Goal: Task Accomplishment & Management: Manage account settings

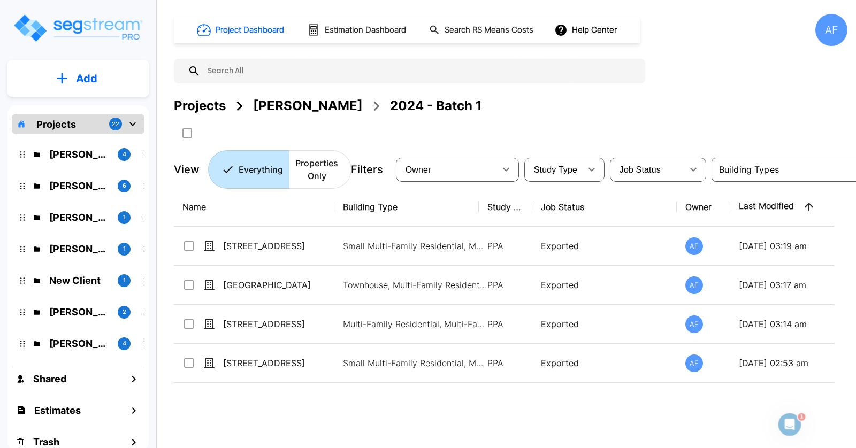
click at [80, 80] on p "Add" at bounding box center [86, 79] width 21 height 16
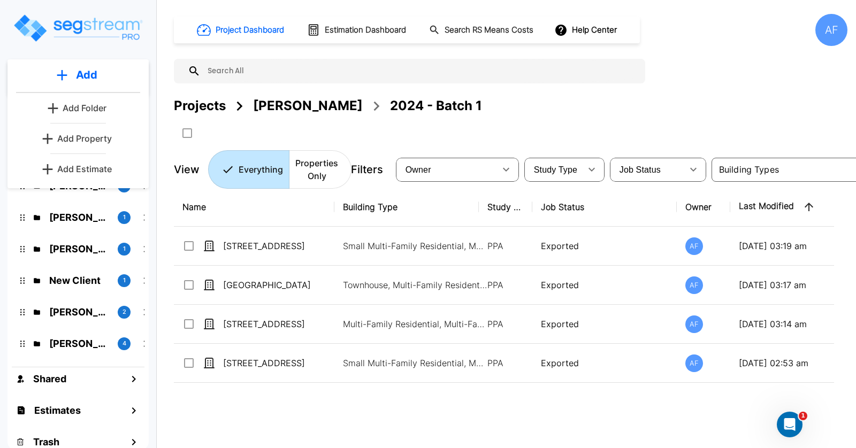
click at [545, 109] on div "Projects Moshe Toiv 2024 - Batch 1" at bounding box center [510, 105] width 673 height 19
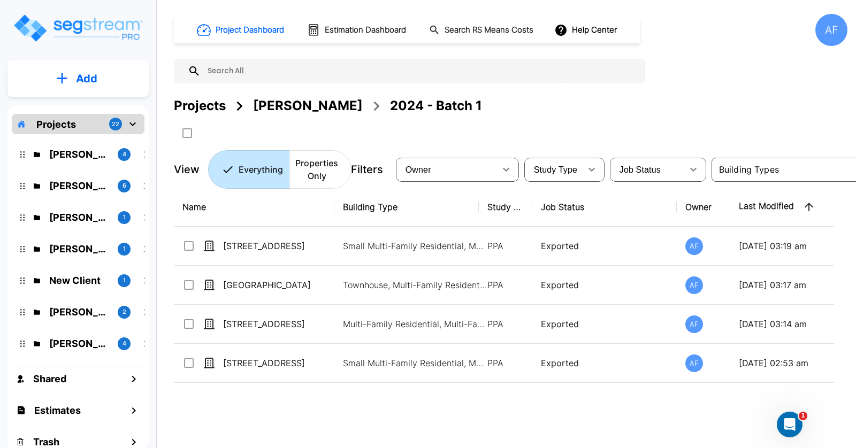
click at [187, 108] on div "Projects" at bounding box center [200, 105] width 52 height 19
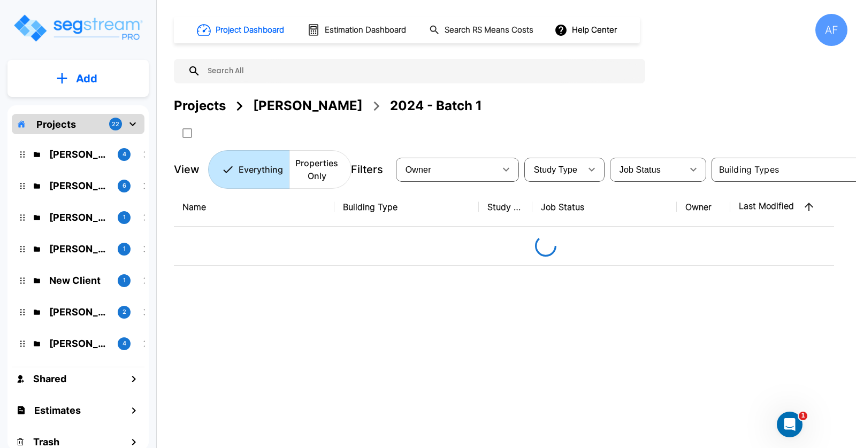
click at [71, 121] on p "Projects" at bounding box center [56, 124] width 40 height 14
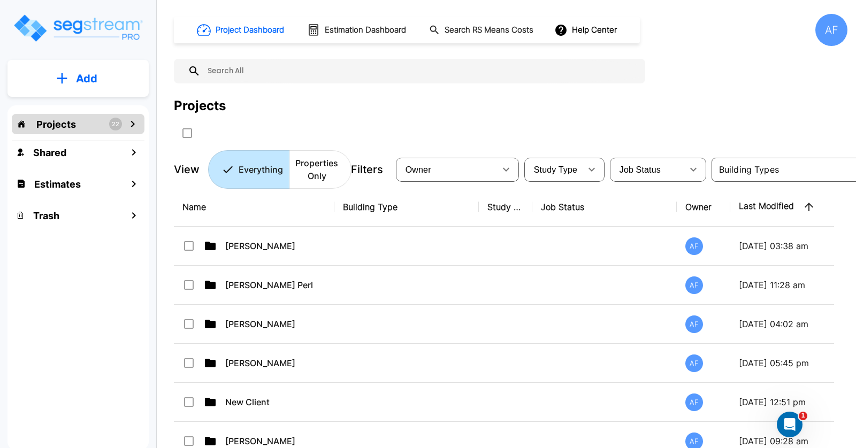
click at [71, 121] on p "Projects" at bounding box center [56, 124] width 40 height 14
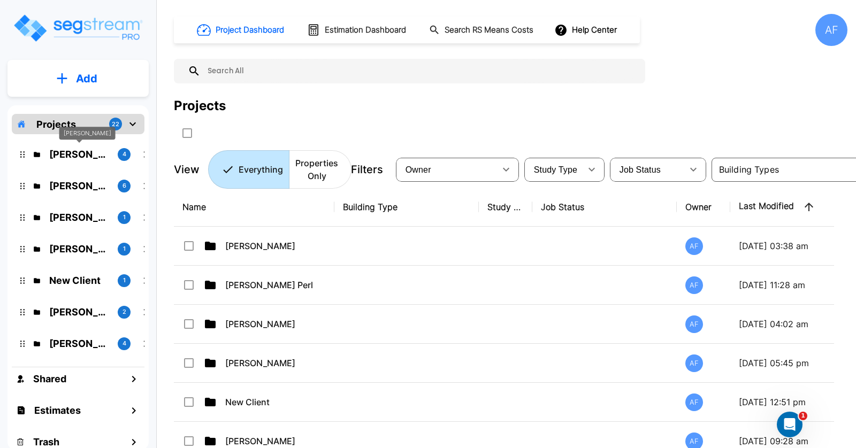
click at [62, 127] on div "Moshe Toiv" at bounding box center [87, 133] width 56 height 13
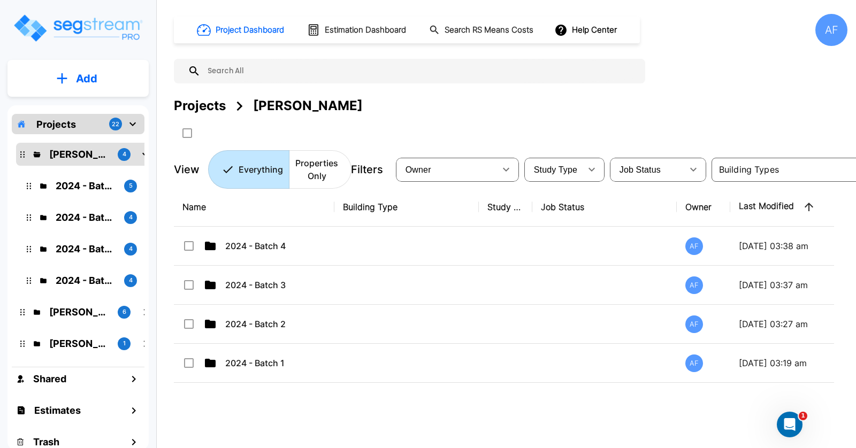
click at [66, 125] on p "Projects" at bounding box center [56, 124] width 40 height 14
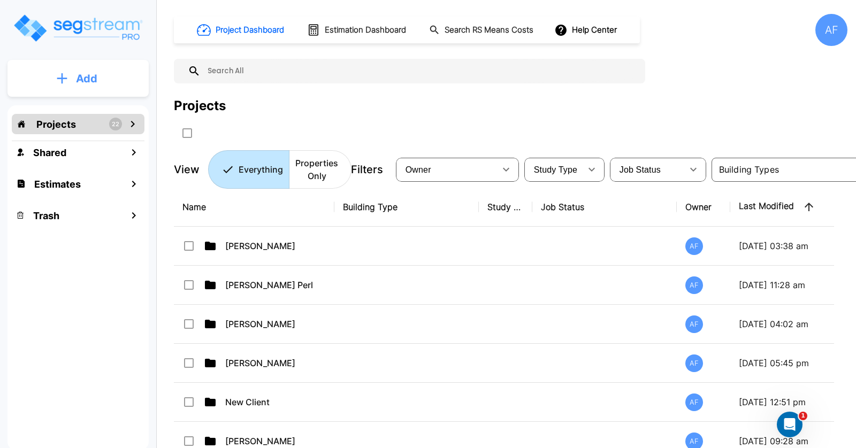
click at [84, 79] on p "Add" at bounding box center [86, 79] width 21 height 16
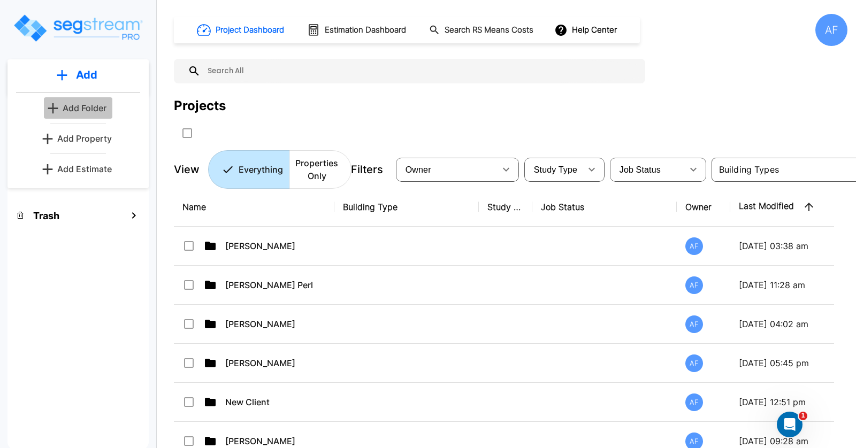
click at [84, 105] on p "Add Folder" at bounding box center [85, 108] width 44 height 13
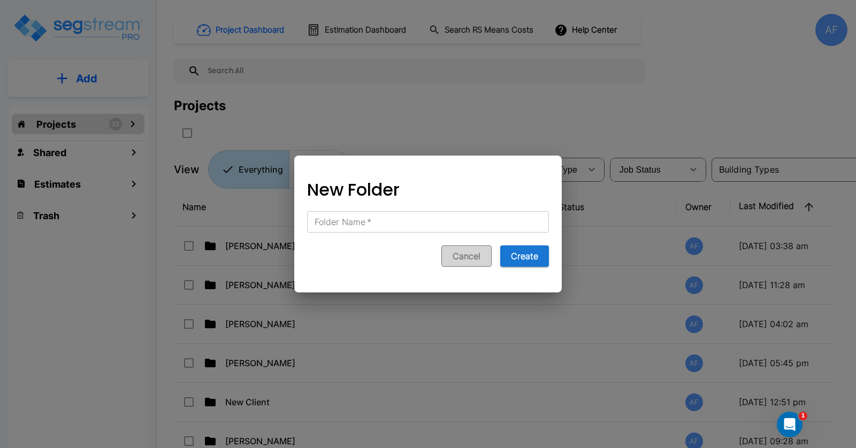
click at [476, 251] on button "Cancel" at bounding box center [466, 255] width 50 height 21
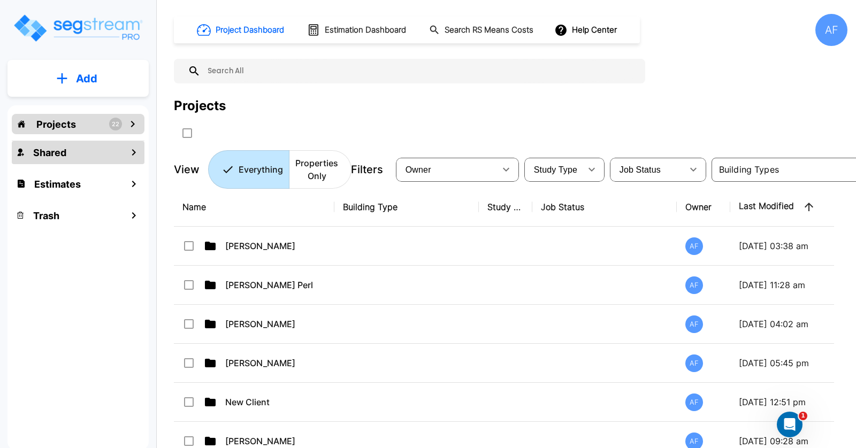
click at [47, 148] on h1 "Shared" at bounding box center [49, 152] width 33 height 14
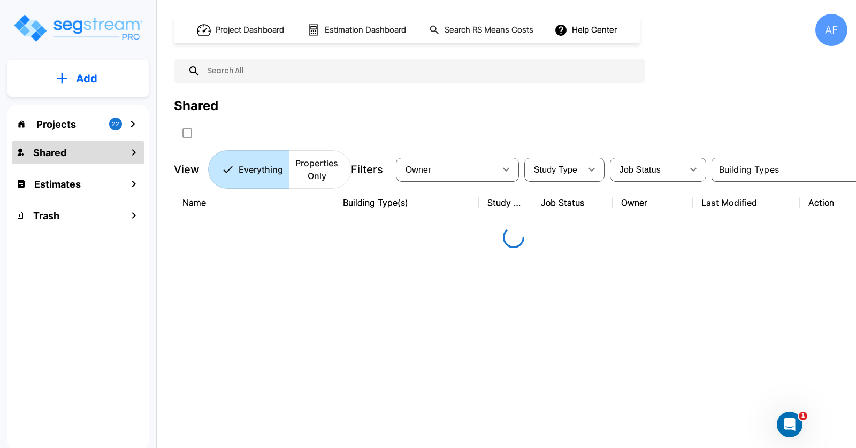
click at [59, 127] on p "Projects" at bounding box center [56, 124] width 40 height 14
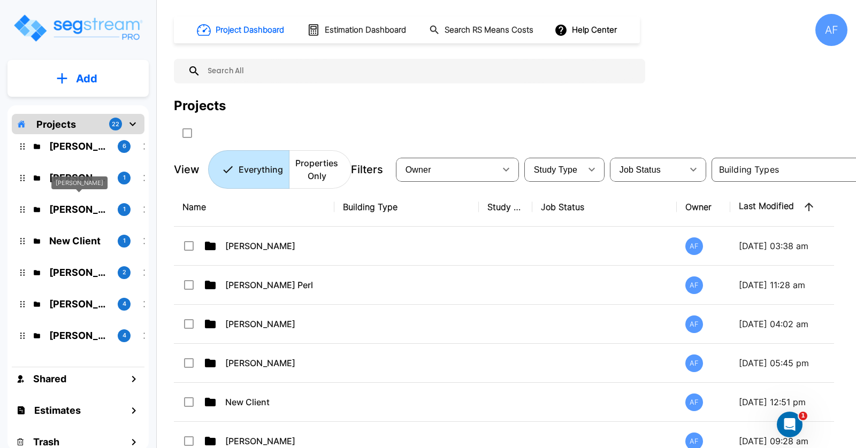
scroll to position [155, 0]
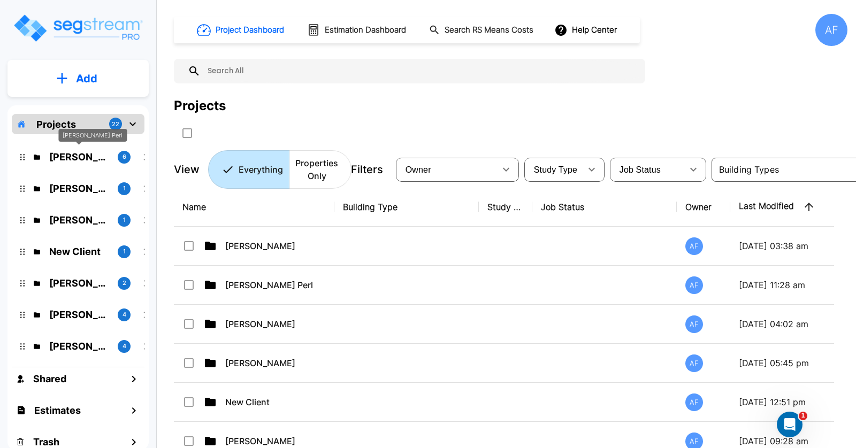
click at [75, 129] on div "Chesky Perl" at bounding box center [92, 135] width 68 height 13
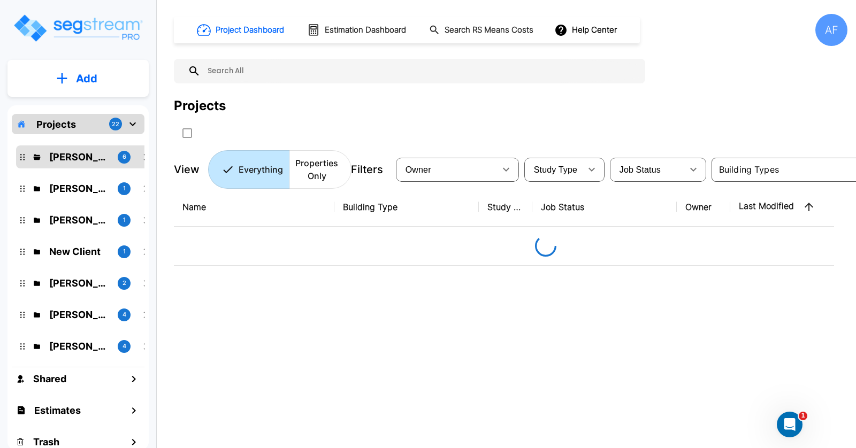
click at [134, 126] on icon "mailbox folders" at bounding box center [132, 124] width 13 height 13
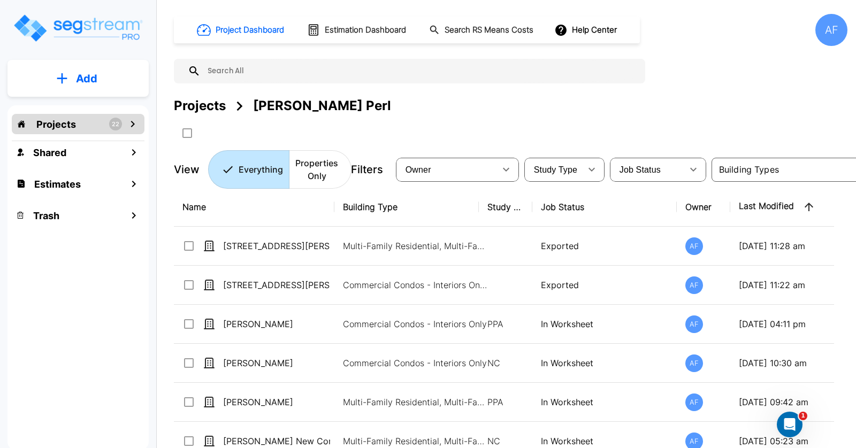
click at [134, 125] on icon "mailbox folders" at bounding box center [132, 124] width 13 height 13
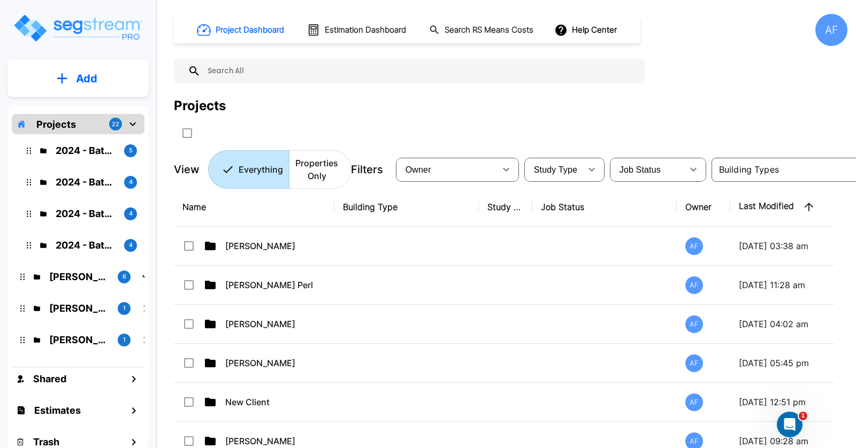
scroll to position [0, 0]
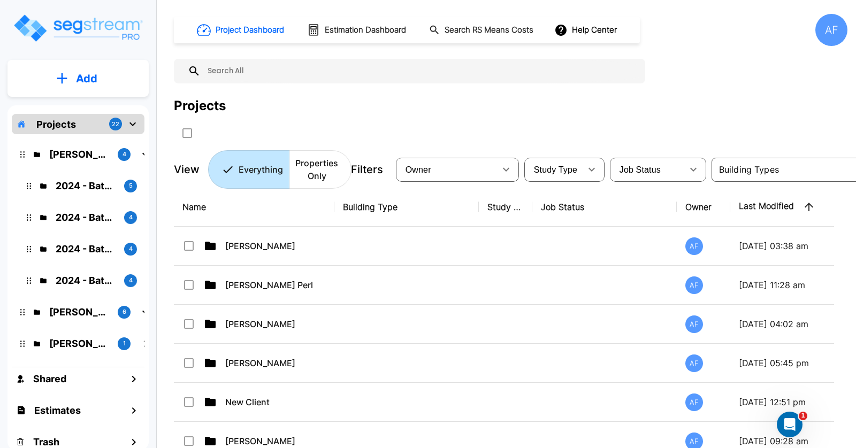
click at [63, 119] on p "Projects" at bounding box center [56, 124] width 40 height 14
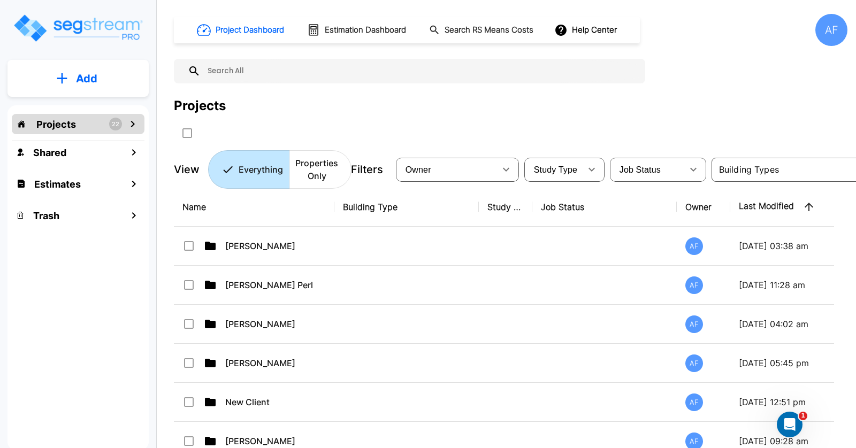
click at [66, 125] on p "Projects" at bounding box center [56, 124] width 40 height 14
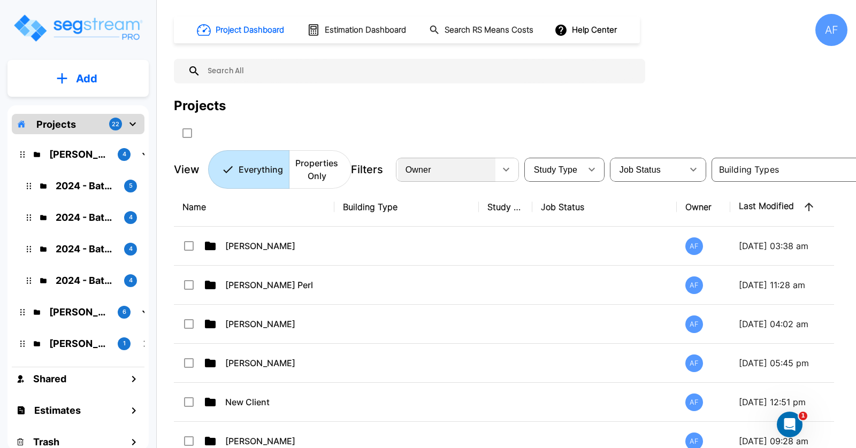
click at [481, 169] on div "Owner" at bounding box center [446, 170] width 97 height 30
click at [571, 165] on span "Study Type" at bounding box center [555, 169] width 43 height 9
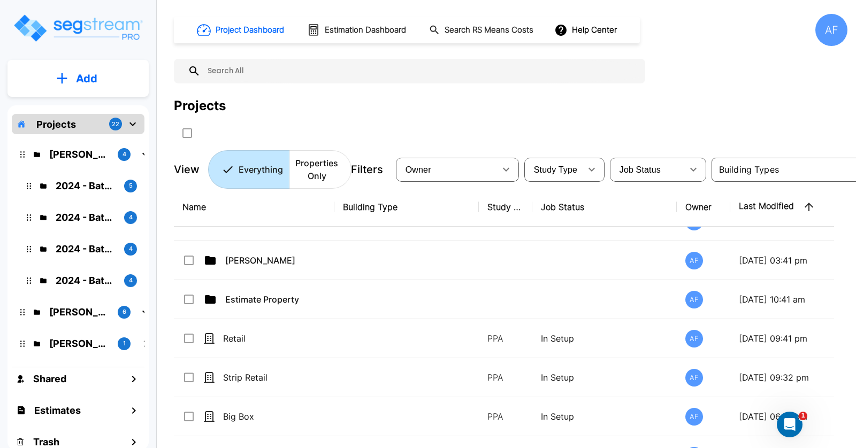
scroll to position [769, 0]
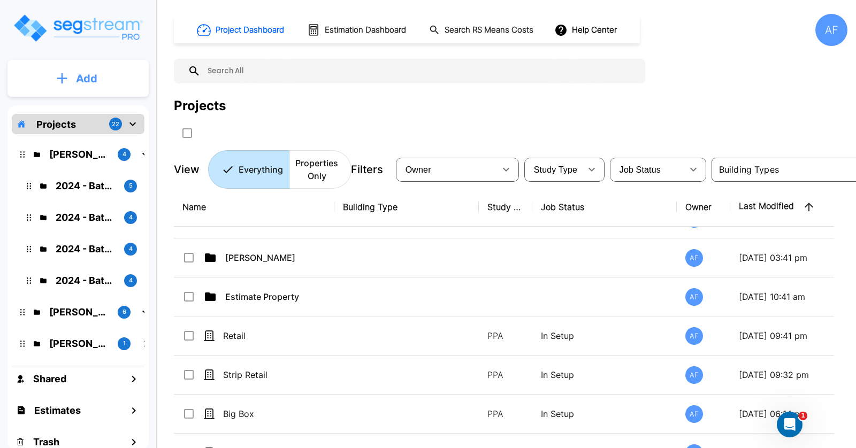
click at [97, 76] on p "Add" at bounding box center [86, 79] width 21 height 16
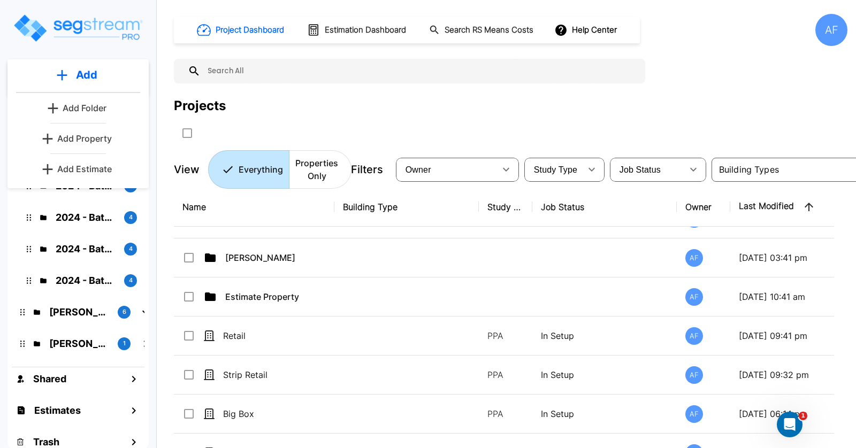
click at [92, 111] on p "Add Folder" at bounding box center [85, 108] width 44 height 13
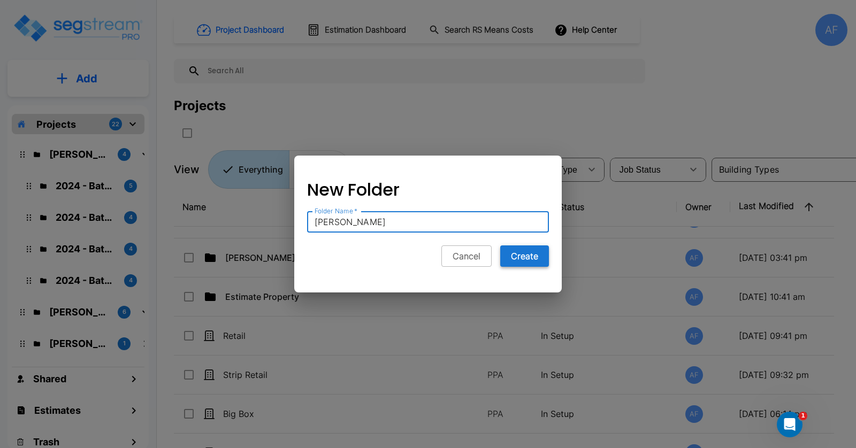
type input "[PERSON_NAME]"
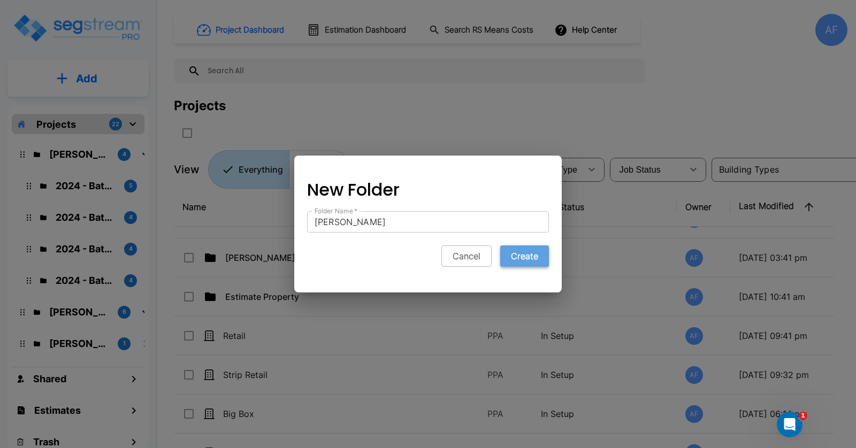
click at [529, 255] on button "Create" at bounding box center [524, 255] width 49 height 21
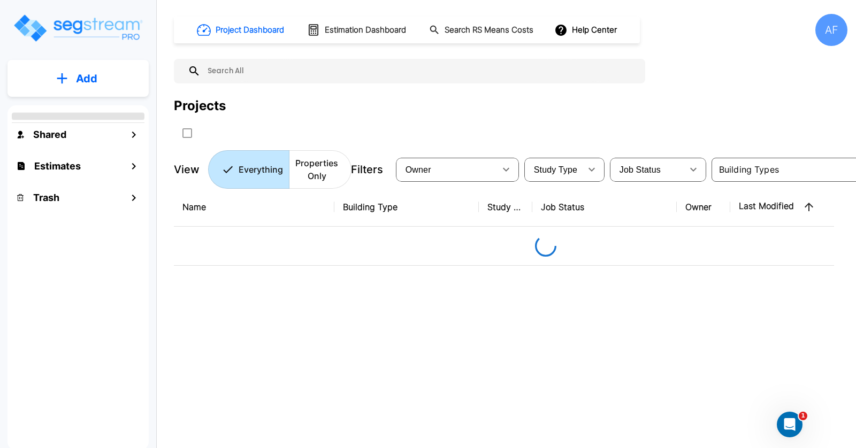
scroll to position [0, 0]
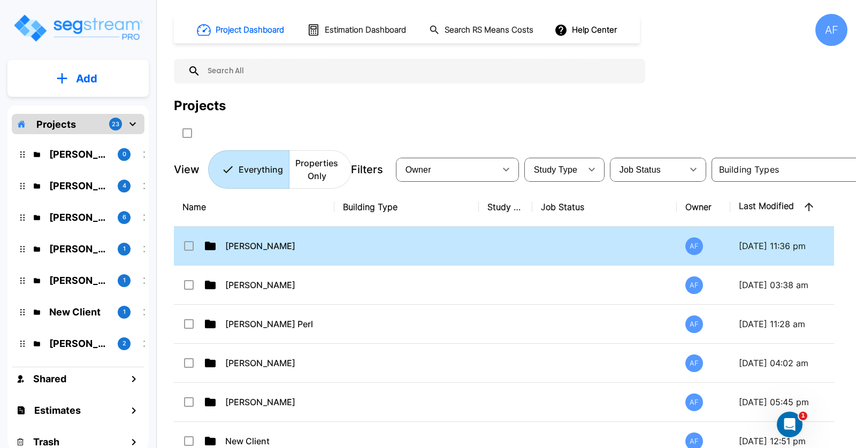
click at [454, 249] on td at bounding box center [406, 246] width 144 height 39
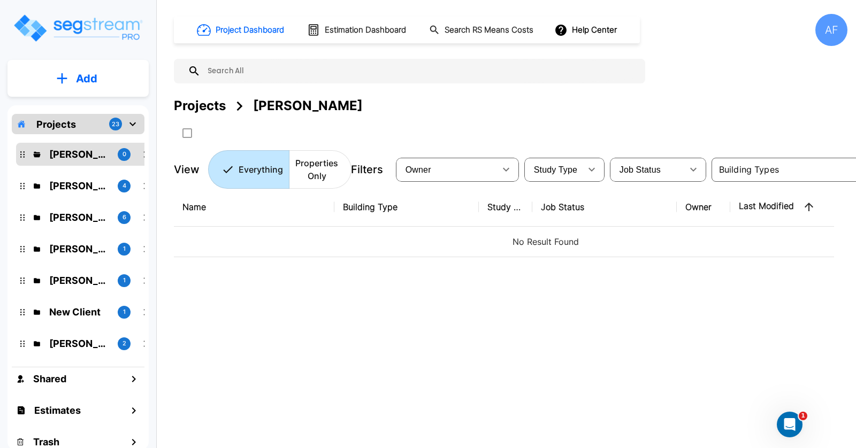
drag, startPoint x: 446, startPoint y: 284, endPoint x: 455, endPoint y: 281, distance: 9.0
click at [446, 284] on div "Name Building Type Study Type Job Status Owner Last Modified Action No Result F…" at bounding box center [504, 327] width 660 height 278
click at [87, 76] on p "Add" at bounding box center [86, 79] width 21 height 16
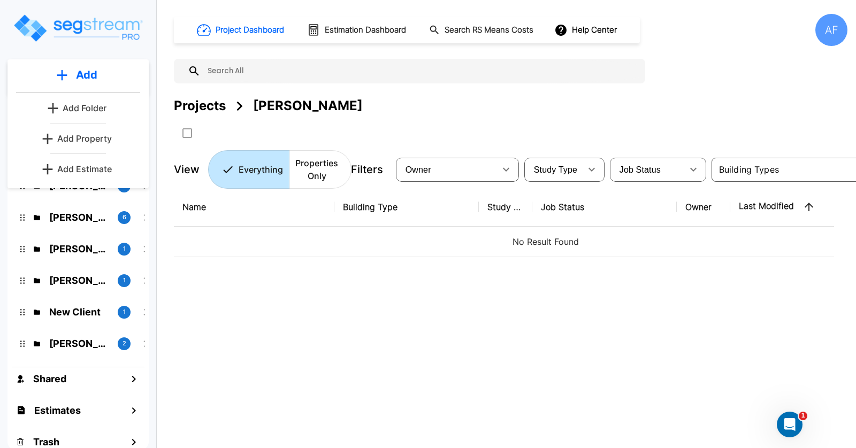
click at [101, 140] on p "Add Property" at bounding box center [84, 138] width 55 height 13
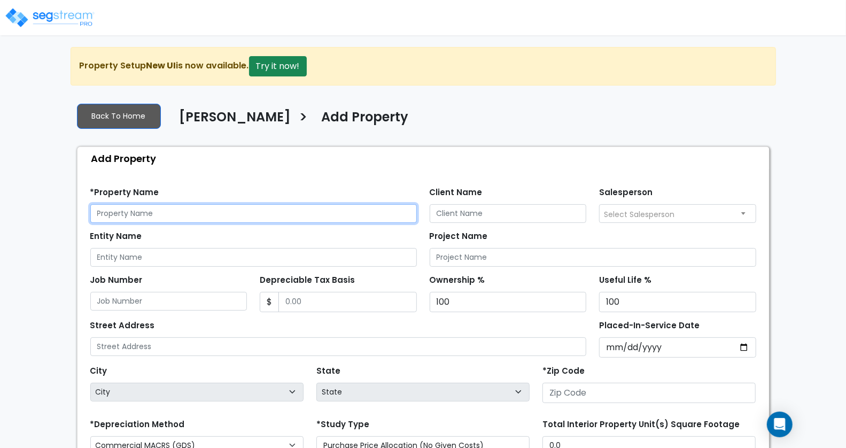
click at [162, 213] on input "text" at bounding box center [253, 213] width 327 height 19
paste input "[DATE][STREET_ADDRESS][DATE]"
type input "[DATE][STREET_ADDRESS][DATE]"
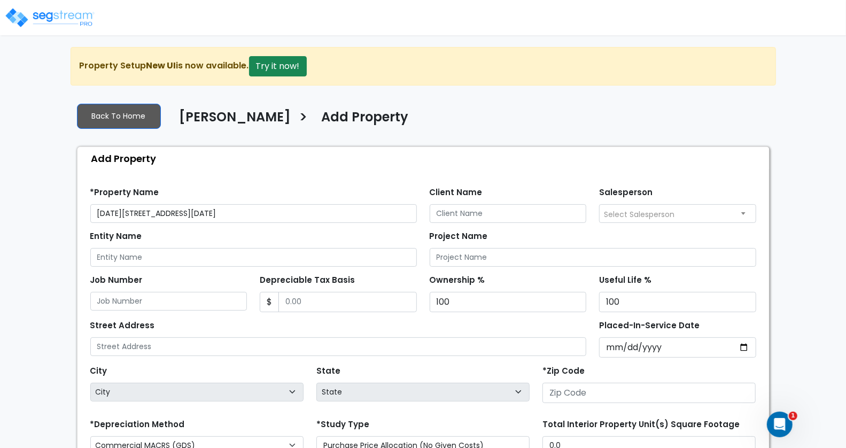
click at [233, 235] on div "Entity Name" at bounding box center [253, 247] width 327 height 38
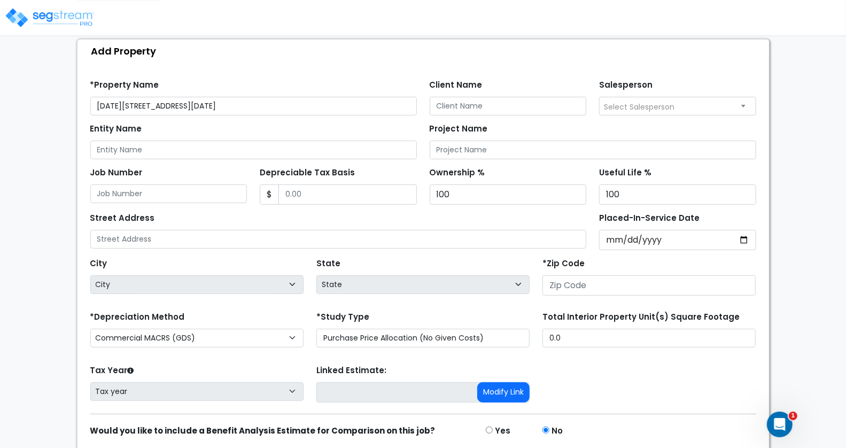
scroll to position [108, 0]
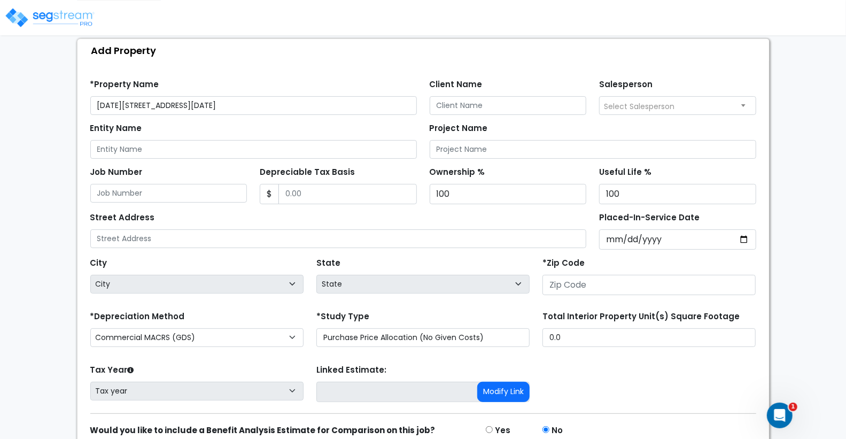
click at [653, 98] on span "Select Salesperson" at bounding box center [678, 105] width 156 height 17
select select "157"
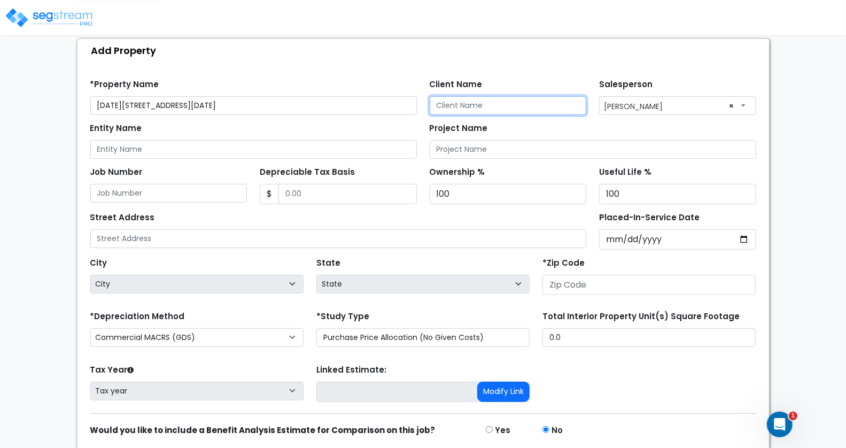
click at [469, 104] on input "Client Name" at bounding box center [508, 105] width 157 height 19
click at [454, 104] on input "Client Name" at bounding box center [508, 105] width 157 height 19
paste input "[PERSON_NAME]"
type input "[PERSON_NAME]"
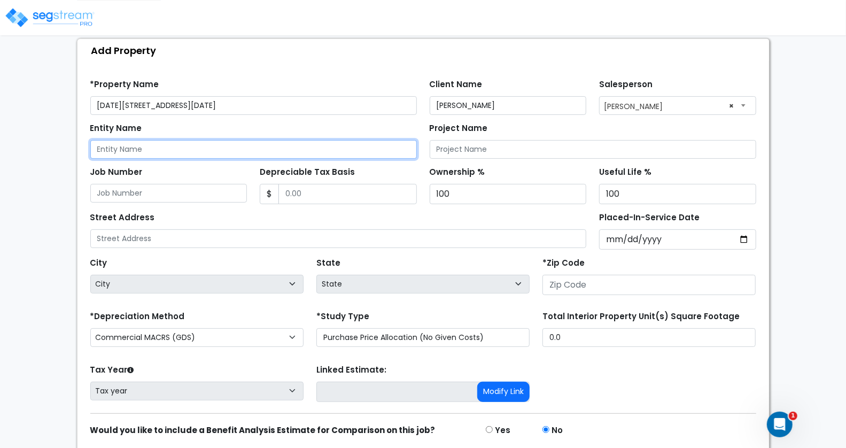
click at [165, 148] on input "Entity Name" at bounding box center [253, 149] width 327 height 19
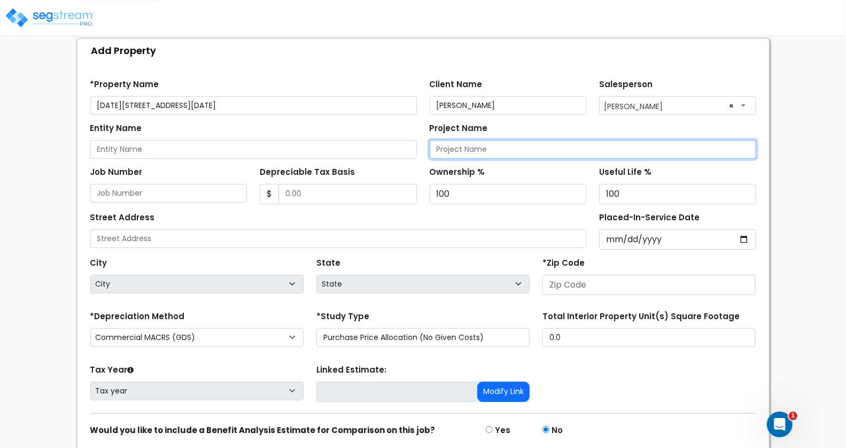
click at [514, 150] on input "Project Name" at bounding box center [593, 149] width 327 height 19
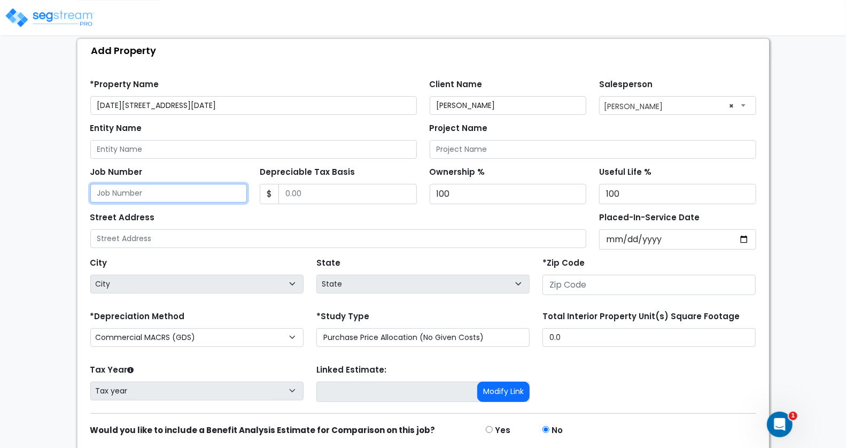
click at [191, 184] on input "Job Number" at bounding box center [168, 193] width 157 height 19
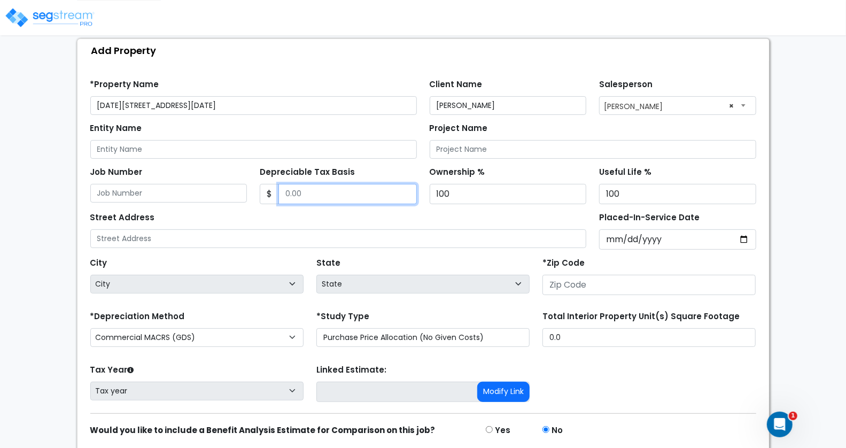
click at [319, 192] on input "Depreciable Tax Basis" at bounding box center [348, 194] width 138 height 20
click at [519, 220] on div "Street Address" at bounding box center [338, 229] width 497 height 38
click at [540, 219] on div "Street Address" at bounding box center [338, 229] width 497 height 38
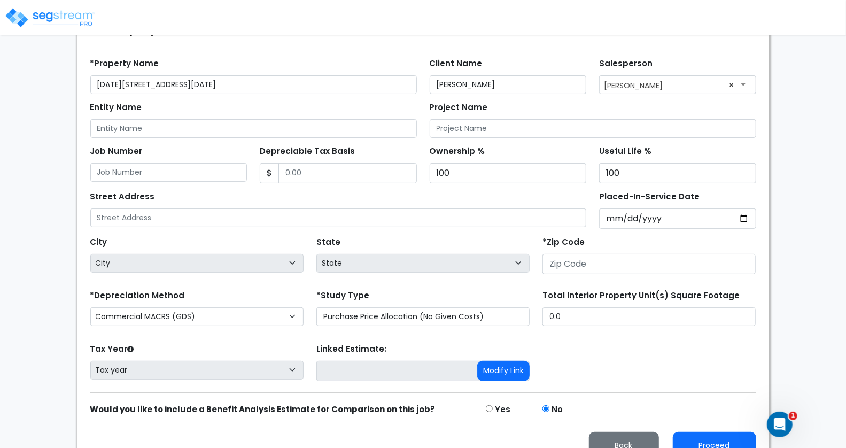
scroll to position [133, 0]
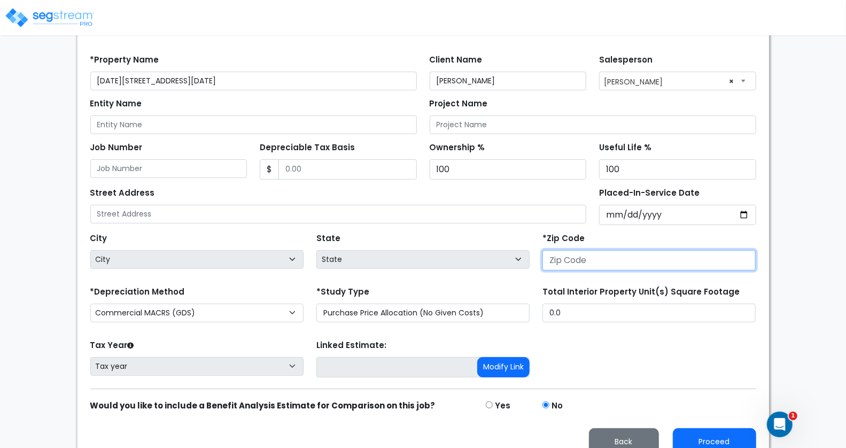
click at [600, 256] on input "number" at bounding box center [649, 260] width 213 height 20
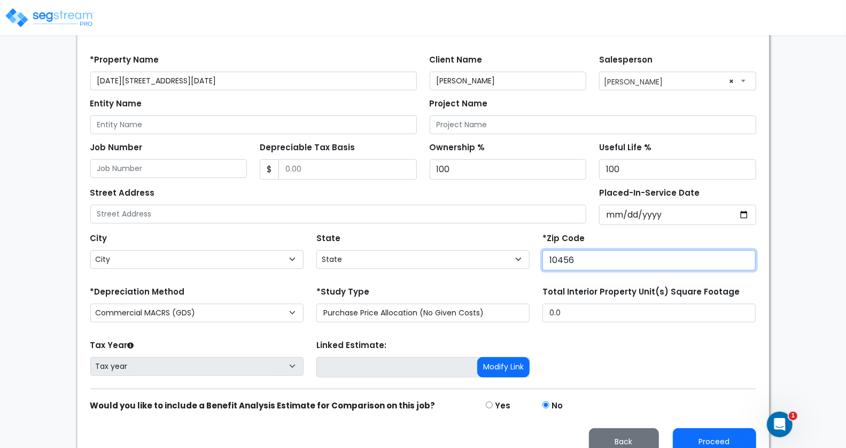
type input "10456"
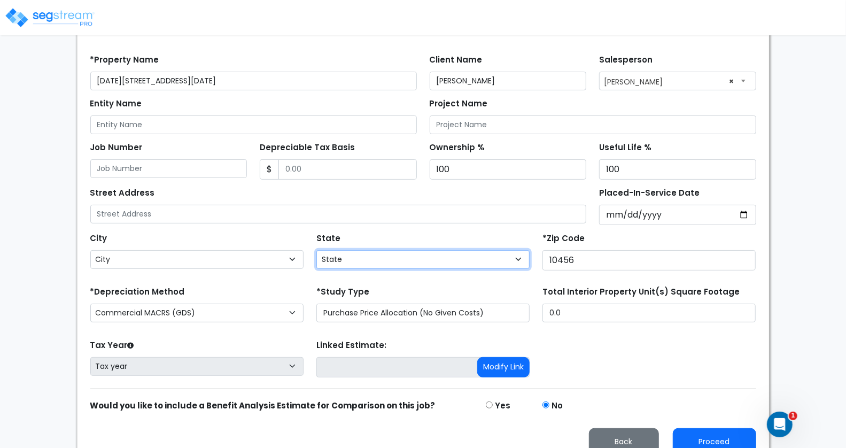
click at [430, 254] on select "State National Average AB AK AL AR AZ BC CA CO CT DC DE FL GA HI IA ID IL IN KS…" at bounding box center [423, 259] width 213 height 19
select select "NY"
click at [480, 230] on div "State State National Average AB AK AL AR AZ BC CA CO CT DC DE FL GA HI" at bounding box center [423, 251] width 226 height 43
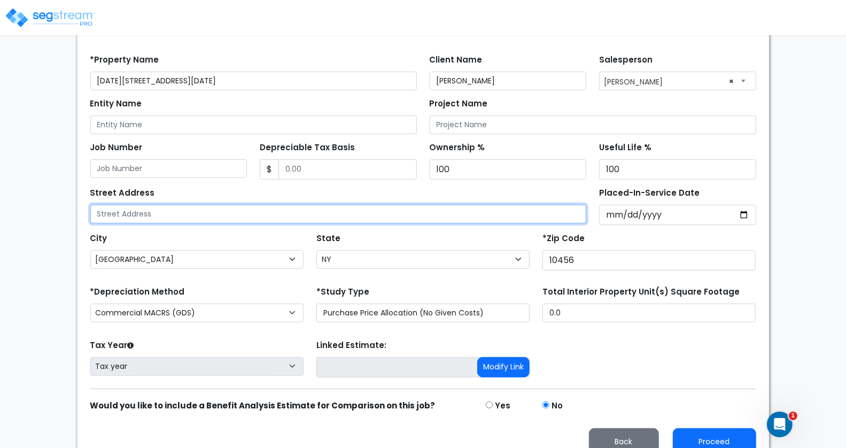
click at [418, 216] on input "text" at bounding box center [338, 214] width 497 height 19
paste input "[PERSON_NAME]"
drag, startPoint x: 181, startPoint y: 211, endPoint x: 53, endPoint y: 211, distance: 127.3
click at [53, 211] on div "We are Building your Property. So please grab a coffee and let us do the heavy …" at bounding box center [423, 189] width 846 height 550
paste input "1260–1264 Clay"
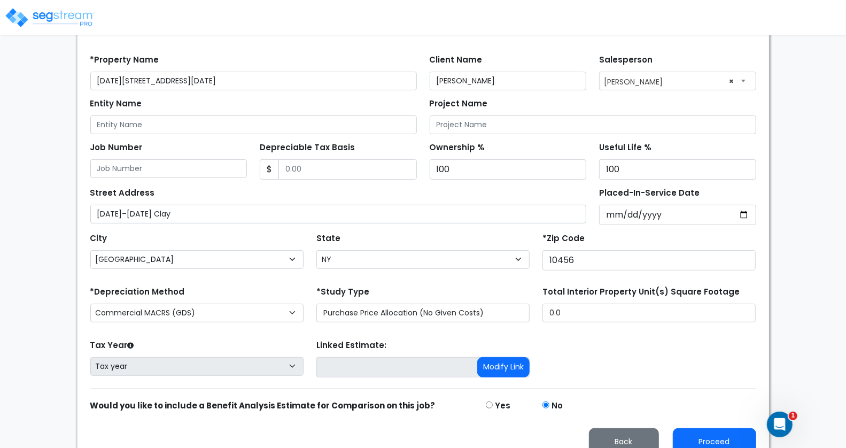
click at [59, 210] on div "We are Building your Property. So please grab a coffee and let us do the heavy …" at bounding box center [423, 189] width 846 height 550
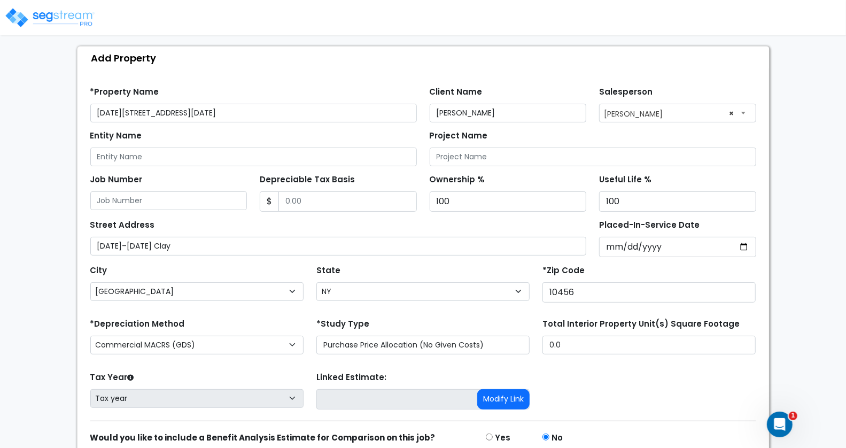
scroll to position [35, 0]
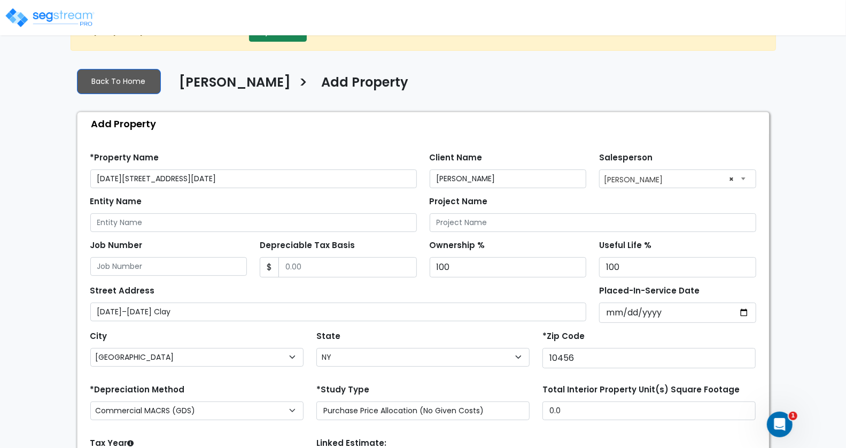
click at [221, 155] on div "*Property Name 1260–1264 Clay Ave" at bounding box center [253, 169] width 327 height 38
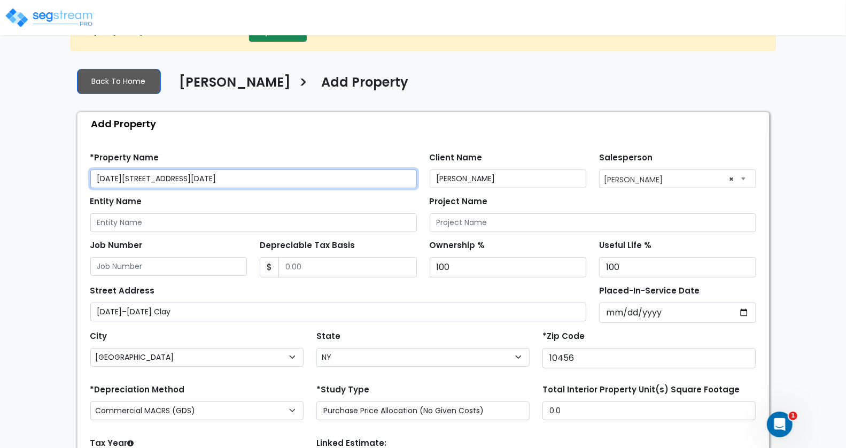
click at [105, 180] on input "1260–1264 Clay Ave" at bounding box center [253, 178] width 327 height 19
click at [181, 177] on input "1260–1264 Clay Ave" at bounding box center [253, 178] width 327 height 19
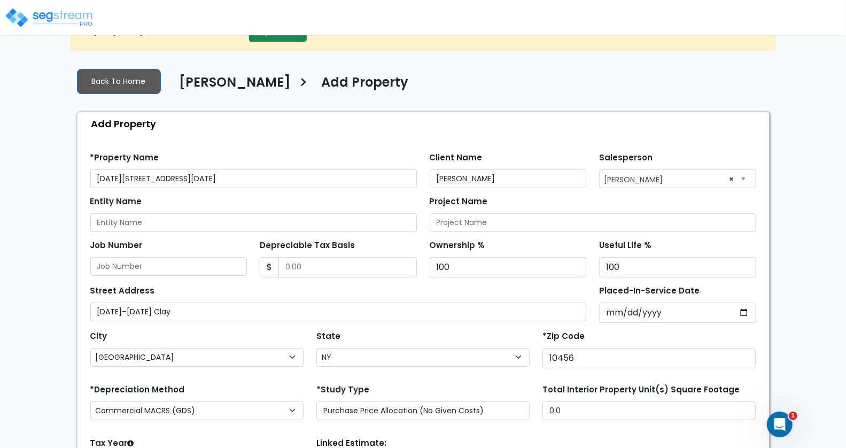
click at [283, 161] on div "*Property Name 1260–1264 Clay Ave" at bounding box center [253, 169] width 327 height 38
click at [514, 174] on input "Taoufik Lahrache" at bounding box center [508, 178] width 157 height 19
click at [534, 137] on div "Find these errors below in the Property Setup: *Property Name 1260–1264 Clay Av…" at bounding box center [424, 348] width 692 height 427
click at [531, 174] on input "Taoufik Lahrache" at bounding box center [508, 178] width 157 height 19
click at [553, 150] on div "Client Name Taoufik Lahrache" at bounding box center [508, 169] width 157 height 38
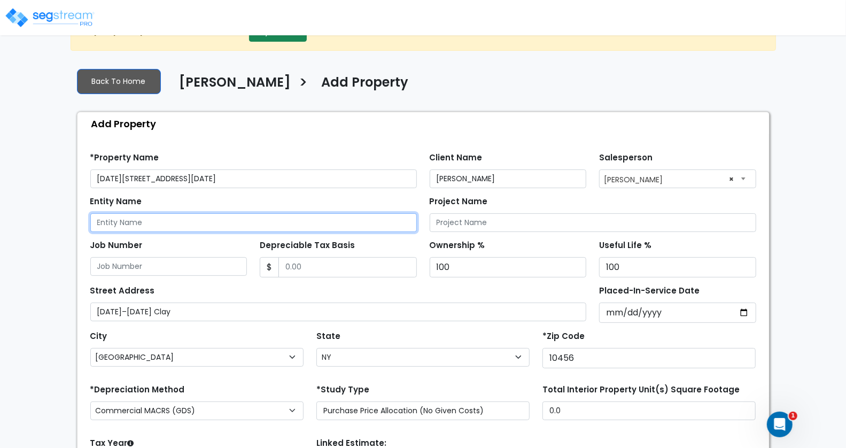
click at [292, 223] on input "Entity Name" at bounding box center [253, 222] width 327 height 19
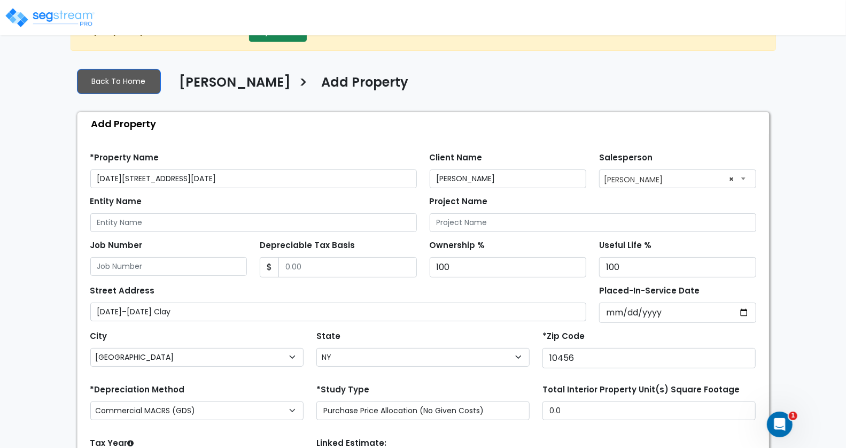
click at [313, 203] on div "Entity Name" at bounding box center [253, 213] width 327 height 38
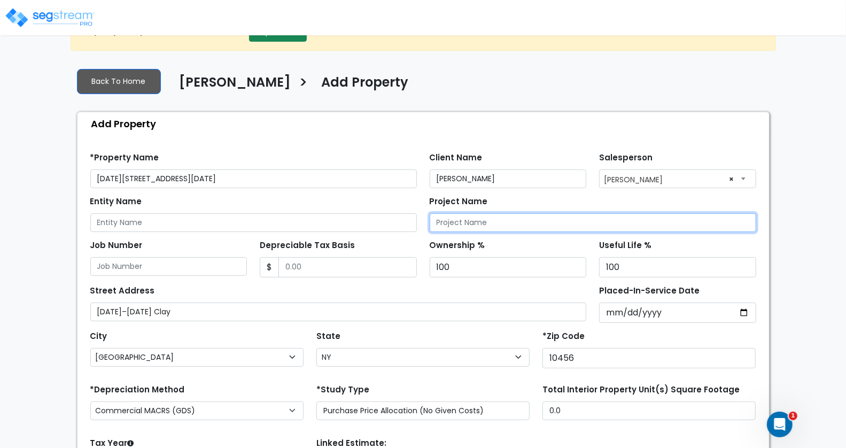
click at [510, 220] on input "Project Name" at bounding box center [593, 222] width 327 height 19
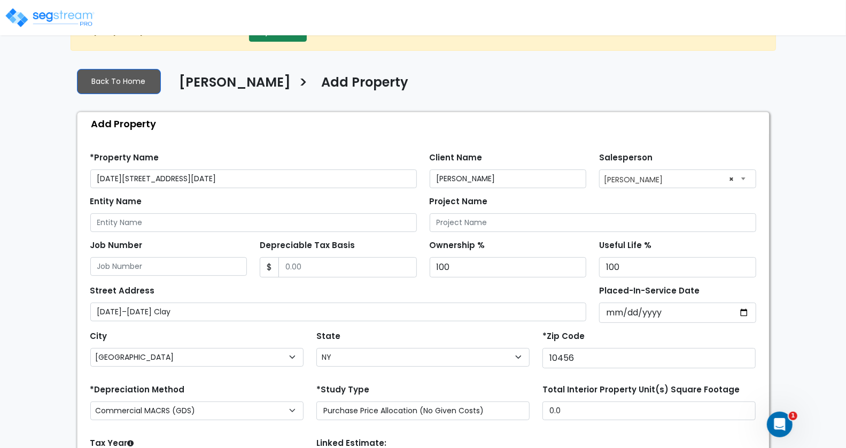
click at [515, 141] on div "Find these errors below in the Property Setup: *Property Name 1260–1264 Clay Av…" at bounding box center [424, 348] width 692 height 427
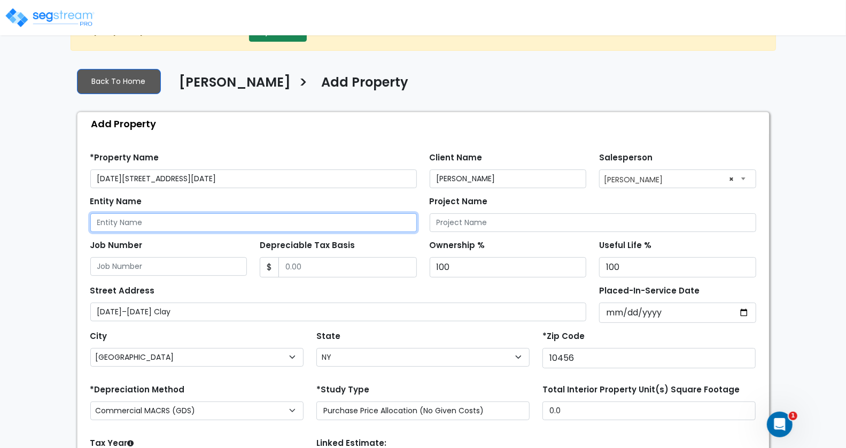
click at [313, 220] on input "Entity Name" at bounding box center [253, 222] width 327 height 19
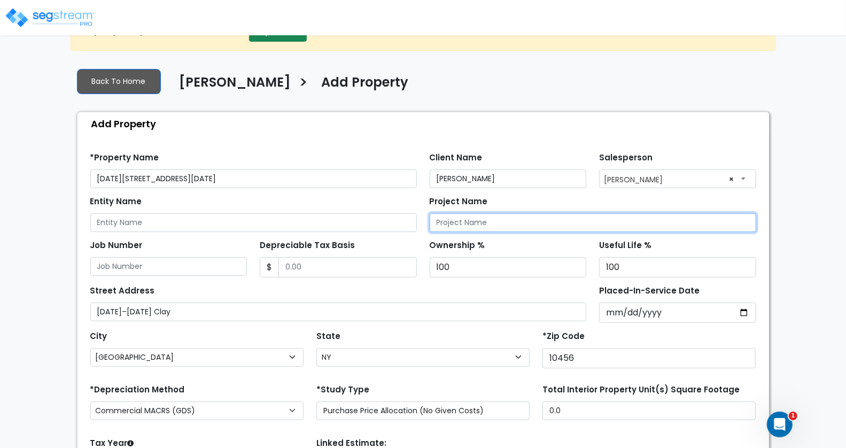
click at [506, 220] on input "Project Name" at bounding box center [593, 222] width 327 height 19
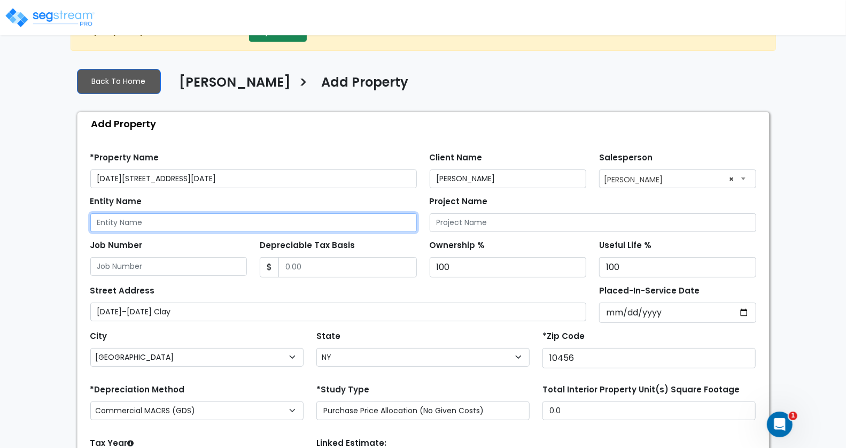
click at [322, 227] on input "Entity Name" at bounding box center [253, 222] width 327 height 19
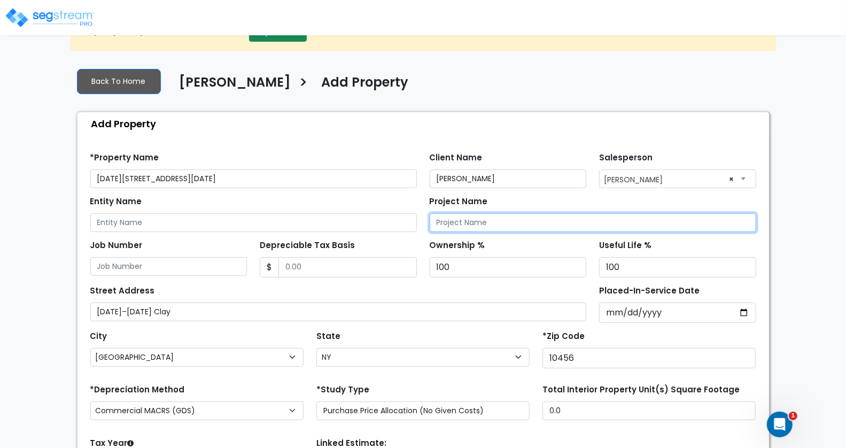
click at [486, 220] on input "Project Name" at bounding box center [593, 222] width 327 height 19
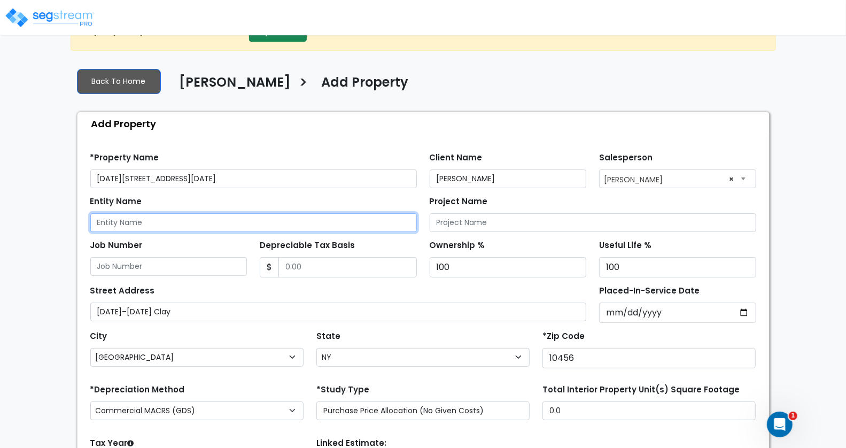
click at [381, 224] on input "Entity Name" at bounding box center [253, 222] width 327 height 19
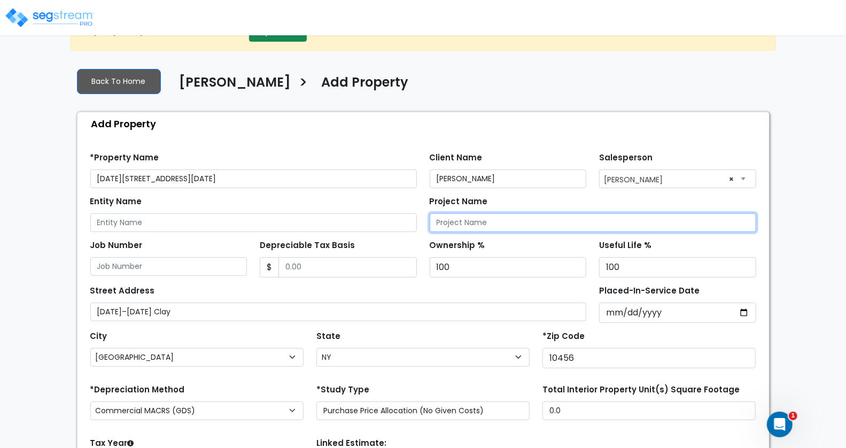
click at [477, 221] on input "Project Name" at bounding box center [593, 222] width 327 height 19
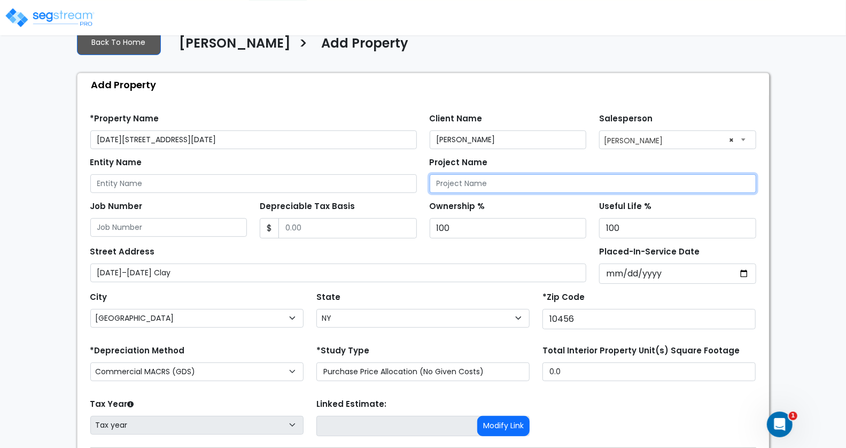
scroll to position [74, 0]
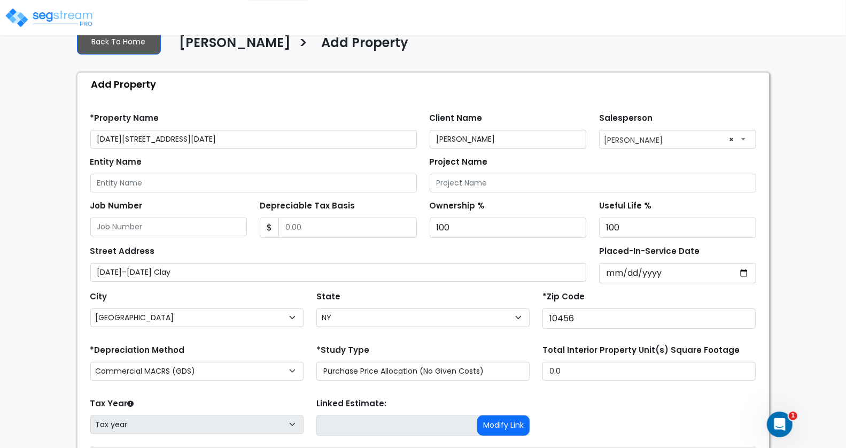
click at [484, 248] on div "Street Address 1260–1264 Clay" at bounding box center [338, 262] width 497 height 38
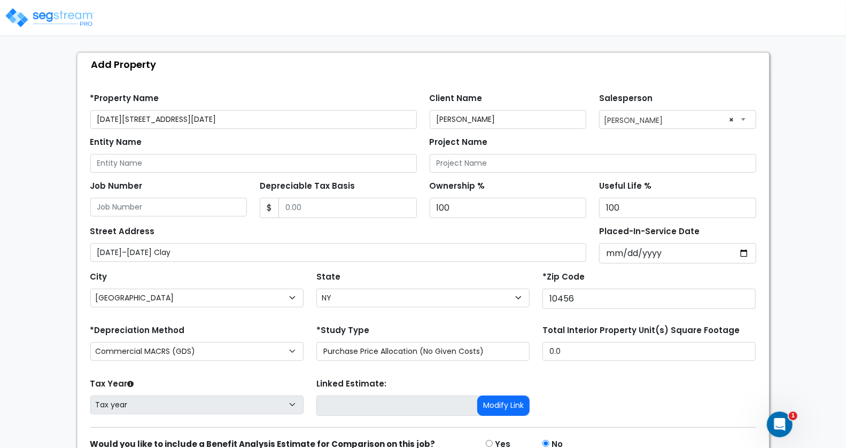
scroll to position [95, 0]
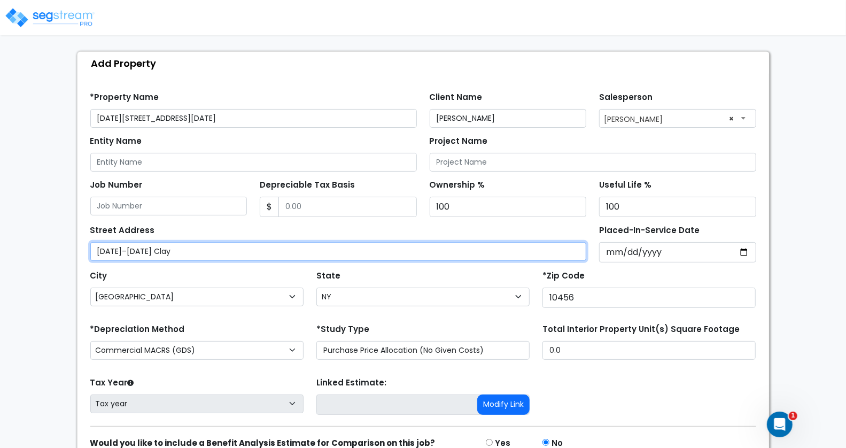
click at [181, 248] on input "[DATE]–[DATE] Clay" at bounding box center [338, 251] width 497 height 19
type input "[DATE][STREET_ADDRESS][DATE]"
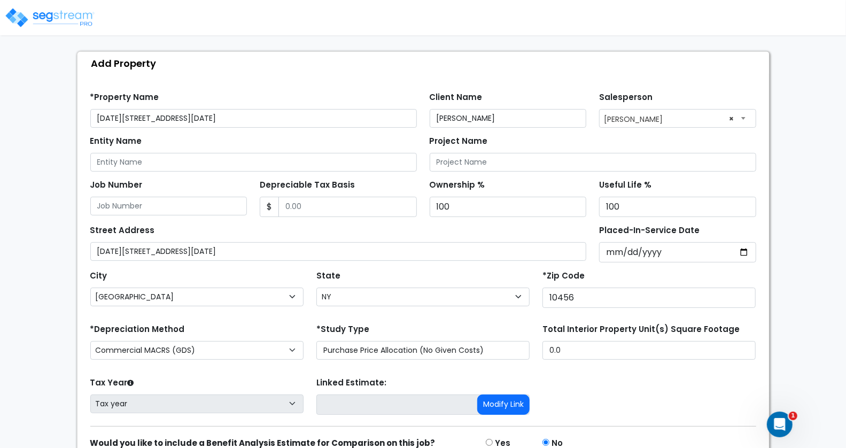
click at [291, 224] on div "Street Address 1260–1264 Clay Ave" at bounding box center [338, 241] width 497 height 38
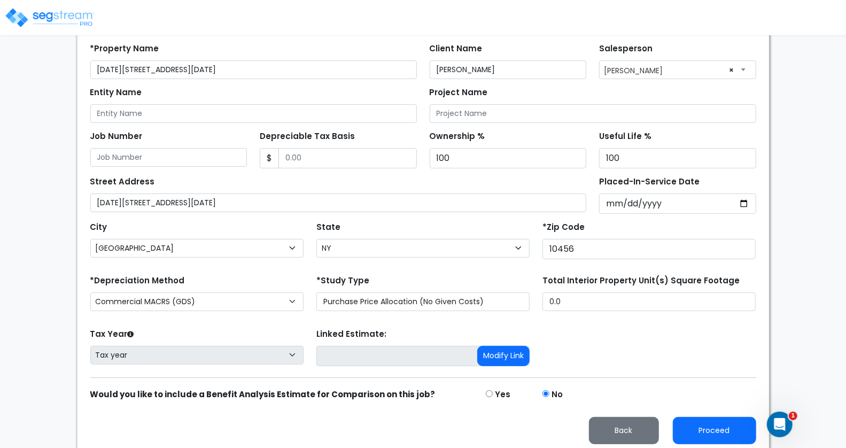
scroll to position [144, 0]
click at [658, 319] on form "*Property Name 1260–1264 Clay Ave Client Name Taoufik Lahrache Salesperson Sele…" at bounding box center [423, 239] width 666 height 409
click at [708, 421] on button "Proceed" at bounding box center [714, 430] width 83 height 27
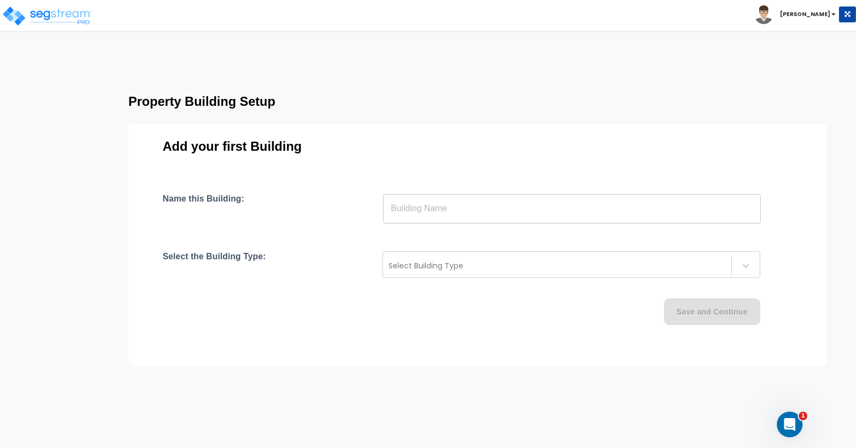
click at [430, 210] on input "text" at bounding box center [571, 209] width 377 height 30
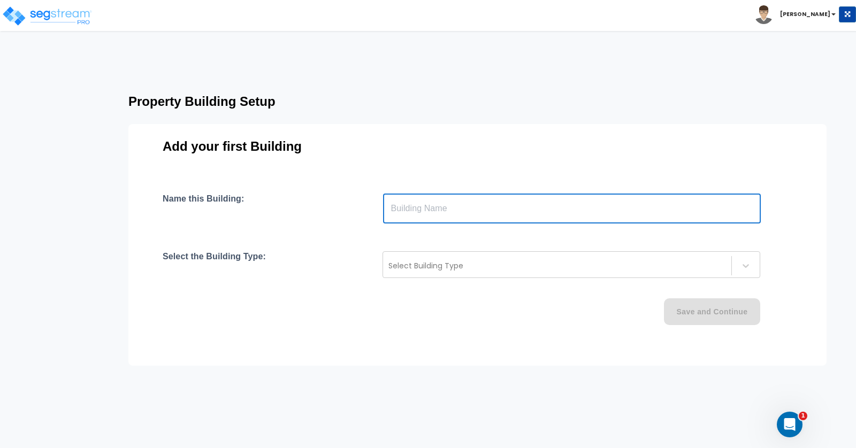
click at [443, 208] on input "text" at bounding box center [571, 209] width 377 height 30
paste input "text"
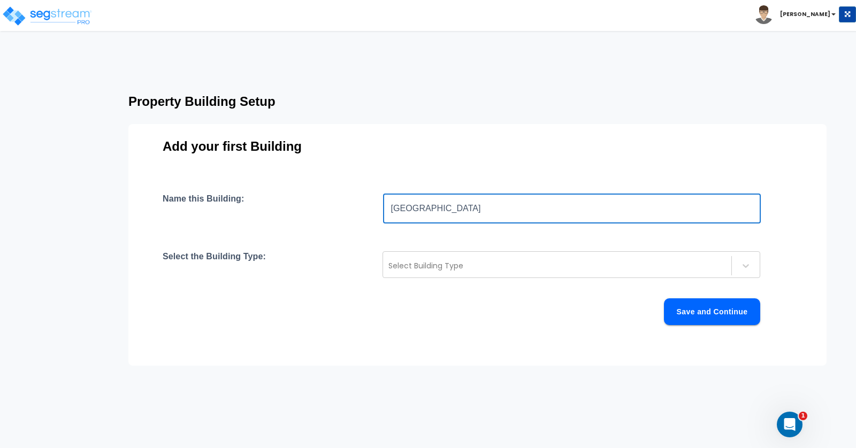
click at [394, 207] on input "Ave, Bronx, NY 10456" at bounding box center [571, 209] width 377 height 30
paste input "[DATE]–[DATE] Clay"
type input "1260–1264 Clay Ave, Bronx, NY 10456"
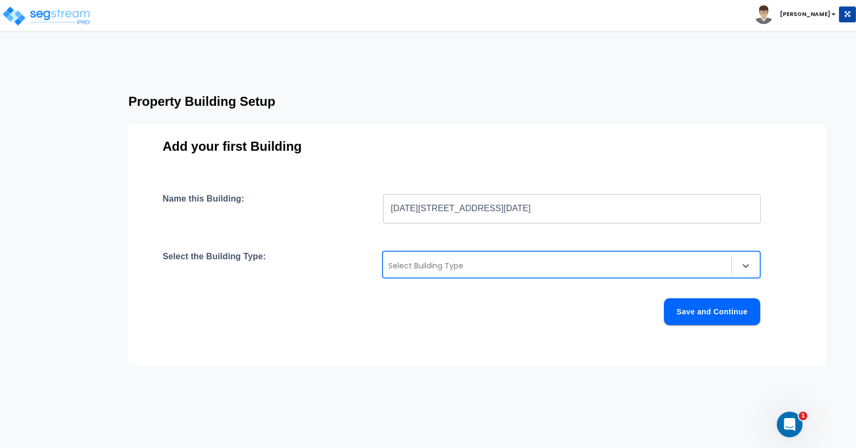
click at [452, 259] on div at bounding box center [556, 265] width 337 height 13
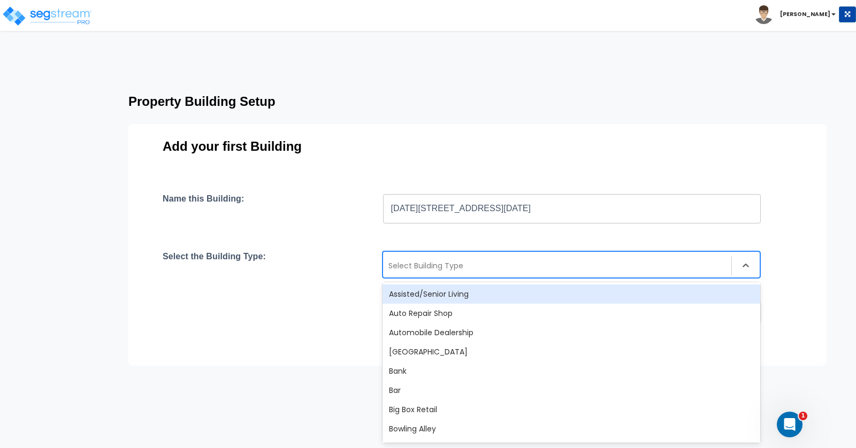
click at [445, 269] on div at bounding box center [556, 265] width 337 height 13
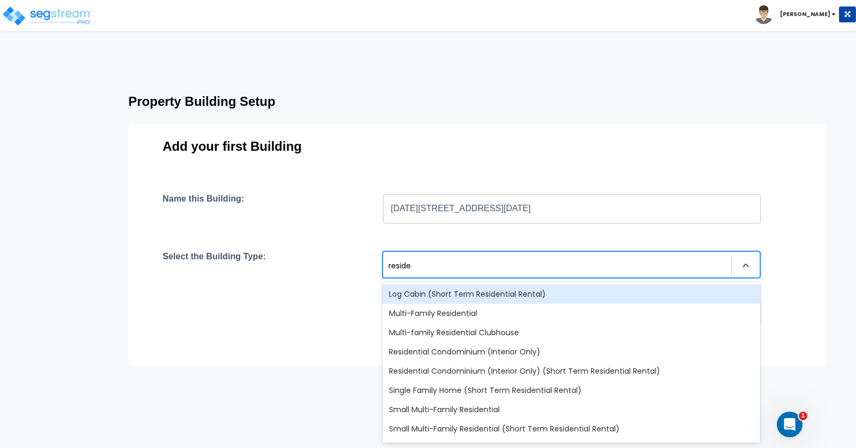
type input "residen"
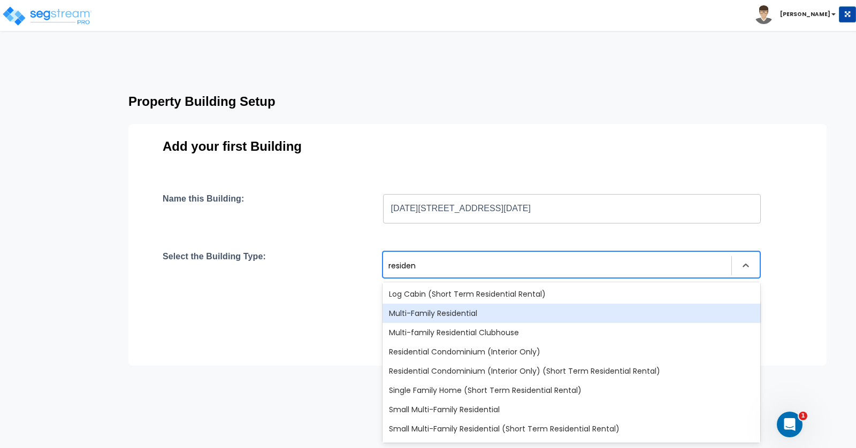
click at [453, 311] on div "Multi-Family Residential" at bounding box center [570, 313] width 377 height 19
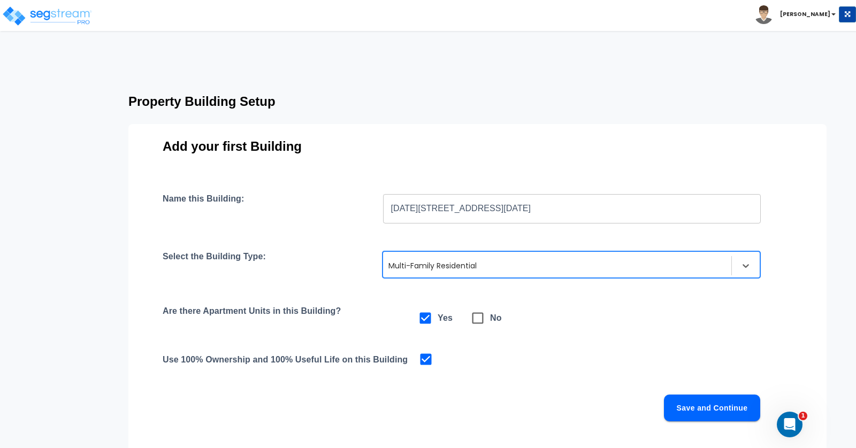
click at [588, 303] on div "Name this Building: 1260–1264 Clay Ave, Bronx, NY 10456 ​ Select the Building T…" at bounding box center [477, 320] width 629 height 253
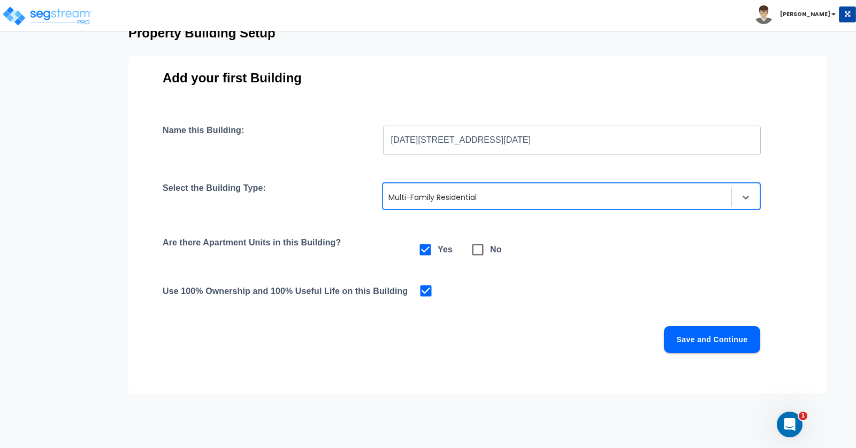
scroll to position [97, 0]
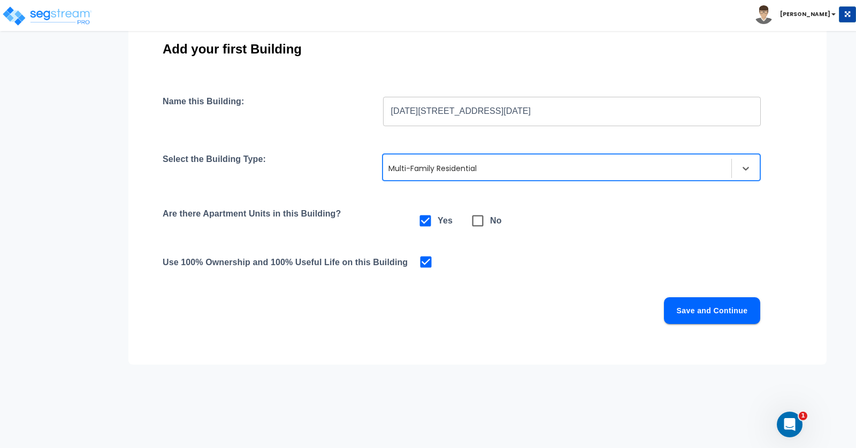
click at [707, 307] on button "Save and Continue" at bounding box center [712, 310] width 96 height 27
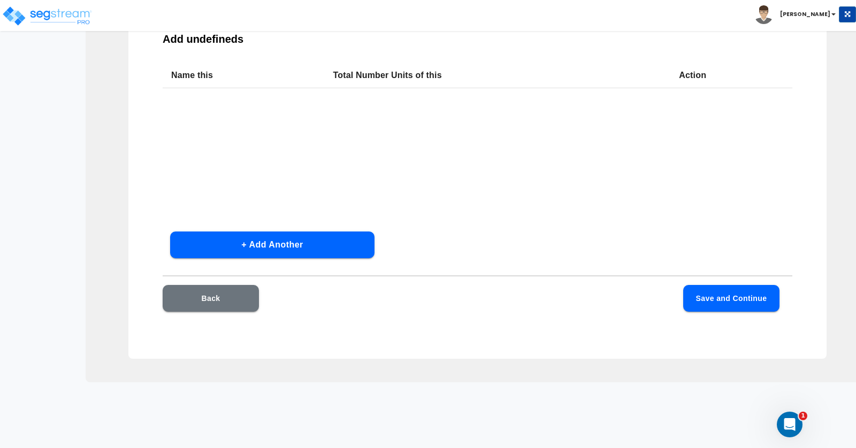
scroll to position [76, 0]
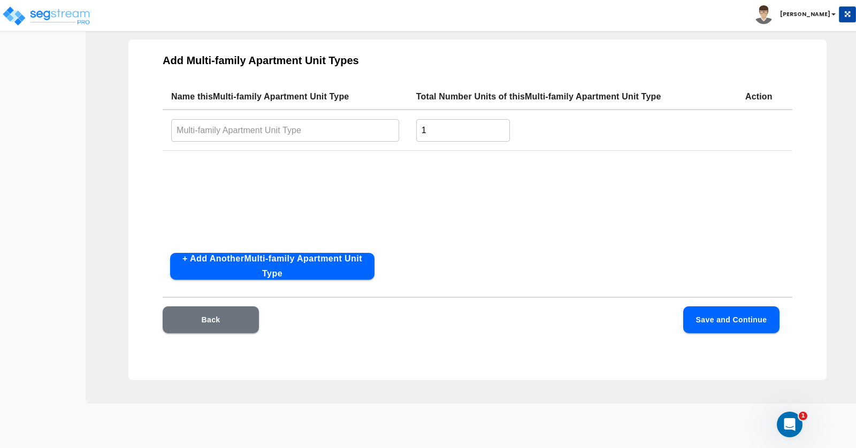
click at [268, 132] on input "text" at bounding box center [285, 130] width 228 height 23
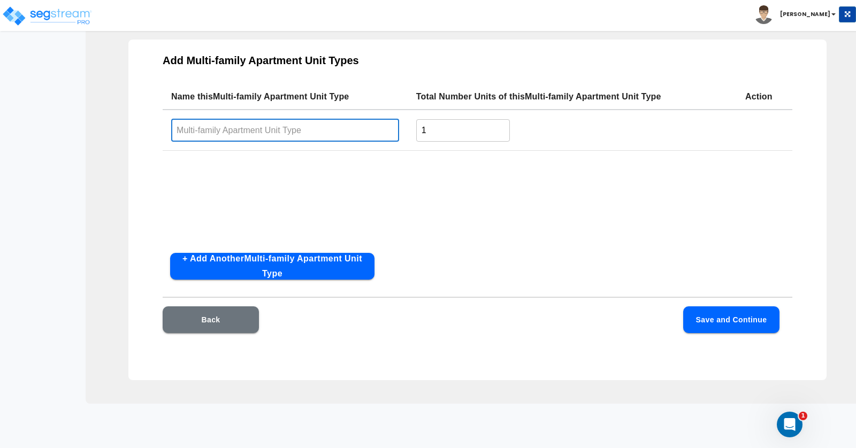
paste input "1260–1264 Clay"
type input "1260–1264 Clay"
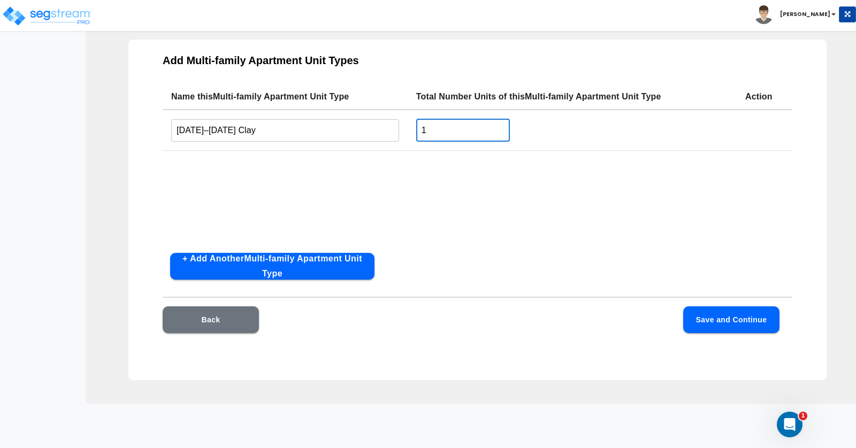
drag, startPoint x: 441, startPoint y: 129, endPoint x: 393, endPoint y: 127, distance: 47.6
click at [393, 127] on tr "1260–1264 Clay ​ 1 ​" at bounding box center [477, 130] width 629 height 41
type input "20"
drag, startPoint x: 552, startPoint y: 240, endPoint x: 558, endPoint y: 243, distance: 6.7
click at [553, 240] on div "Name this Multi-family Apartment Unit Type Total Number Units of this Multi-fam…" at bounding box center [477, 164] width 629 height 160
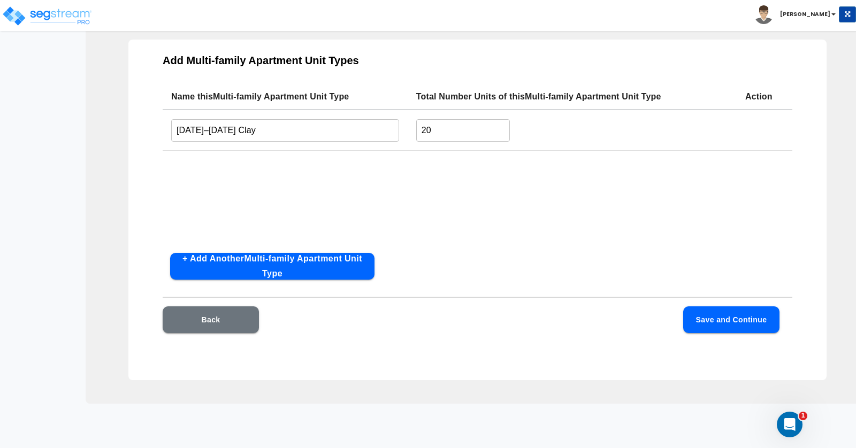
click at [722, 322] on button "Save and Continue" at bounding box center [731, 319] width 96 height 27
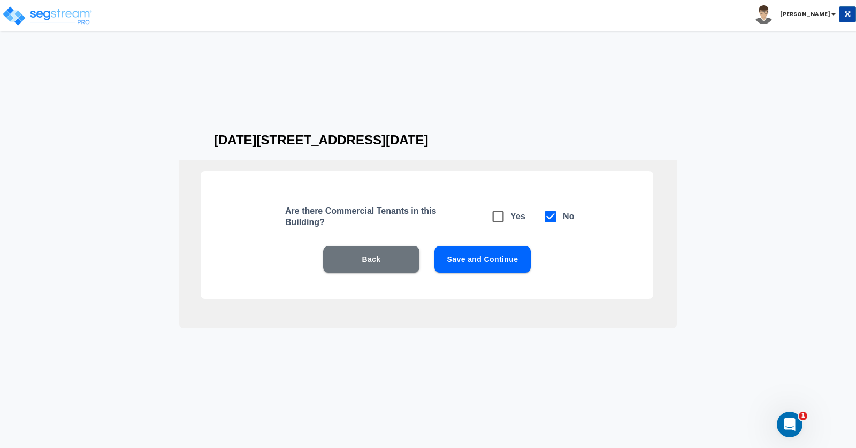
scroll to position [0, 0]
click at [489, 257] on button "Save and Continue" at bounding box center [482, 259] width 96 height 27
click at [499, 218] on icon at bounding box center [497, 216] width 15 height 15
checkbox input "true"
checkbox input "false"
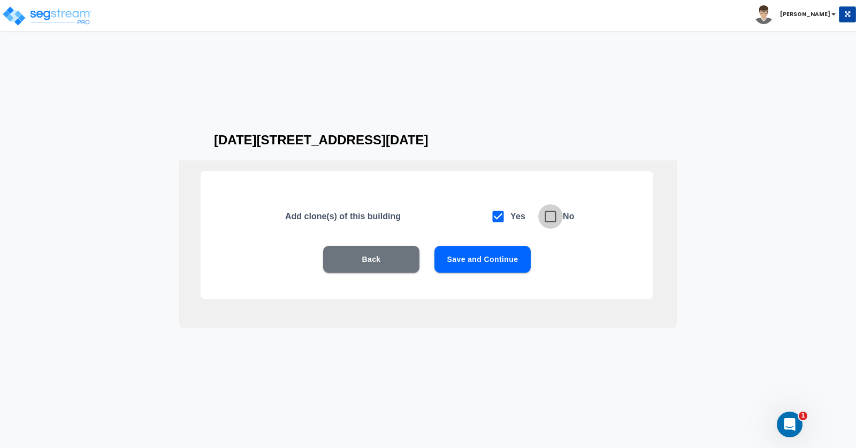
click at [551, 217] on icon at bounding box center [550, 216] width 15 height 15
checkbox input "false"
checkbox input "true"
click at [392, 255] on button "Back" at bounding box center [371, 259] width 96 height 27
click at [500, 215] on icon at bounding box center [497, 216] width 15 height 15
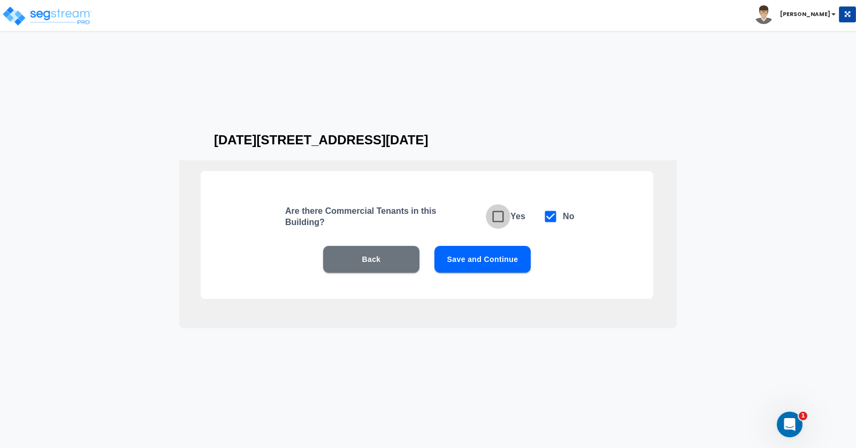
checkbox input "true"
checkbox input "false"
click at [494, 263] on button "Save and Continue" at bounding box center [482, 259] width 96 height 27
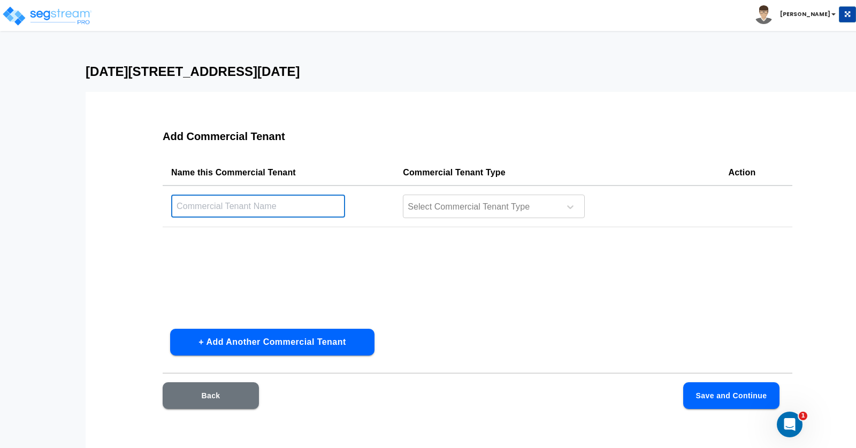
click at [279, 214] on input "text" at bounding box center [258, 206] width 174 height 23
paste input "1260–1264 Clay"
type input "1260–1264 Clay"
click at [458, 252] on div "Name this Commercial Tenant Commercial Tenant Type Action 1260–1264 Clay ​ Sele…" at bounding box center [477, 240] width 629 height 160
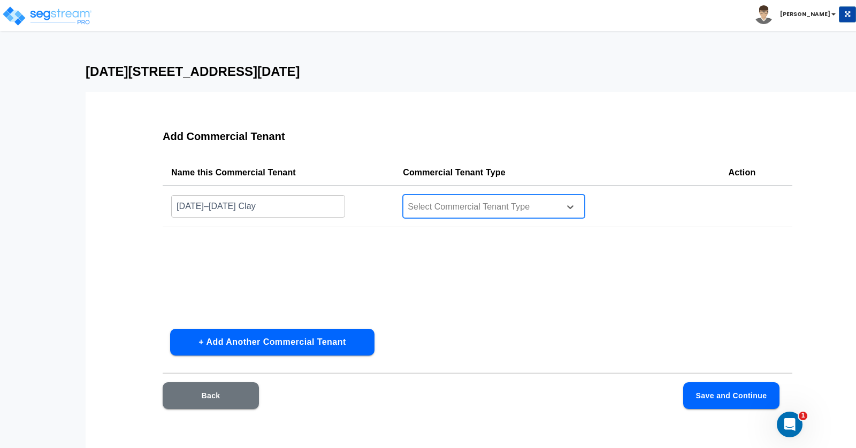
click at [474, 210] on div at bounding box center [479, 207] width 147 height 14
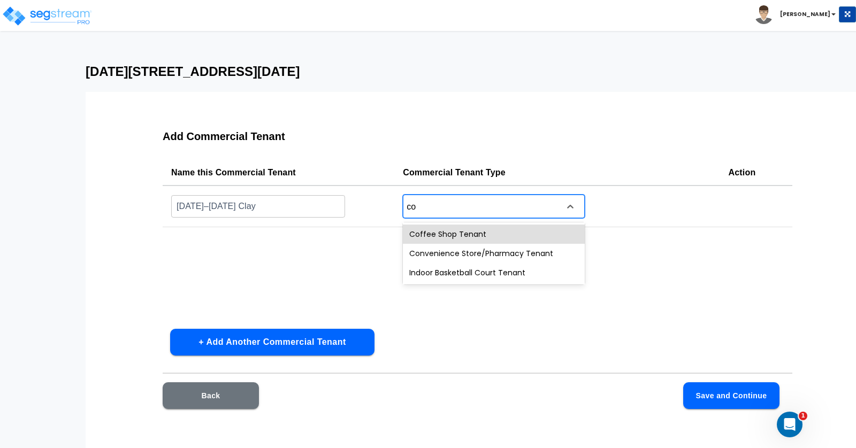
type input "c"
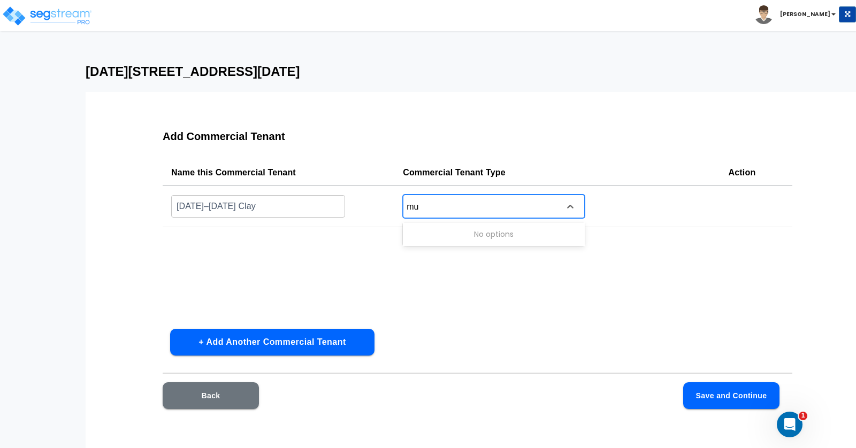
type input "m"
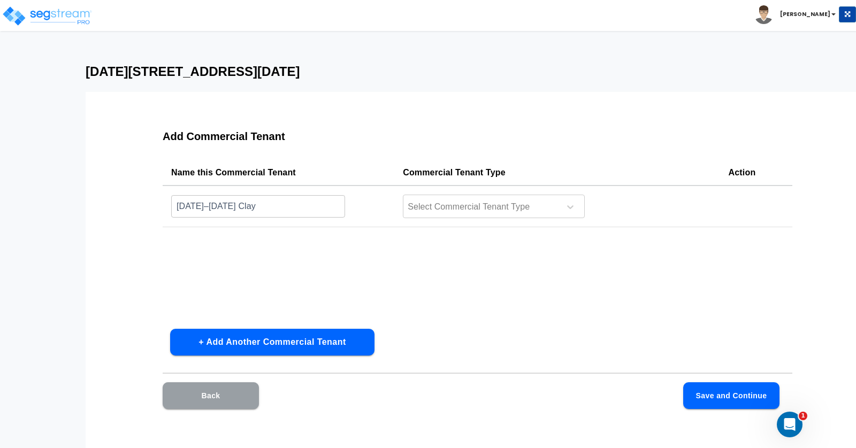
click at [224, 404] on button "Back" at bounding box center [211, 395] width 96 height 27
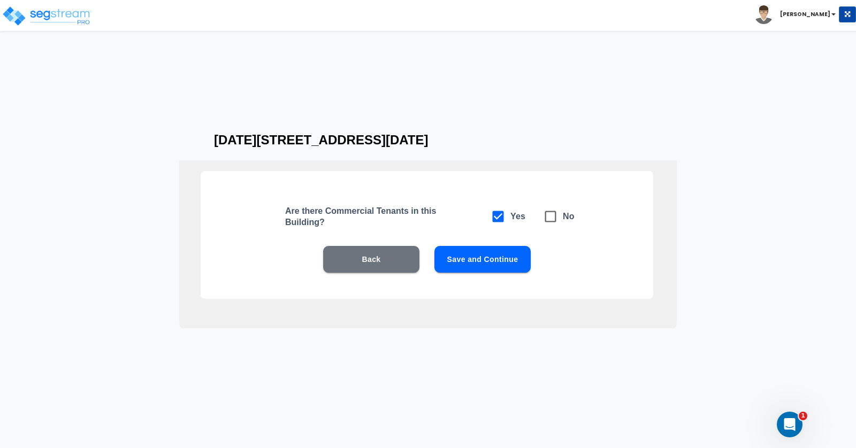
click at [549, 217] on icon at bounding box center [550, 216] width 15 height 15
checkbox input "false"
checkbox input "true"
click at [489, 257] on button "Save and Continue" at bounding box center [482, 259] width 96 height 27
click at [472, 260] on button "Save and Continue" at bounding box center [482, 259] width 96 height 27
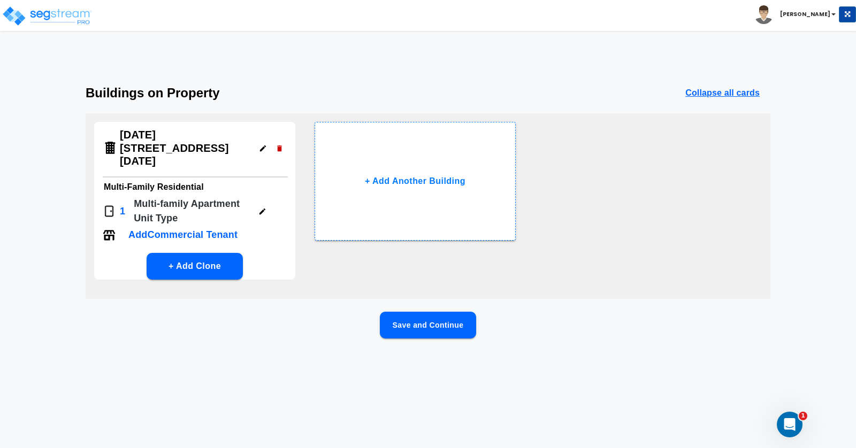
click at [438, 312] on button "Save and Continue" at bounding box center [428, 325] width 96 height 27
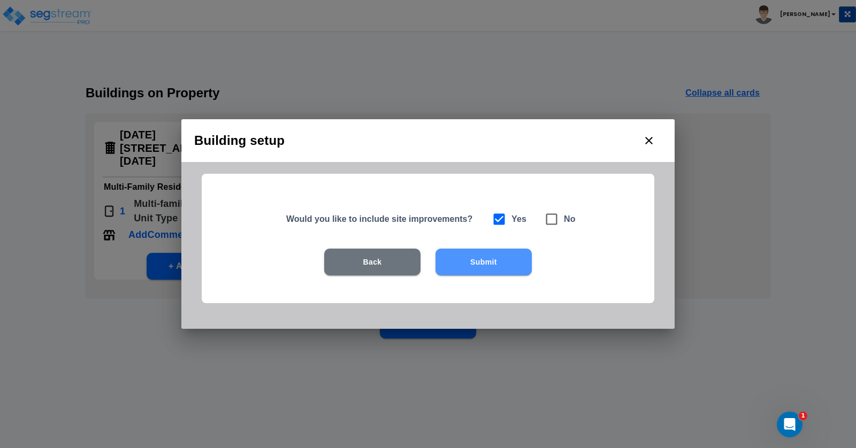
click at [485, 264] on button "Submit" at bounding box center [483, 262] width 96 height 27
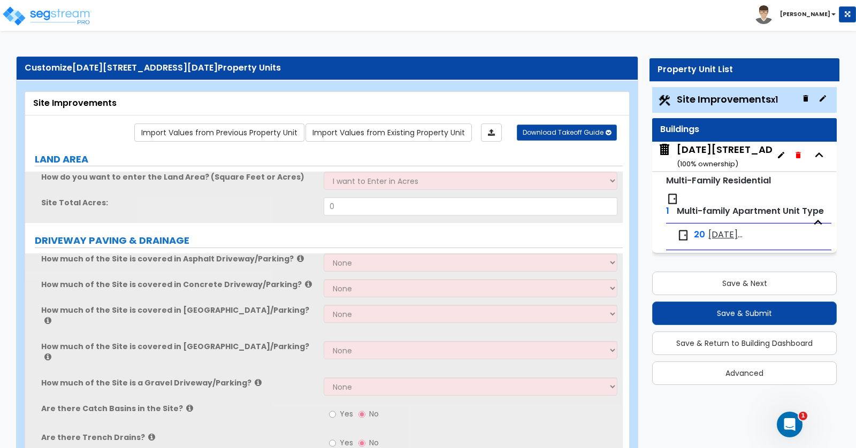
scroll to position [2, 0]
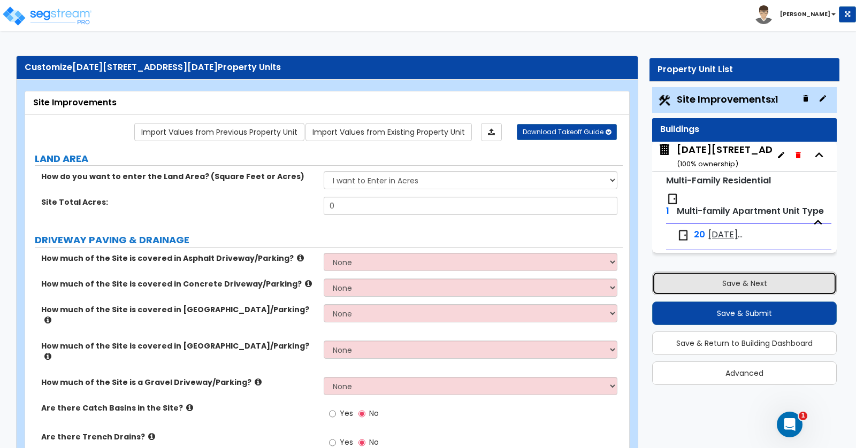
click at [745, 281] on button "Save & Next" at bounding box center [744, 284] width 184 height 24
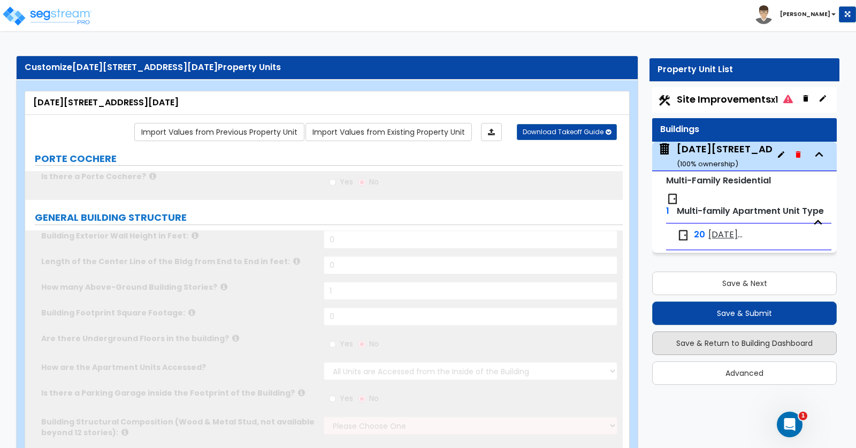
type input "1"
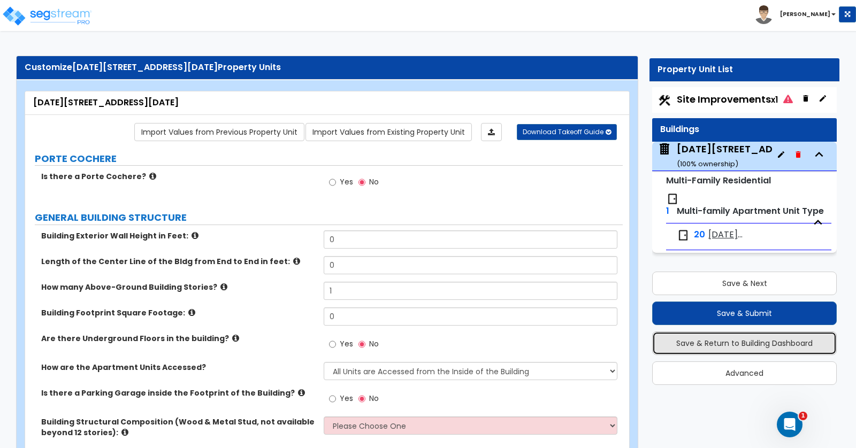
click at [757, 341] on button "Save & Return to Building Dashboard" at bounding box center [744, 344] width 184 height 24
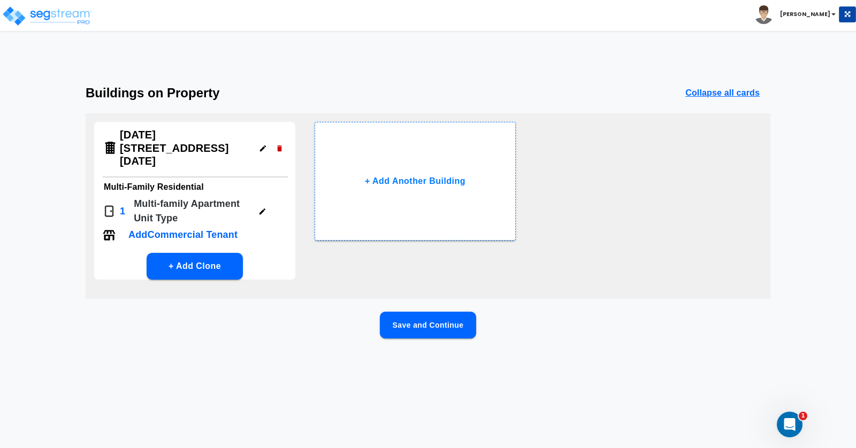
drag, startPoint x: 137, startPoint y: 98, endPoint x: 127, endPoint y: 89, distance: 13.6
click at [137, 98] on h3 "Buildings on Property" at bounding box center [153, 93] width 134 height 15
click at [64, 19] on img at bounding box center [47, 15] width 91 height 21
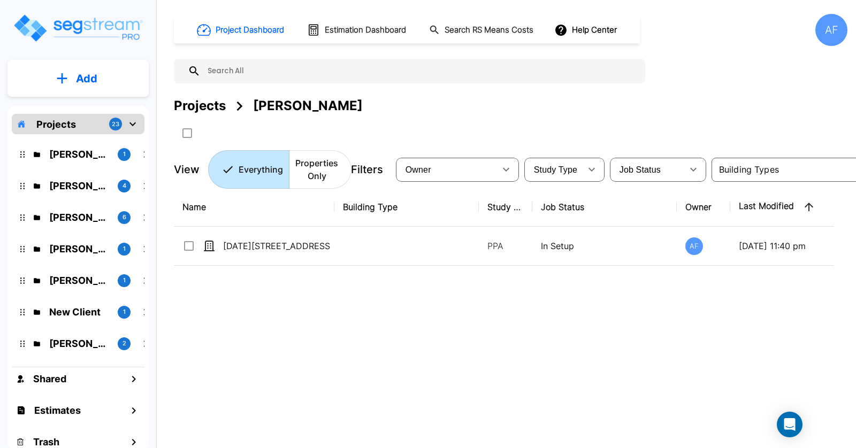
click at [494, 314] on div "Name Building Type Study Type Job Status Owner Last Modified Action 1260–1264 C…" at bounding box center [504, 327] width 660 height 278
click at [96, 82] on p "Add" at bounding box center [86, 79] width 21 height 16
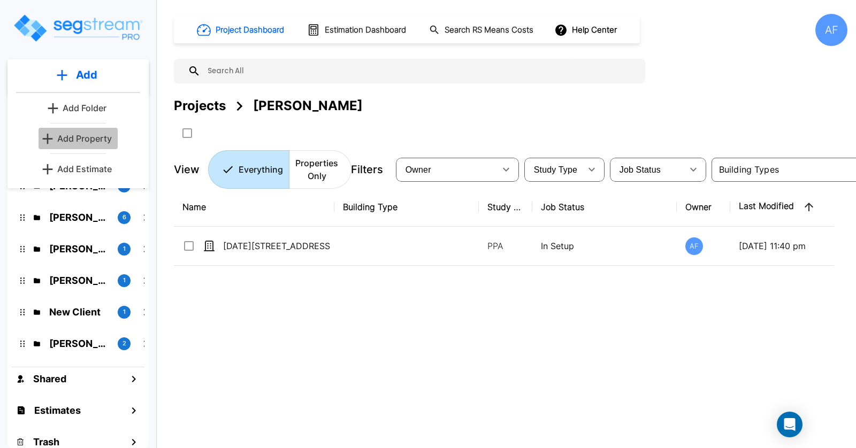
click at [93, 139] on p "Add Property" at bounding box center [84, 138] width 55 height 13
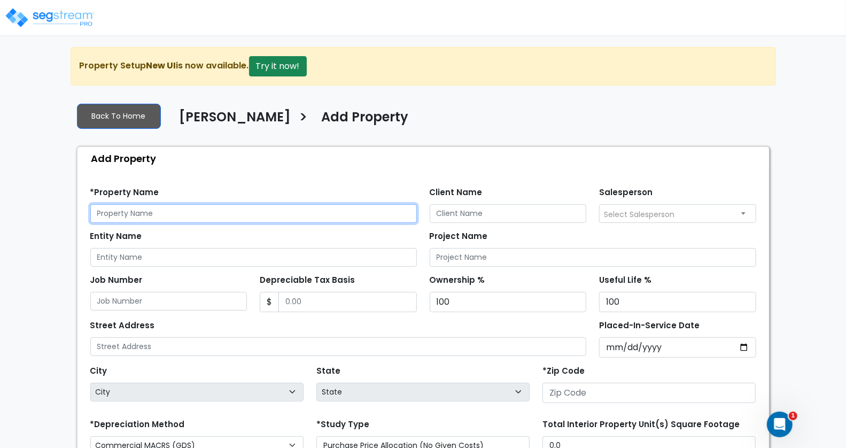
click at [120, 213] on input "text" at bounding box center [253, 213] width 327 height 19
paste input "[DATE]–[DATE][STREET_ADDRESS]"
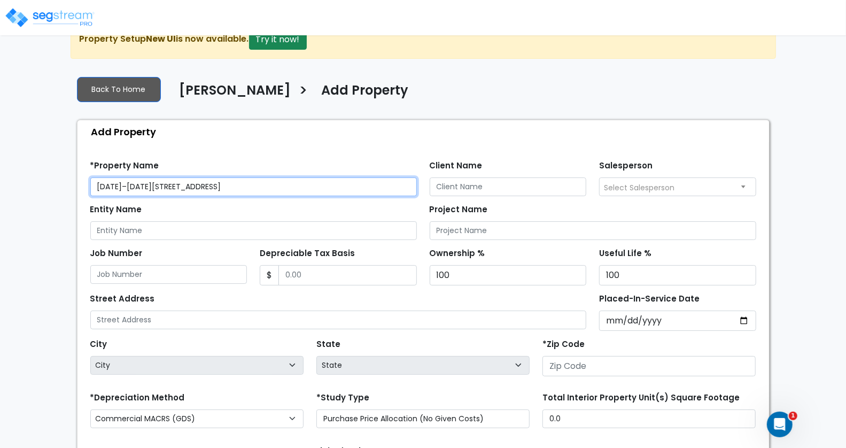
scroll to position [40, 0]
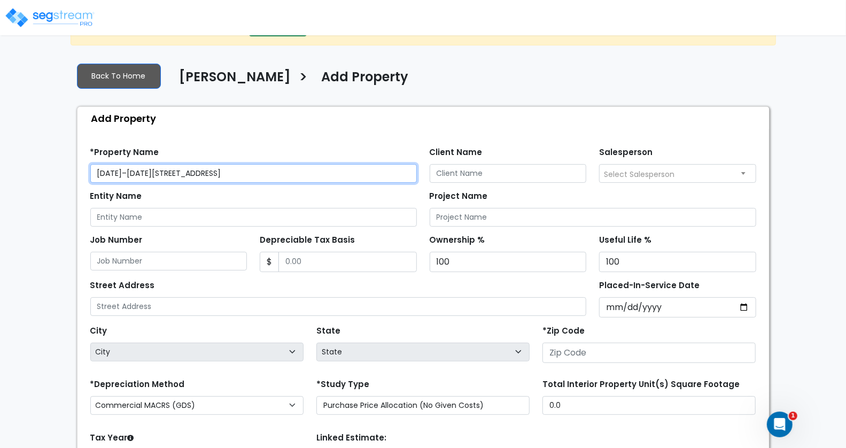
drag, startPoint x: 236, startPoint y: 170, endPoint x: 169, endPoint y: 172, distance: 66.9
click at [168, 171] on input "[DATE]–[DATE][STREET_ADDRESS]" at bounding box center [253, 173] width 327 height 19
type input "[DATE]–[DATE][STREET_ADDRESS]"
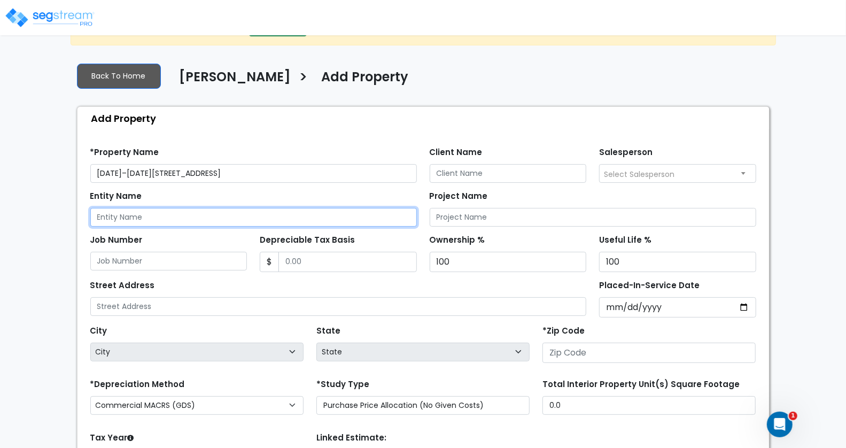
click at [229, 219] on input "Entity Name" at bounding box center [253, 217] width 327 height 19
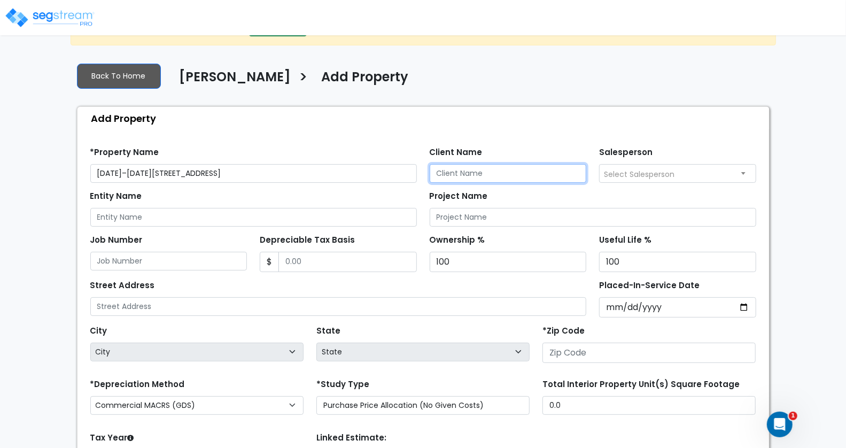
click at [474, 172] on input "Client Name" at bounding box center [508, 173] width 157 height 19
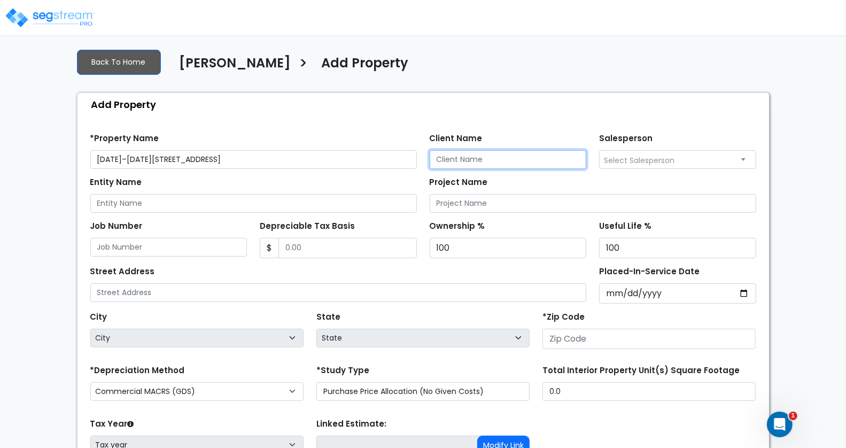
scroll to position [58, 0]
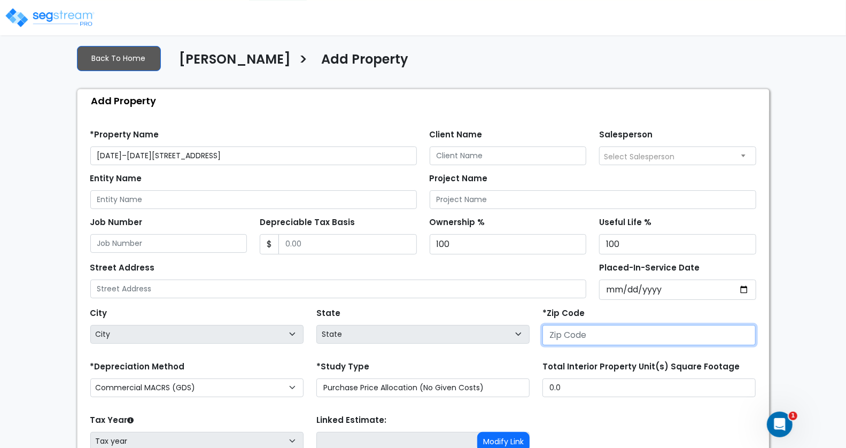
click at [574, 334] on input "number" at bounding box center [649, 335] width 213 height 20
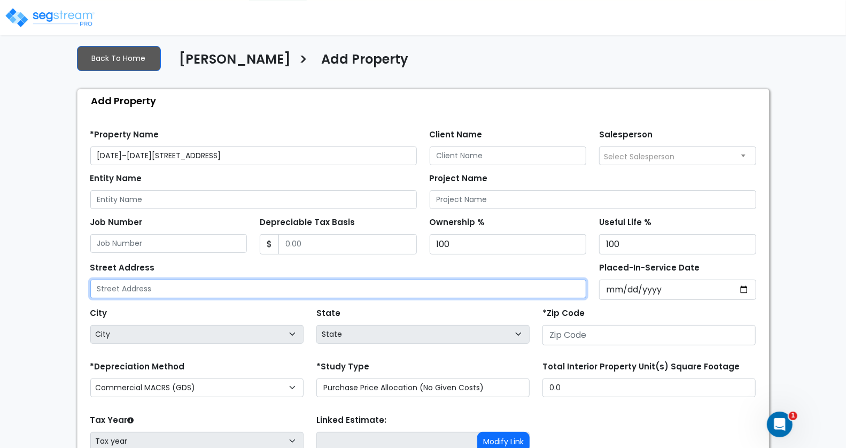
click at [192, 286] on input "text" at bounding box center [338, 289] width 497 height 19
paste input "[DATE]–[DATE][STREET_ADDRESS]"
drag, startPoint x: 252, startPoint y: 286, endPoint x: 169, endPoint y: 287, distance: 83.4
click at [169, 287] on input "[DATE]–[DATE][STREET_ADDRESS]" at bounding box center [338, 289] width 497 height 19
type input "[DATE]–[DATE][STREET_ADDRESS]"
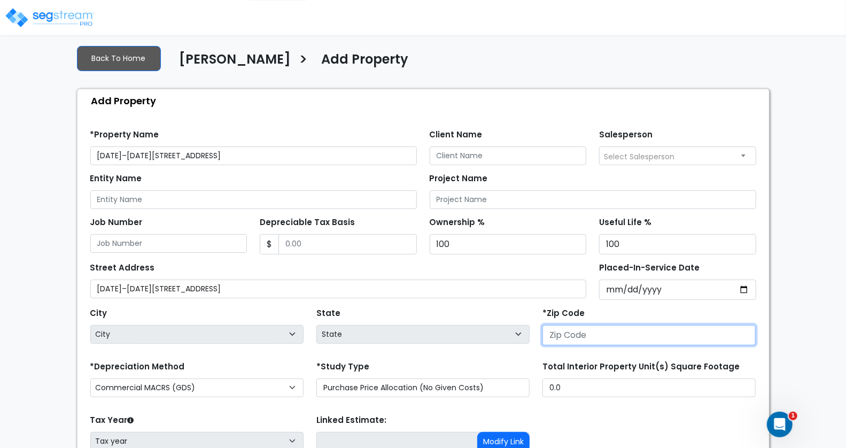
click at [597, 336] on input "number" at bounding box center [649, 335] width 213 height 20
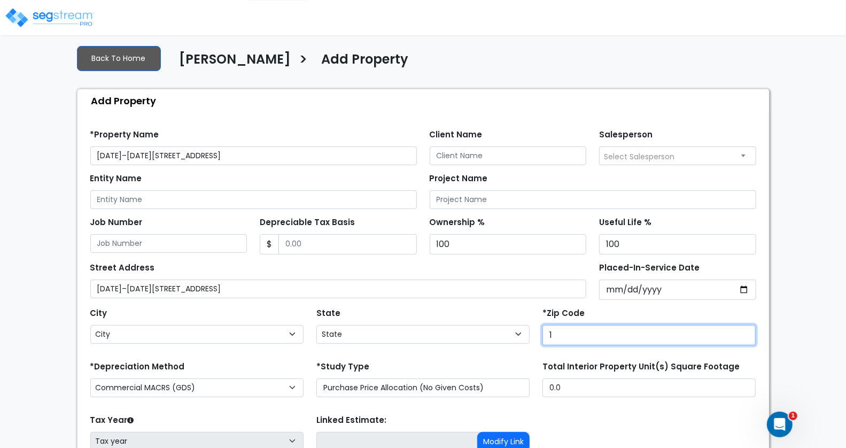
type input "10"
select select "NY"
type input "10456"
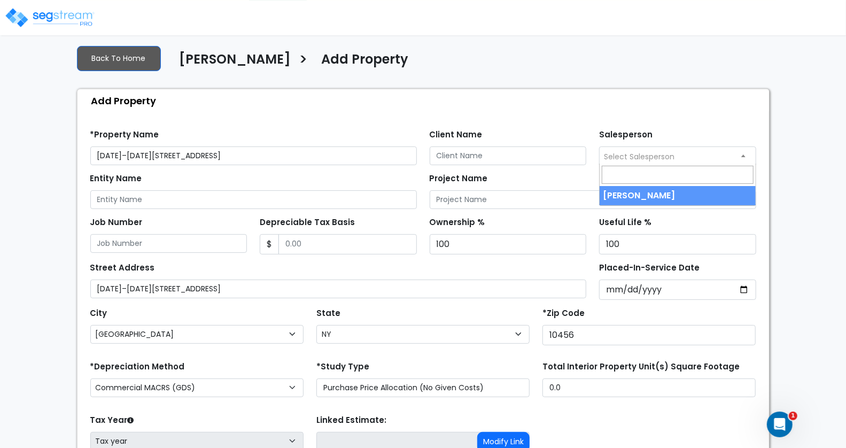
click at [628, 151] on span "Select Salesperson" at bounding box center [639, 156] width 71 height 11
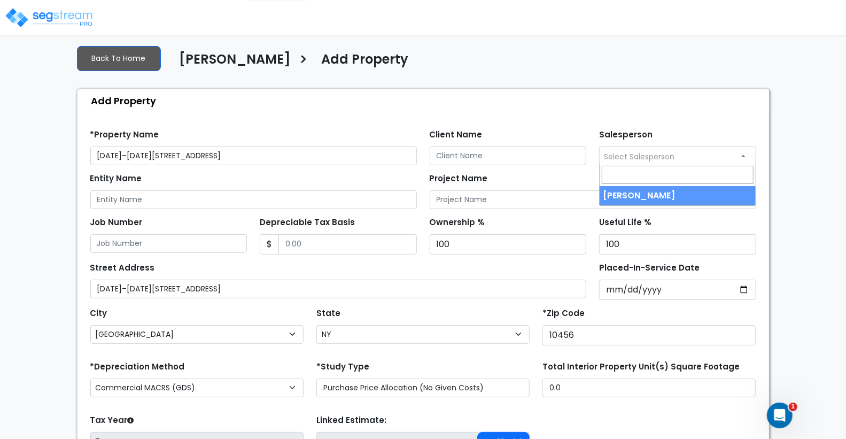
select select "157"
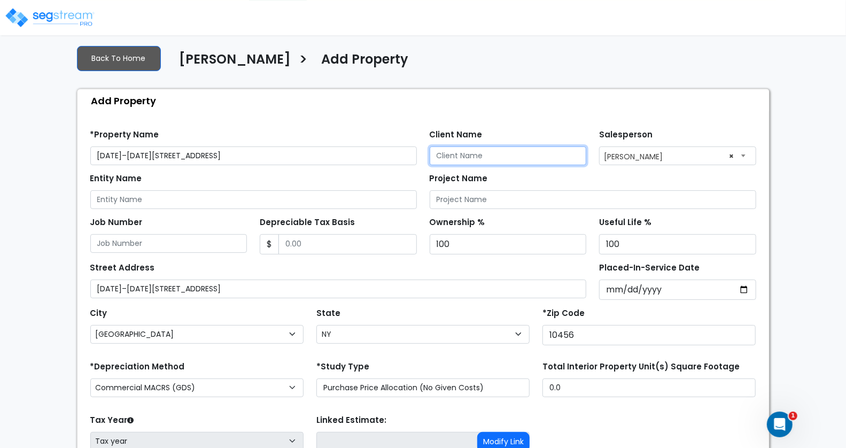
click at [460, 154] on input "Client Name" at bounding box center [508, 156] width 157 height 19
paste input "[PERSON_NAME]"
type input "[PERSON_NAME]"
click at [536, 124] on div "*Property Name 1272–1276 Clay Ave Client Name Taoufik Lahrache Salesperson Sele…" at bounding box center [423, 143] width 679 height 44
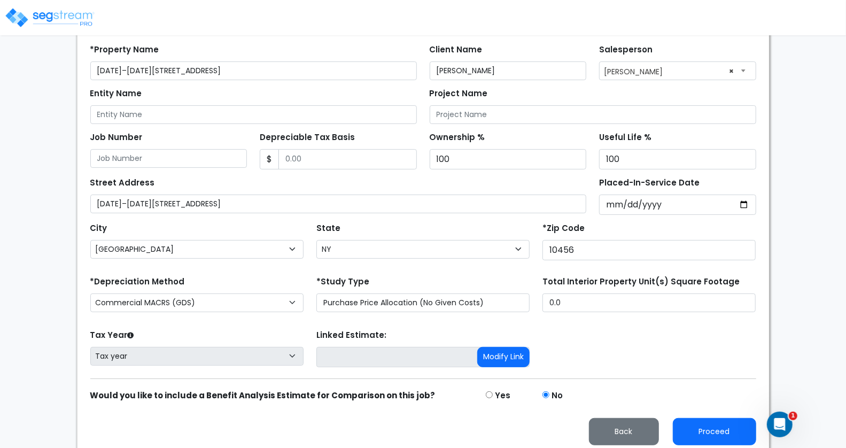
scroll to position [144, 0]
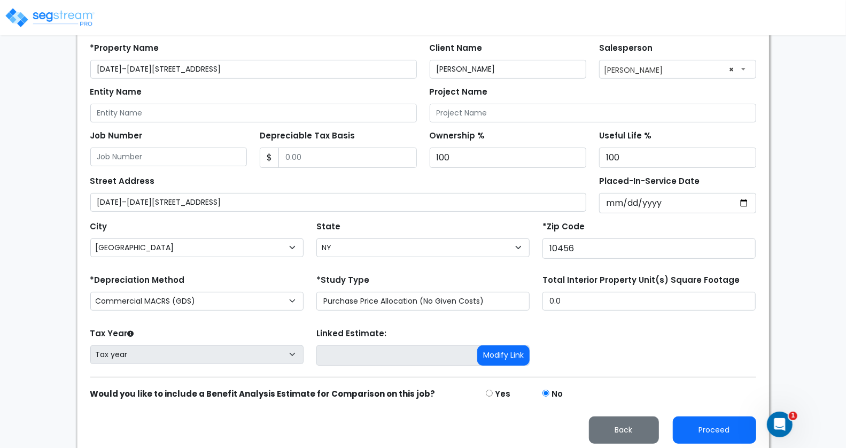
click at [631, 344] on div "Tax Year Please Enter The Placed In Service Date First. Tax year Prior Years De…" at bounding box center [423, 347] width 679 height 43
click at [655, 333] on div "Tax Year Please Enter The Placed In Service Date First. Tax year Prior Years De…" at bounding box center [423, 347] width 679 height 43
click at [705, 427] on button "Proceed" at bounding box center [714, 430] width 83 height 27
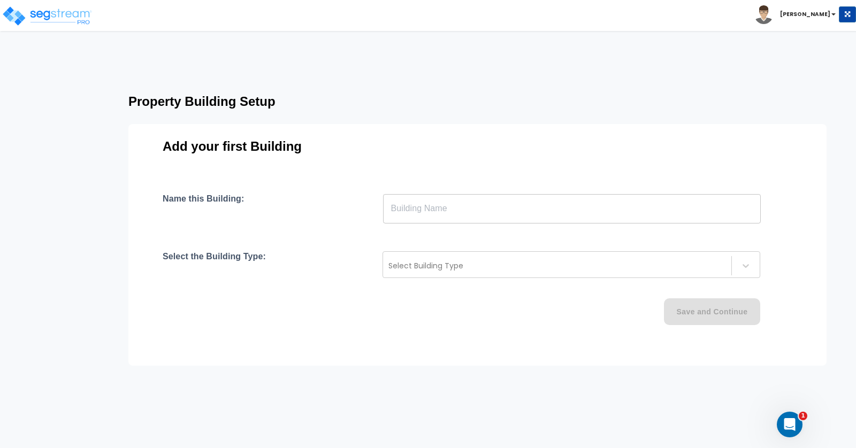
click at [428, 210] on input "text" at bounding box center [571, 209] width 377 height 30
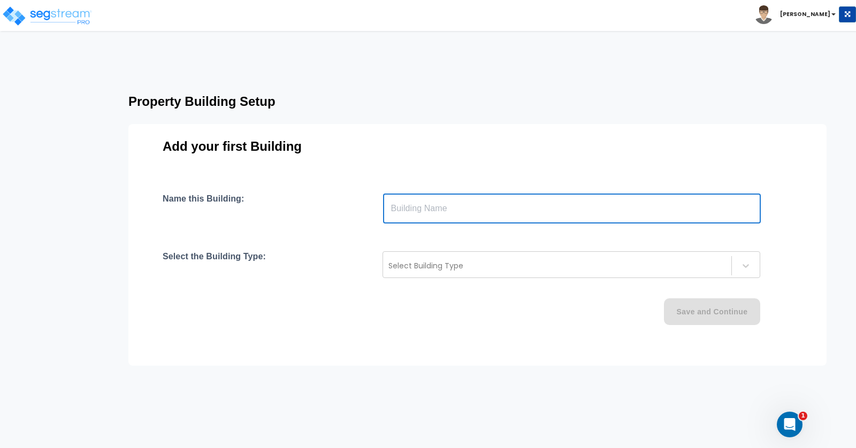
paste input "text"
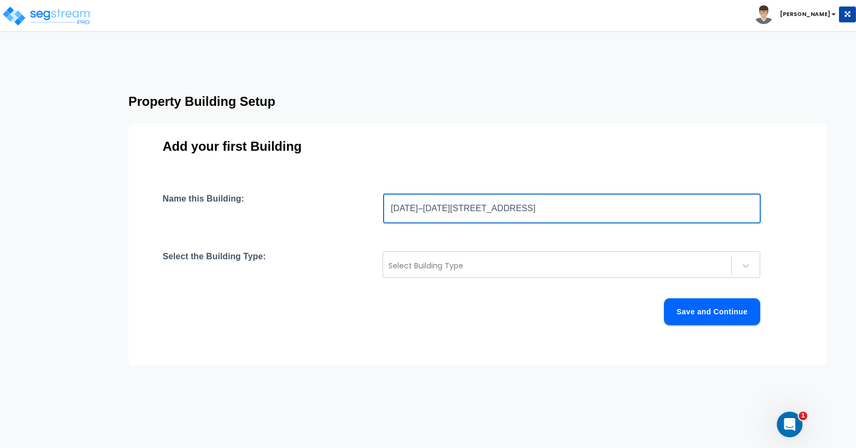
type input "[DATE]–[DATE][STREET_ADDRESS]"
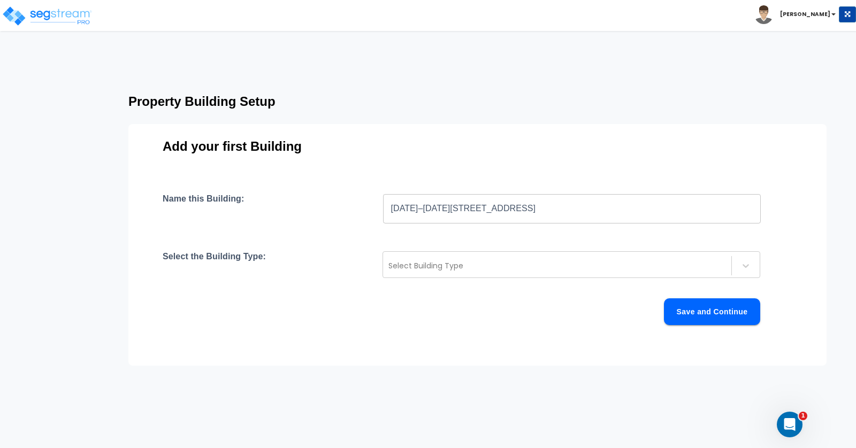
click at [442, 239] on div "Name this Building: [DATE][STREET_ADDRESS][DATE] ​ Select the Building Type: Se…" at bounding box center [477, 272] width 629 height 157
click at [452, 269] on div at bounding box center [556, 265] width 337 height 13
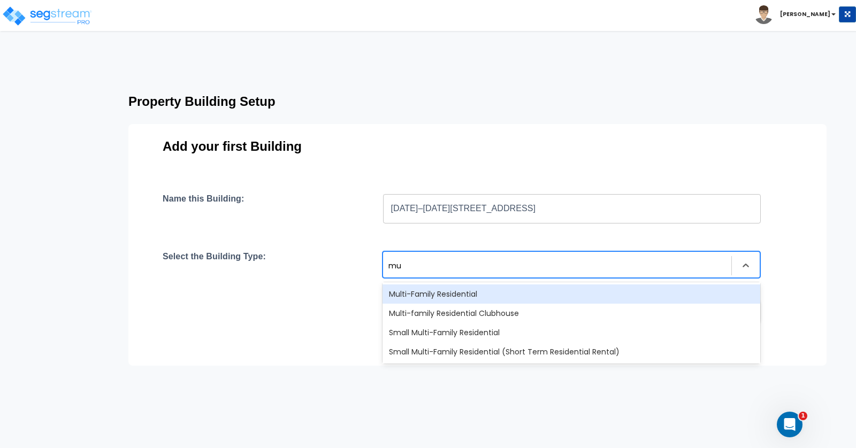
type input "mul"
click at [474, 289] on div "Multi-Family Residential" at bounding box center [570, 293] width 377 height 19
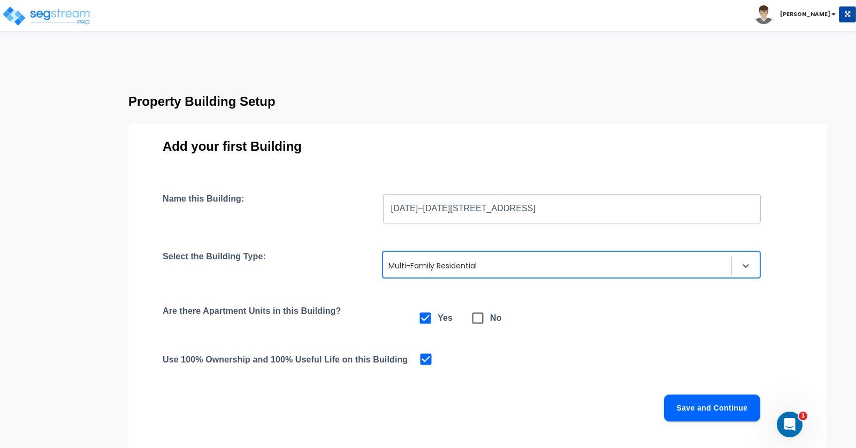
click at [576, 331] on div "Name this Building: [DATE][STREET_ADDRESS][DATE] ​ Select the Building Type: op…" at bounding box center [477, 320] width 629 height 253
click at [701, 405] on button "Save and Continue" at bounding box center [712, 408] width 96 height 27
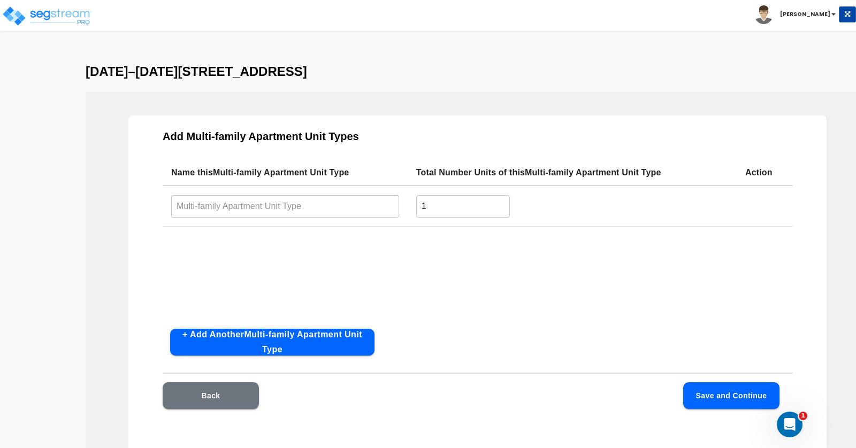
click at [269, 205] on input "text" at bounding box center [285, 206] width 228 height 23
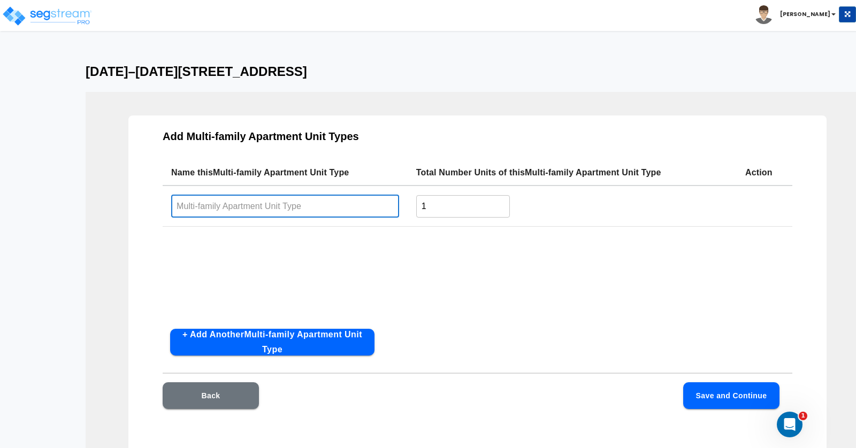
paste input "[DATE]–[DATE][STREET_ADDRESS]"
type input "[DATE]–[DATE][STREET_ADDRESS]"
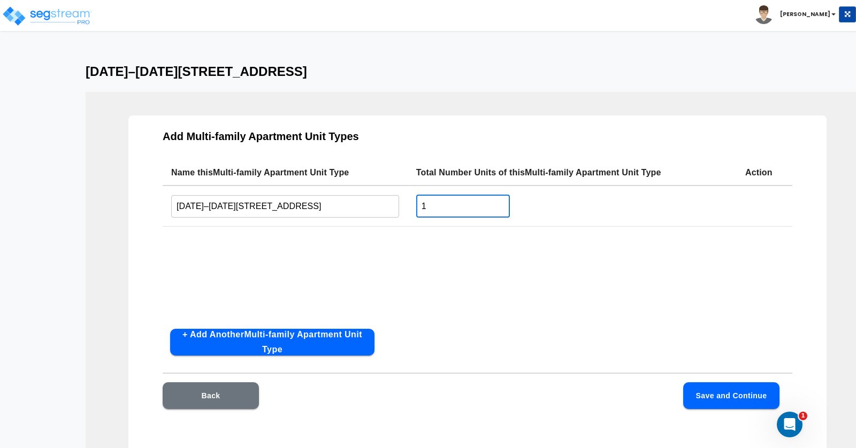
click at [445, 210] on input "1" at bounding box center [463, 206] width 94 height 23
drag, startPoint x: 431, startPoint y: 205, endPoint x: 392, endPoint y: 201, distance: 39.7
click at [392, 201] on tr "1272–1276 Clay Ave, Bronx, NY 10456 ​ 1 ​" at bounding box center [477, 206] width 629 height 41
click at [459, 204] on input "text" at bounding box center [463, 206] width 94 height 23
type input "12"
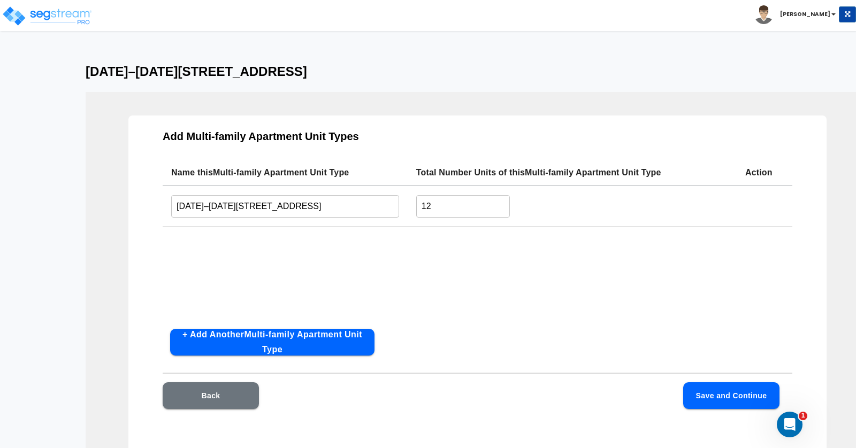
click at [573, 305] on div "Name this Multi-family Apartment Unit Type Total Number Units of this Multi-fam…" at bounding box center [477, 240] width 629 height 160
click at [722, 392] on button "Save and Continue" at bounding box center [731, 395] width 96 height 27
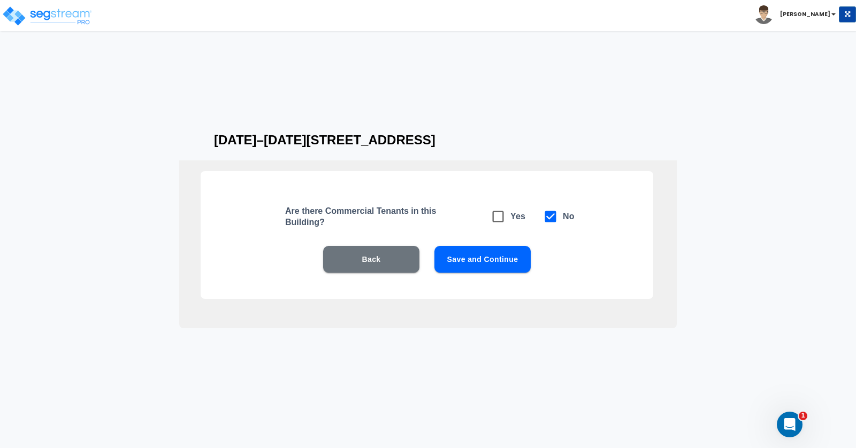
click at [500, 261] on button "Save and Continue" at bounding box center [482, 259] width 96 height 27
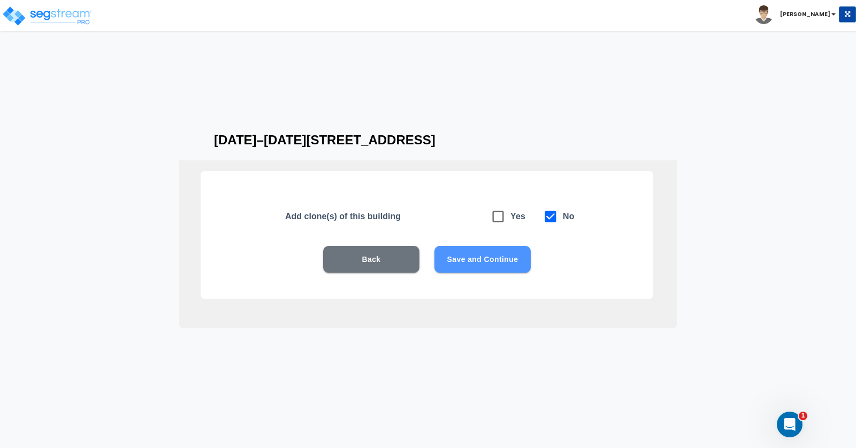
click at [497, 260] on button "Save and Continue" at bounding box center [482, 259] width 96 height 27
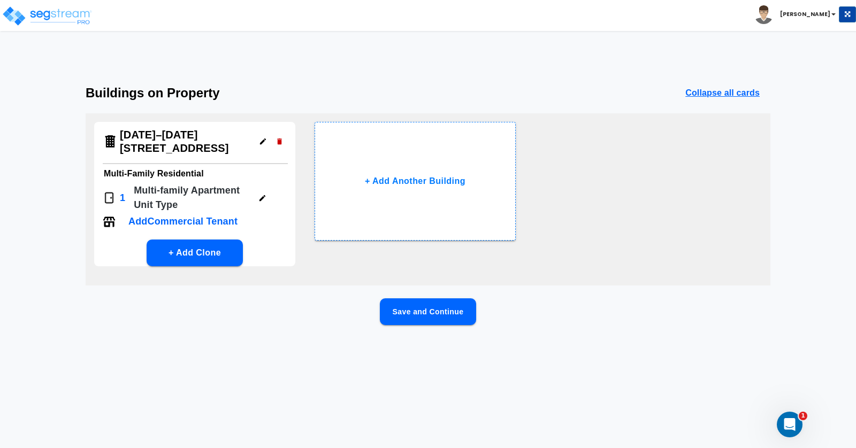
click at [429, 315] on button "Save and Continue" at bounding box center [428, 311] width 96 height 27
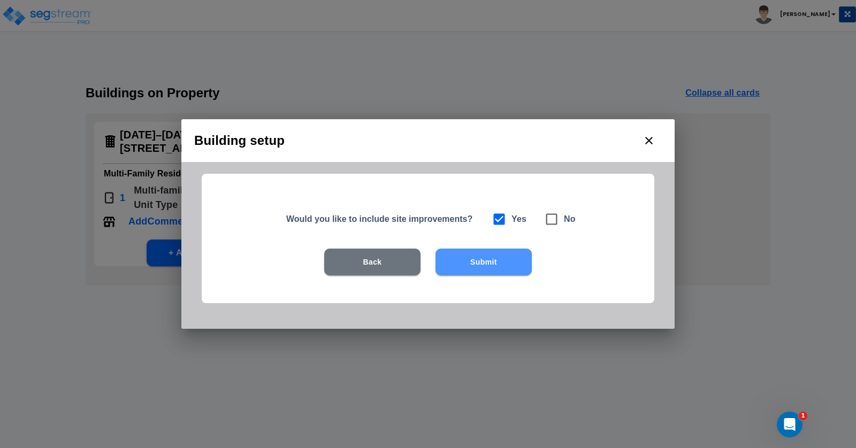
click at [486, 262] on button "Submit" at bounding box center [483, 262] width 96 height 27
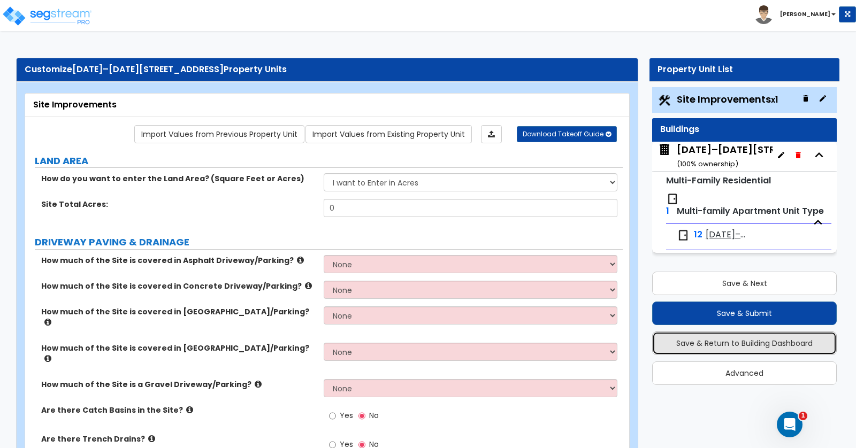
click at [753, 342] on button "Save & Return to Building Dashboard" at bounding box center [744, 344] width 184 height 24
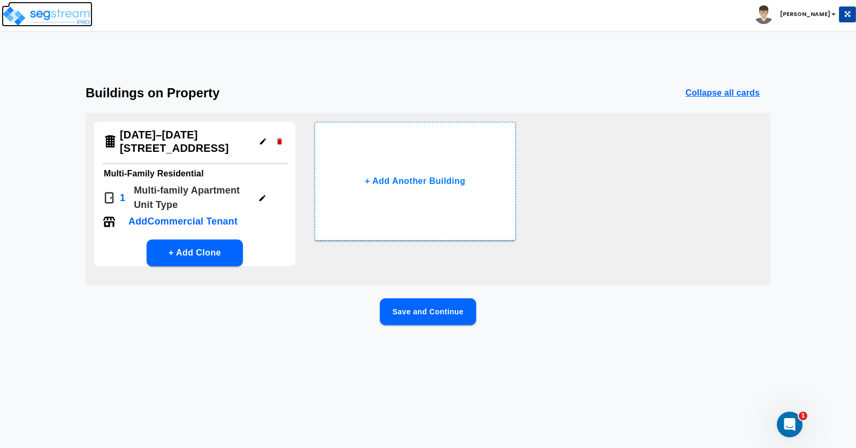
click at [63, 13] on img at bounding box center [47, 15] width 91 height 21
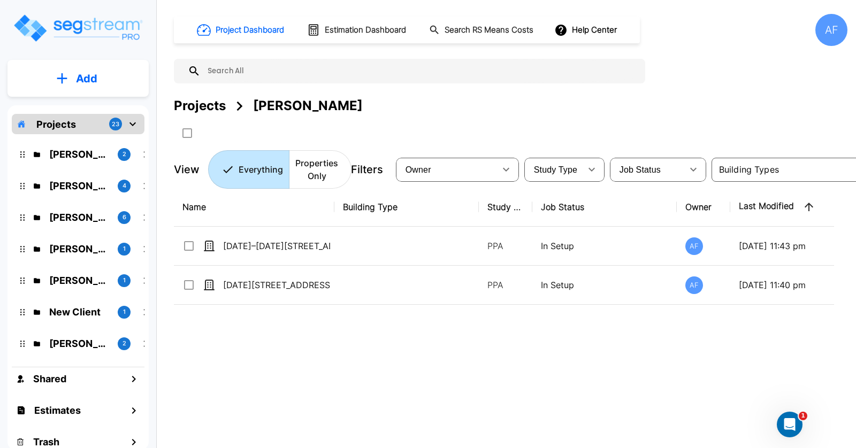
click at [555, 342] on div "Name Building Type Study Type Job Status Owner Last Modified Action [DATE]–[DAT…" at bounding box center [504, 327] width 660 height 278
click at [390, 317] on div "Name Building Type Study Type Job Status Owner Last Modified Action [DATE]–[DAT…" at bounding box center [504, 327] width 660 height 278
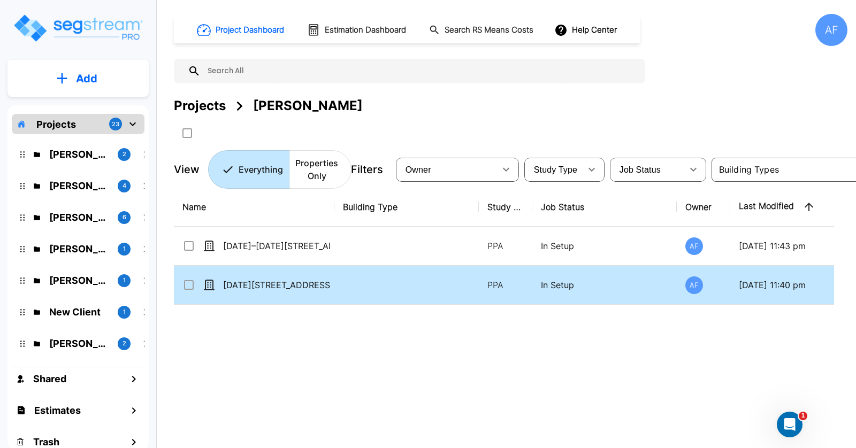
click at [355, 287] on td at bounding box center [406, 285] width 144 height 39
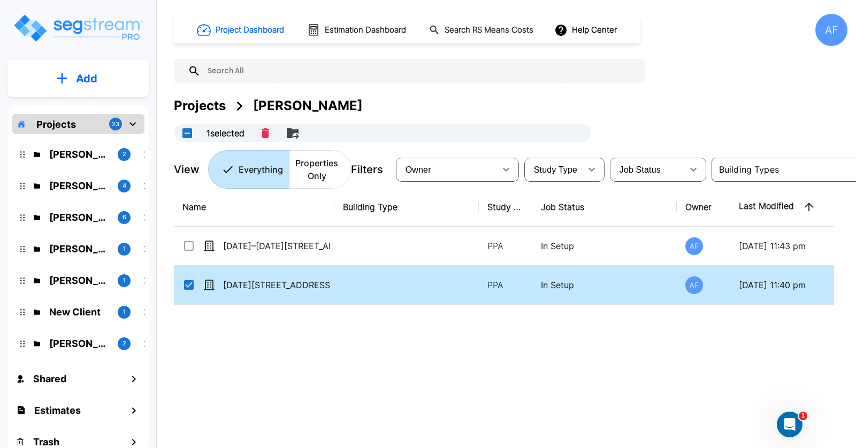
click at [794, 285] on p "[DATE] 11:40 pm" at bounding box center [788, 285] width 101 height 13
click at [794, 285] on p "08/11/2025 - 11:40 pm" at bounding box center [788, 285] width 101 height 13
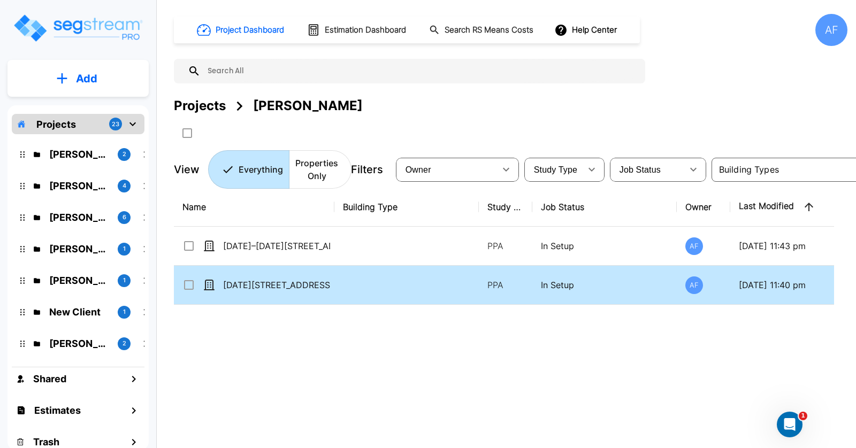
click at [387, 288] on td at bounding box center [406, 285] width 144 height 39
checkbox input "true"
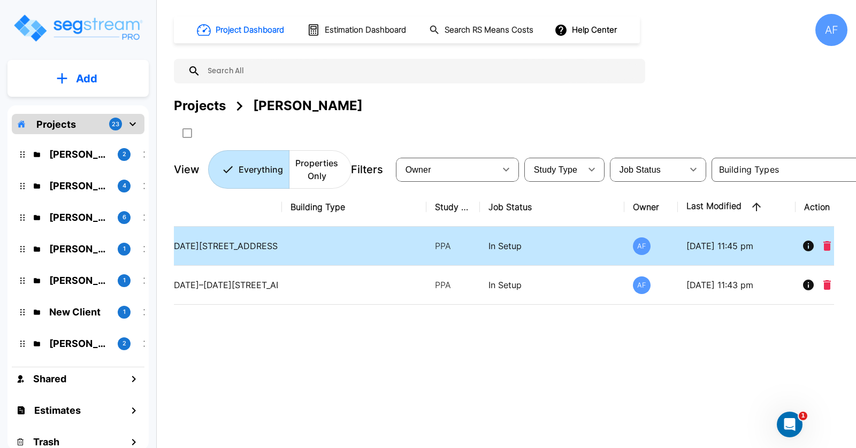
scroll to position [0, 83]
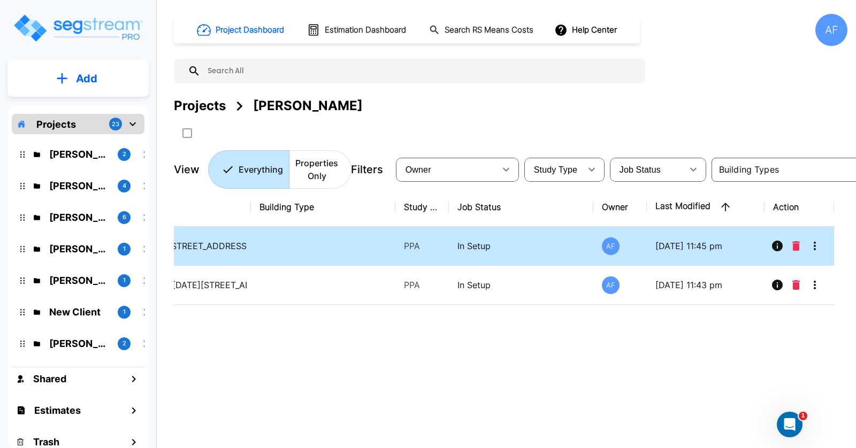
click at [816, 244] on icon "More-Options" at bounding box center [814, 246] width 13 height 13
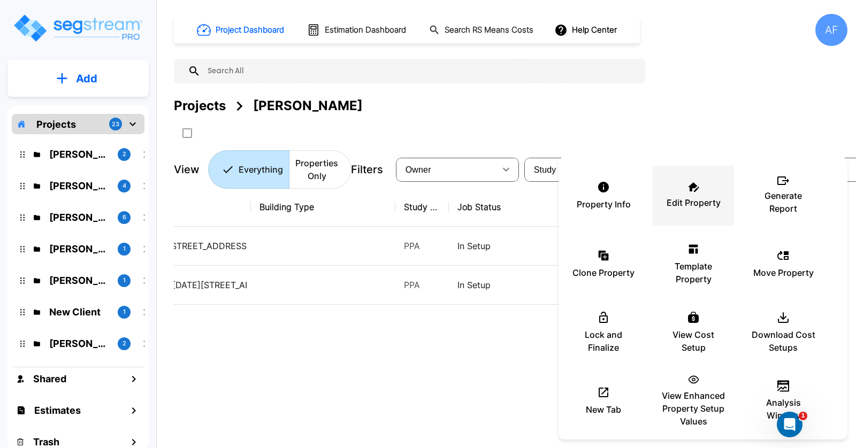
click at [700, 197] on p "Edit Property" at bounding box center [693, 202] width 54 height 13
click at [383, 326] on div at bounding box center [428, 224] width 856 height 448
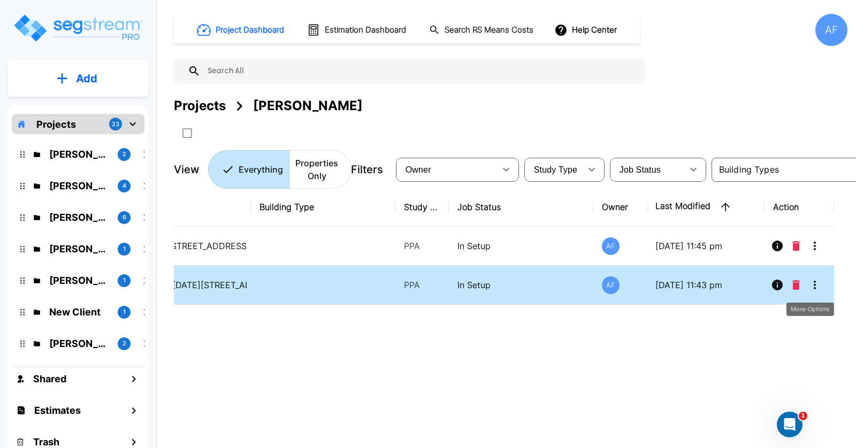
click at [816, 283] on icon "More-Options" at bounding box center [814, 285] width 13 height 13
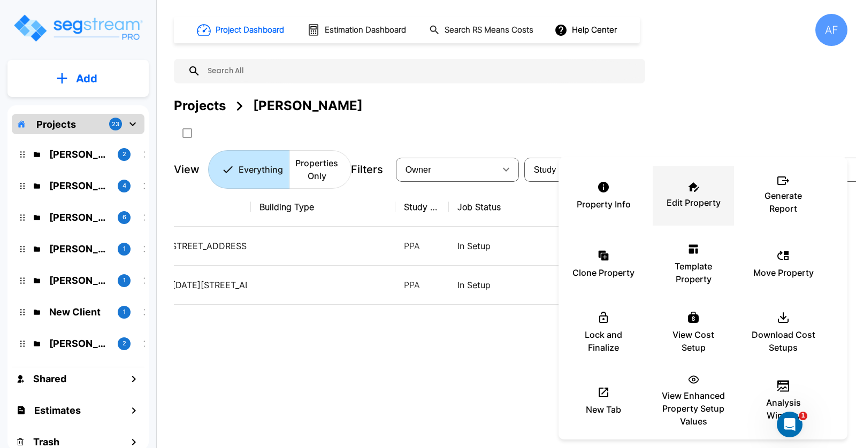
click at [695, 195] on div "Edit Property" at bounding box center [693, 195] width 64 height 53
drag, startPoint x: 328, startPoint y: 368, endPoint x: 335, endPoint y: 357, distance: 12.5
click at [328, 368] on div at bounding box center [428, 224] width 856 height 448
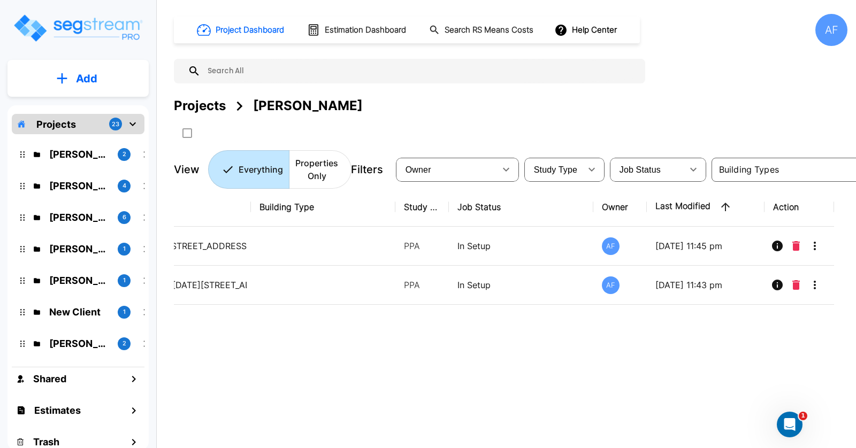
click at [469, 115] on div "Projects Taoufik Lahrache" at bounding box center [510, 118] width 673 height 45
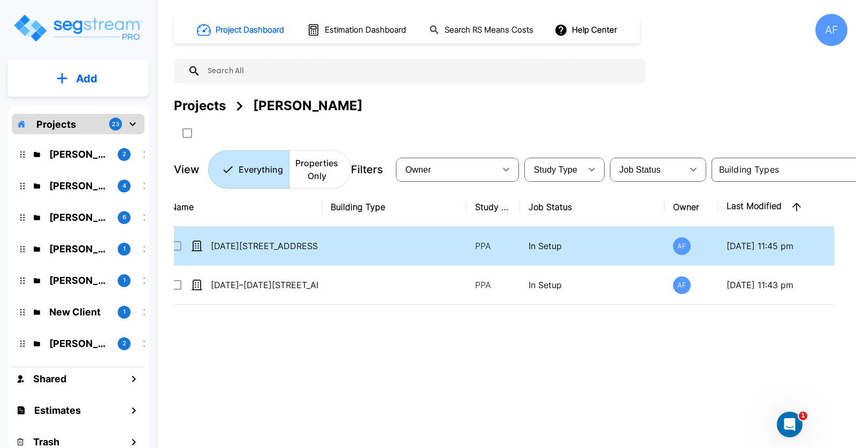
scroll to position [0, 0]
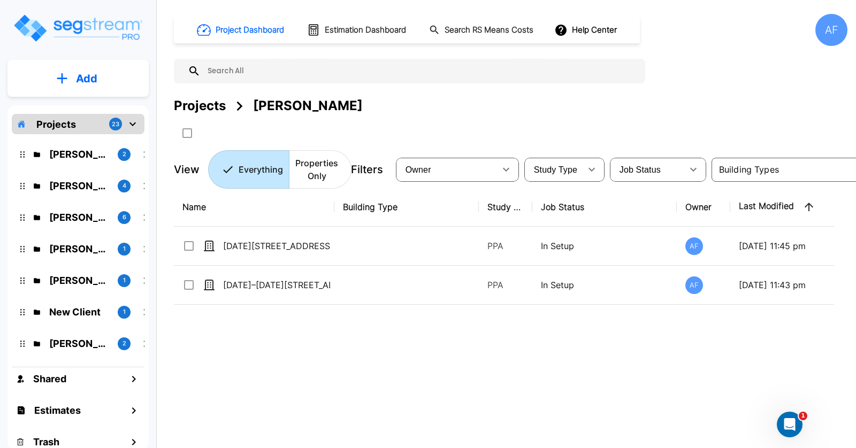
click at [440, 130] on div at bounding box center [382, 133] width 417 height 18
click at [559, 110] on div "Projects Taoufik Lahrache" at bounding box center [510, 105] width 673 height 19
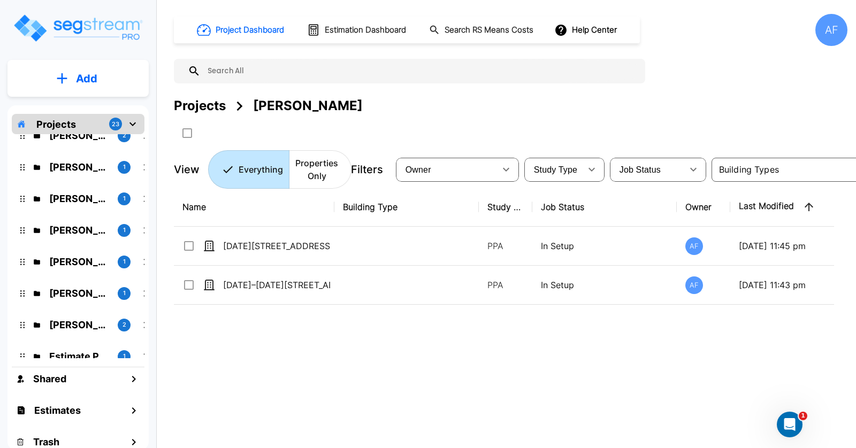
scroll to position [492, 0]
click at [68, 124] on p "Projects" at bounding box center [56, 124] width 40 height 14
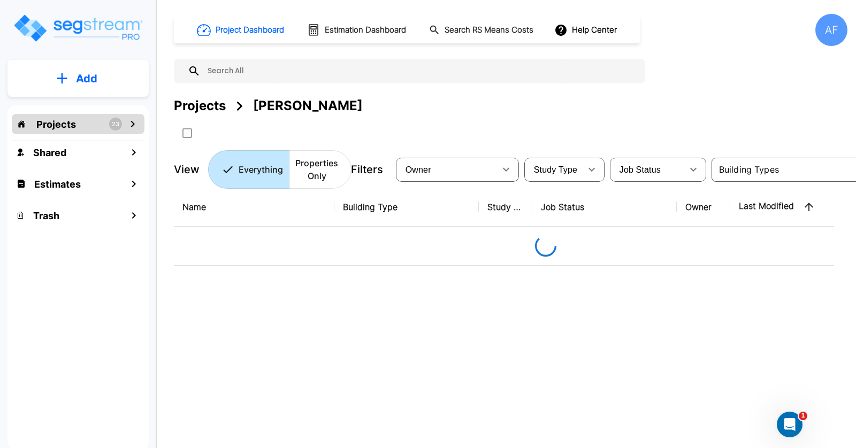
click at [212, 106] on div "Projects" at bounding box center [200, 105] width 52 height 19
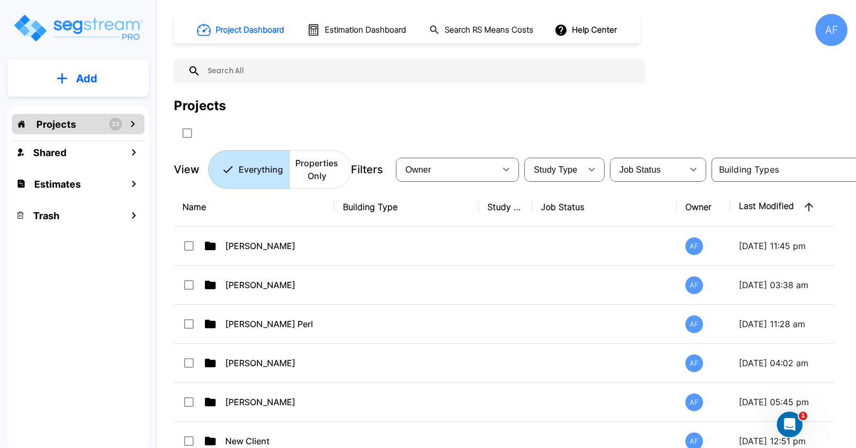
click at [204, 106] on div "Projects" at bounding box center [200, 105] width 52 height 19
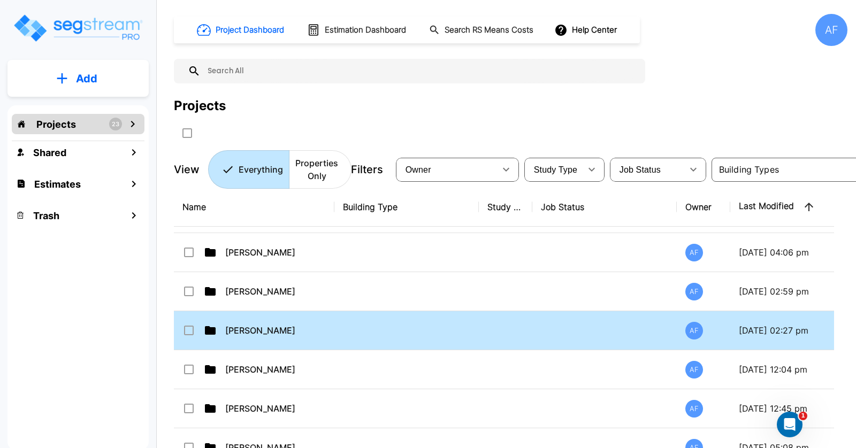
click at [383, 326] on td at bounding box center [406, 330] width 144 height 39
checkbox input "true"
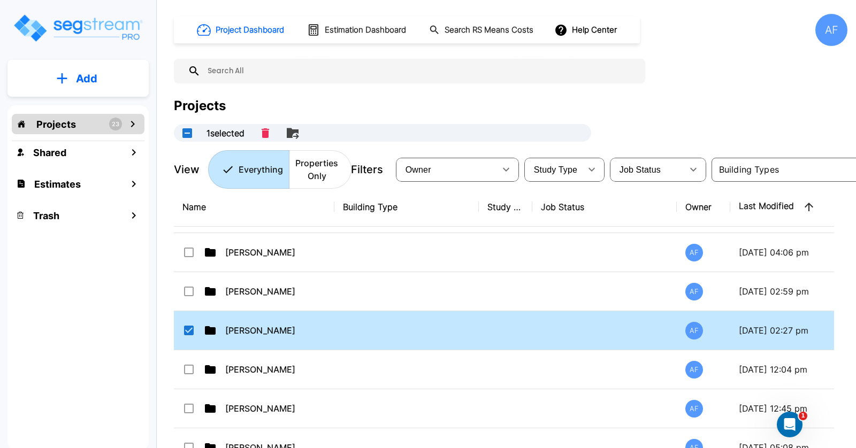
click at [383, 326] on td at bounding box center [406, 330] width 144 height 39
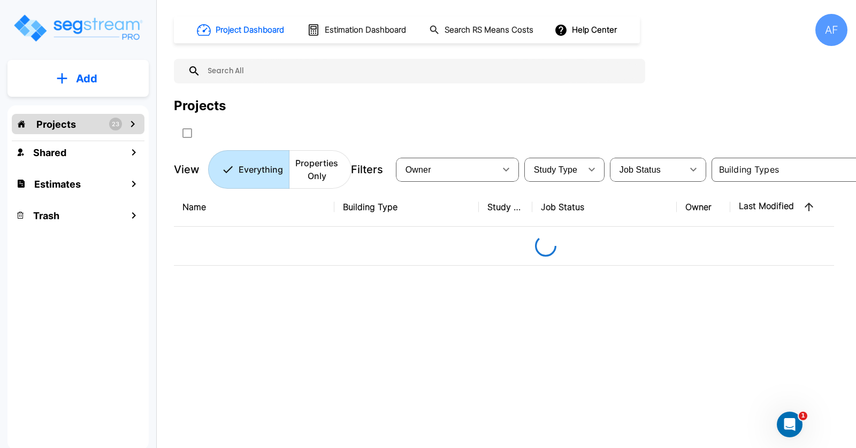
scroll to position [0, 0]
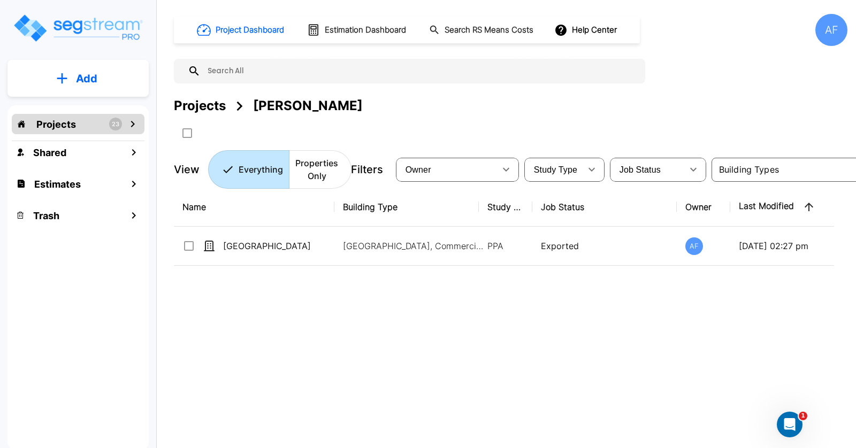
click at [88, 79] on p "Add" at bounding box center [86, 79] width 21 height 16
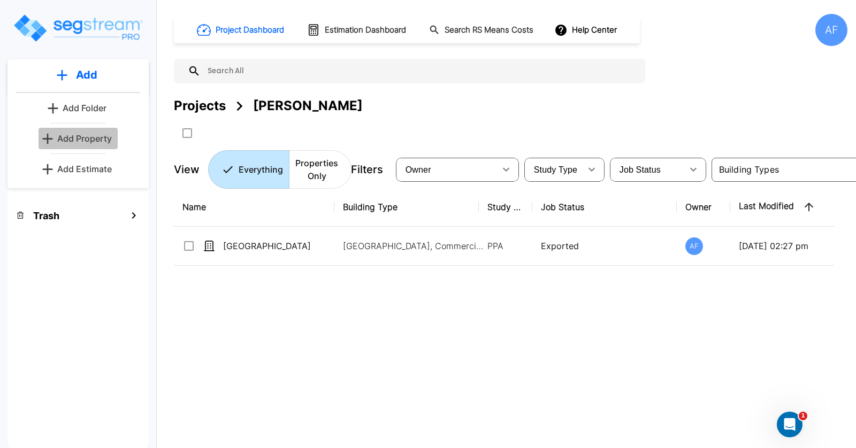
click at [94, 141] on p "Add Property" at bounding box center [84, 138] width 55 height 13
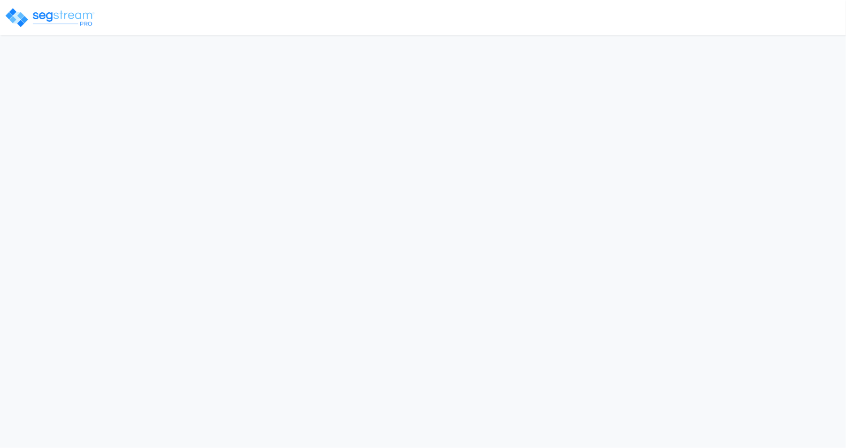
select select "NY"
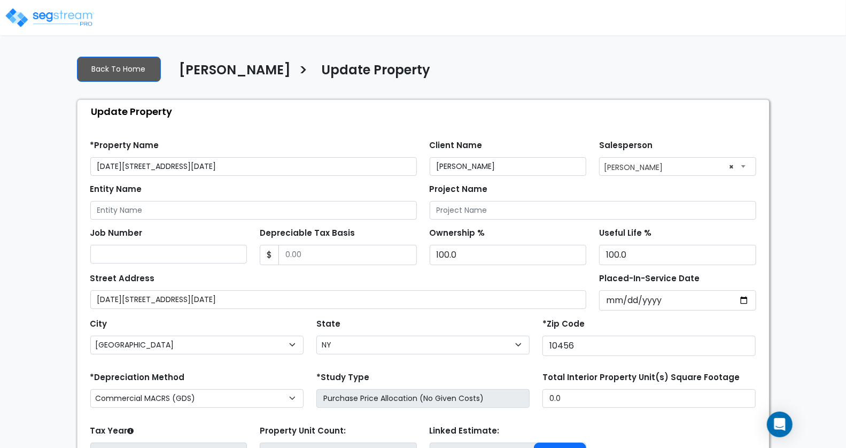
click at [532, 64] on div "Back To Home [PERSON_NAME] > Update Property" at bounding box center [423, 72] width 693 height 29
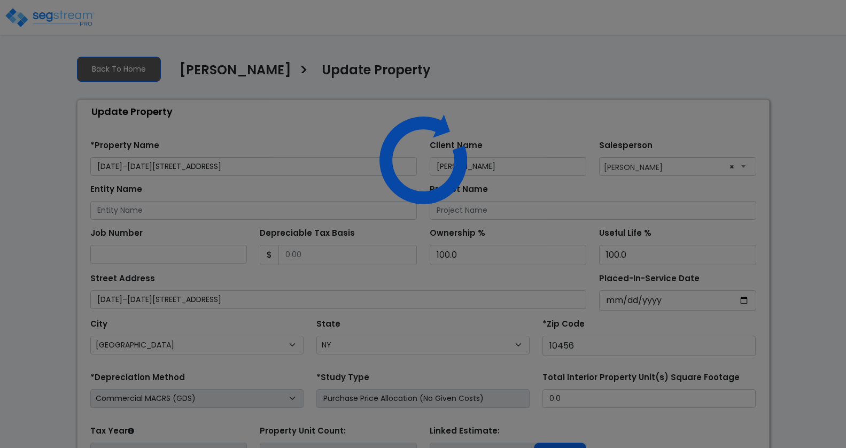
select select "NY"
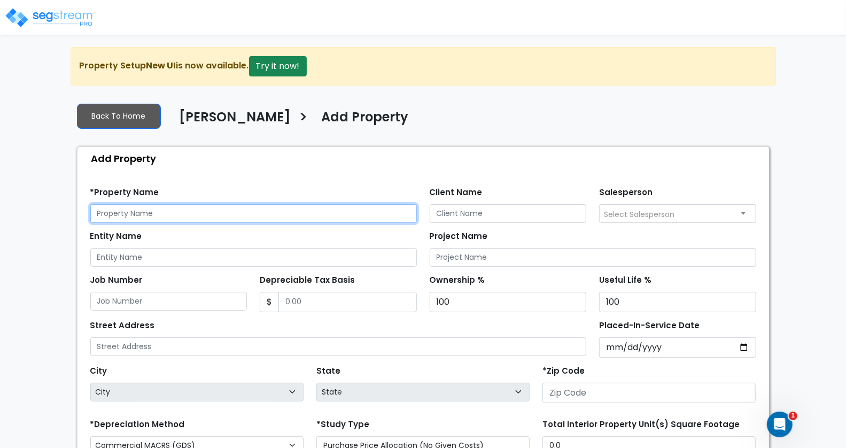
click at [157, 216] on input "text" at bounding box center [253, 213] width 327 height 19
paste input "[STREET_ADDRESS][PERSON_NAME]"
type input "[STREET_ADDRESS][PERSON_NAME]"
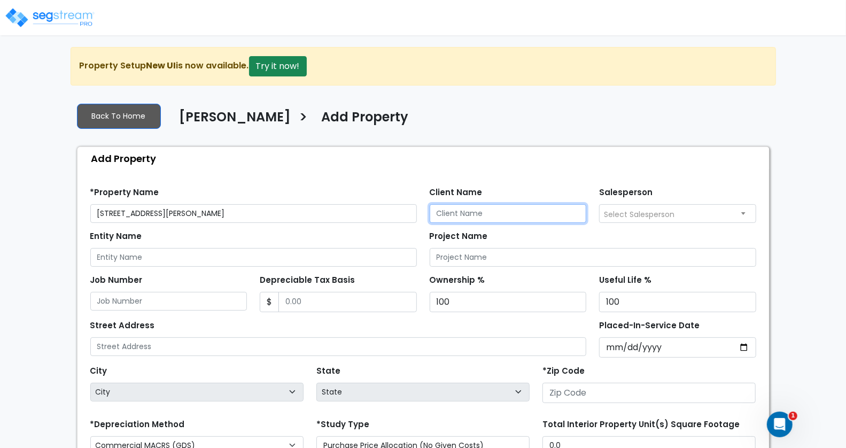
click at [469, 210] on input "Client Name" at bounding box center [508, 213] width 157 height 19
paste input "[PERSON_NAME]"
type input "[PERSON_NAME]"
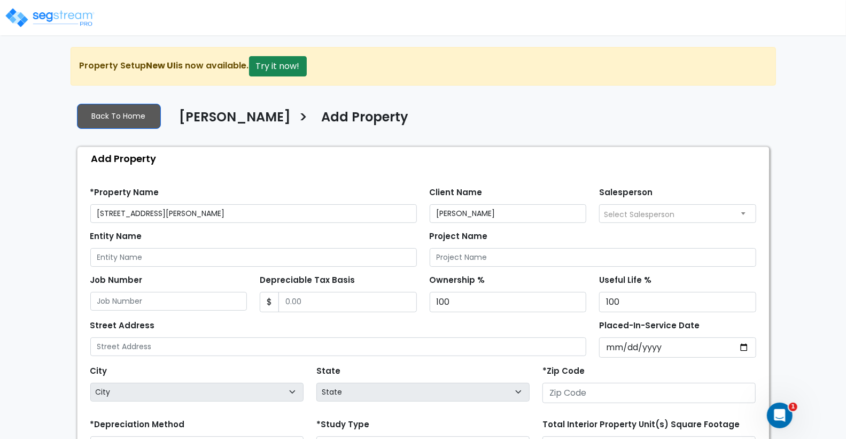
click at [654, 206] on span "Select Salesperson" at bounding box center [678, 213] width 156 height 17
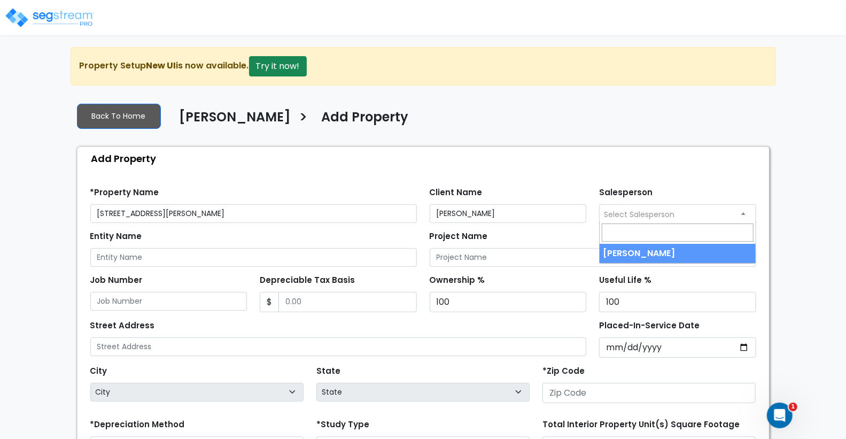
select select "157"
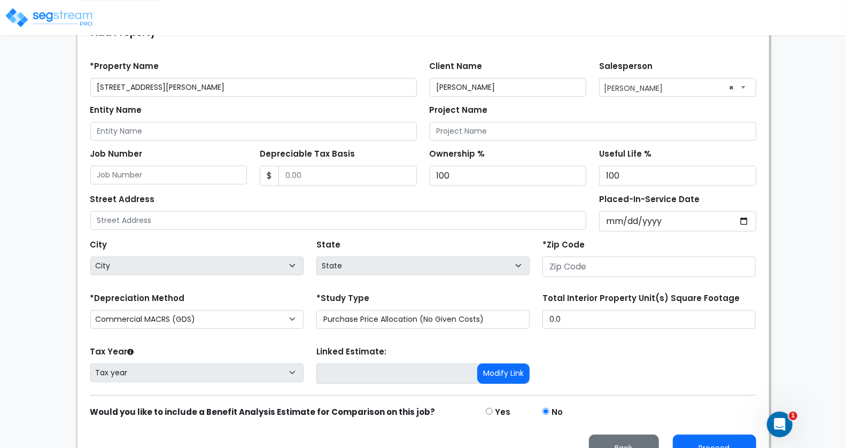
scroll to position [132, 0]
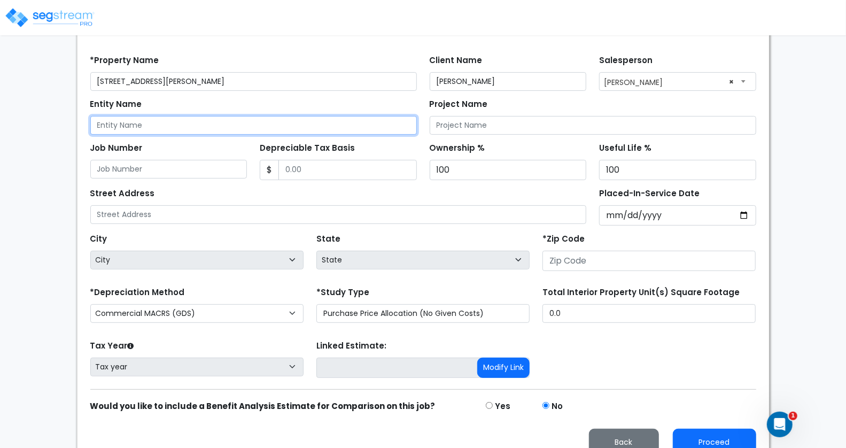
click at [169, 122] on input "Entity Name" at bounding box center [253, 125] width 327 height 19
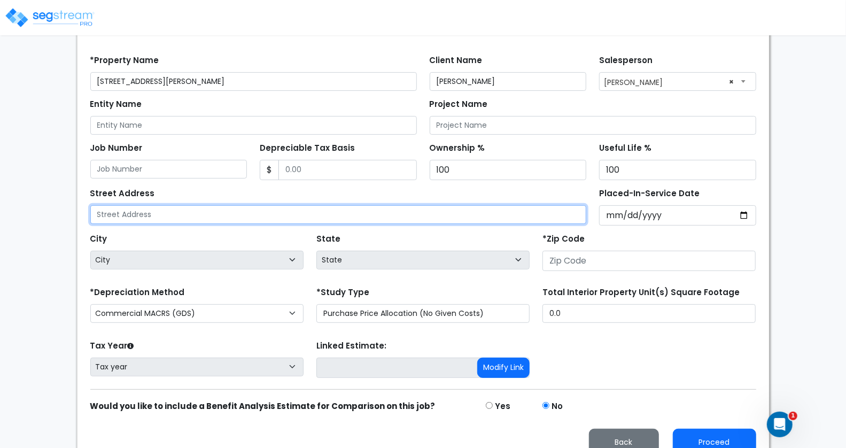
click at [123, 209] on input "text" at bounding box center [338, 214] width 497 height 19
paste input "902 N Charles Street, Macomb, IL 61455"
type input "902 N Charles Street, Macomb, IL 61455"
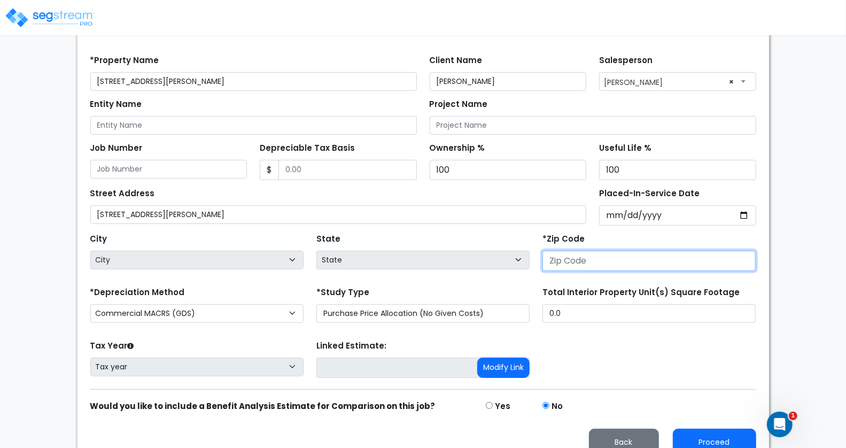
click at [572, 257] on input "number" at bounding box center [649, 261] width 213 height 20
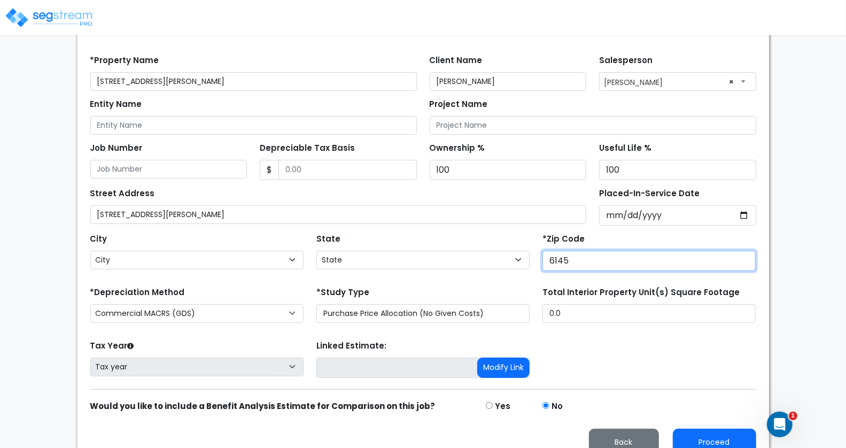
type input "61455"
select select "IL"
type input "61455"
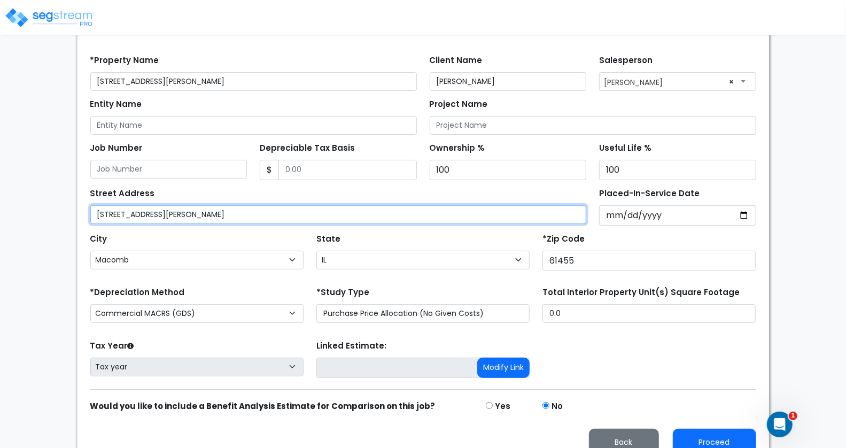
drag, startPoint x: 249, startPoint y: 209, endPoint x: 178, endPoint y: 211, distance: 71.1
click at [178, 211] on input "[STREET_ADDRESS][PERSON_NAME]" at bounding box center [338, 214] width 497 height 19
type input "902 N Charles Street"
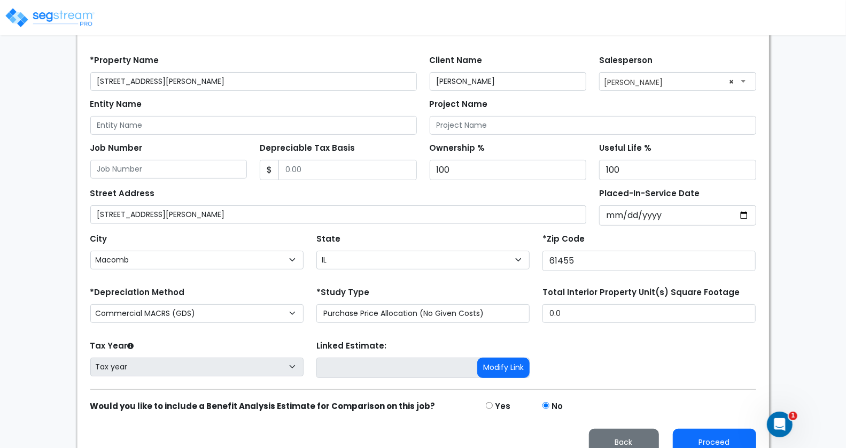
click at [242, 189] on div "Street Address 902 N Charles Street" at bounding box center [338, 205] width 497 height 38
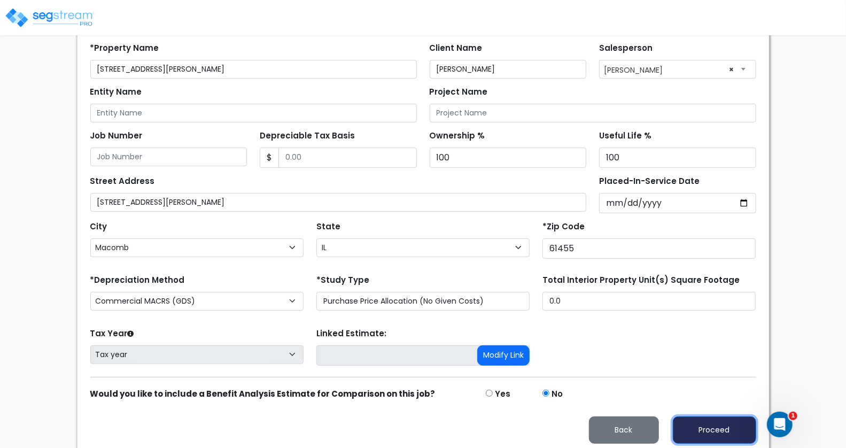
click at [719, 419] on button "Proceed" at bounding box center [714, 430] width 83 height 27
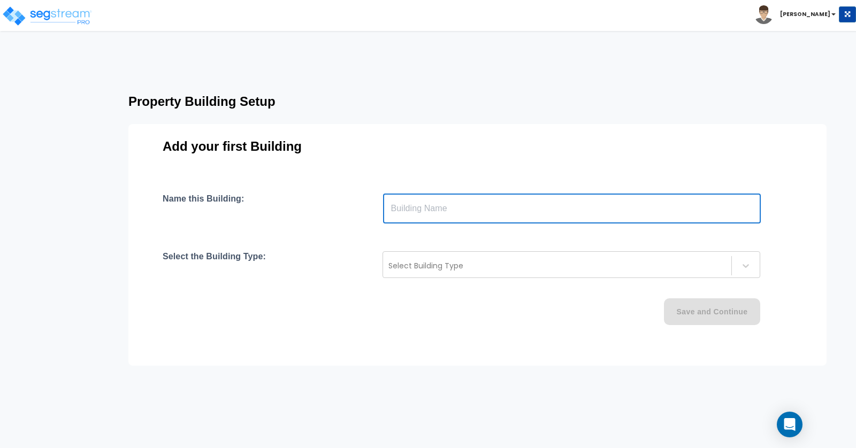
click at [413, 207] on input "text" at bounding box center [571, 209] width 377 height 30
paste input "902 N Charles Street, Macomb, IL 61455"
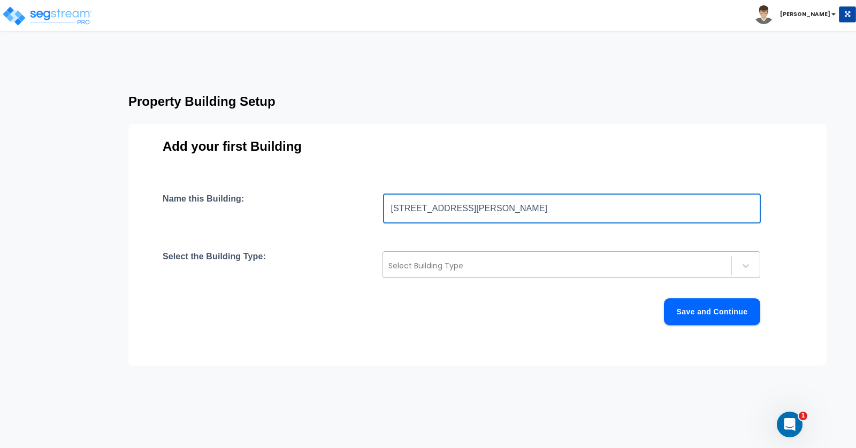
type input "902 N Charles Street, Macomb, IL 61455"
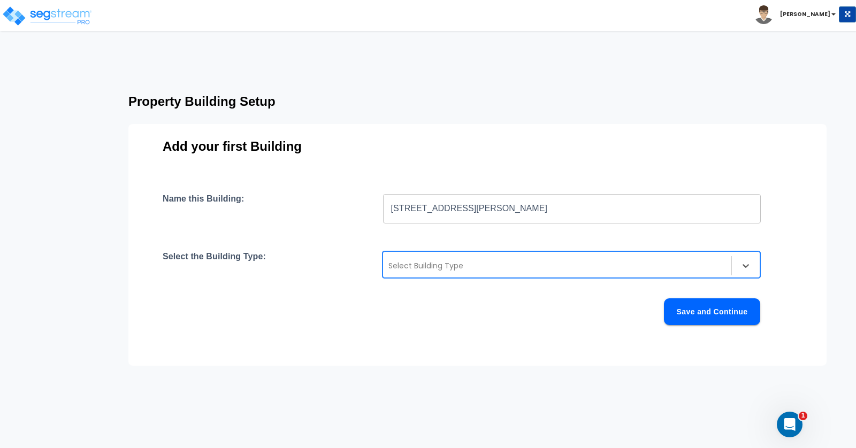
click at [473, 265] on div at bounding box center [556, 265] width 337 height 13
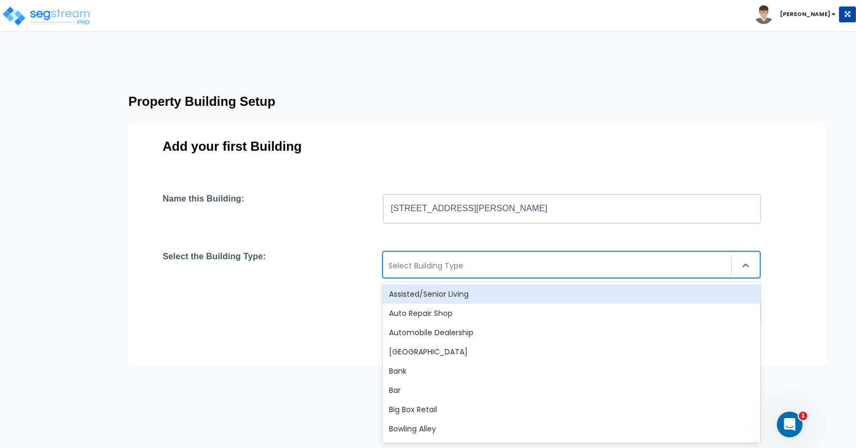
click at [419, 266] on div at bounding box center [556, 265] width 337 height 13
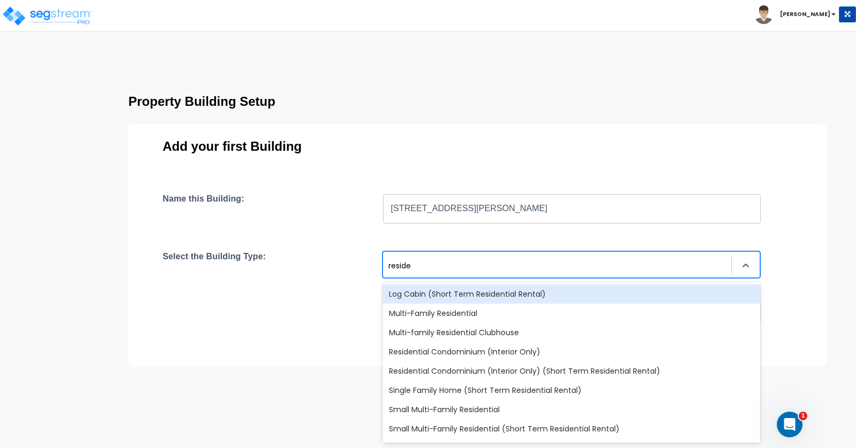
type input "residen"
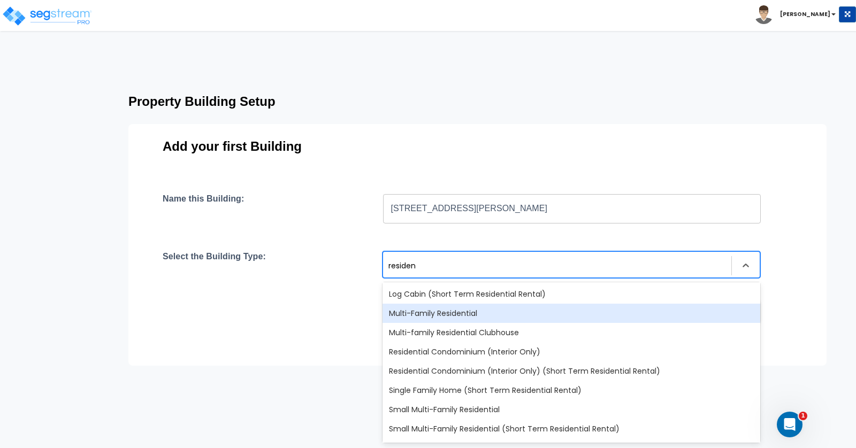
click at [533, 315] on div "Multi-Family Residential" at bounding box center [570, 313] width 377 height 19
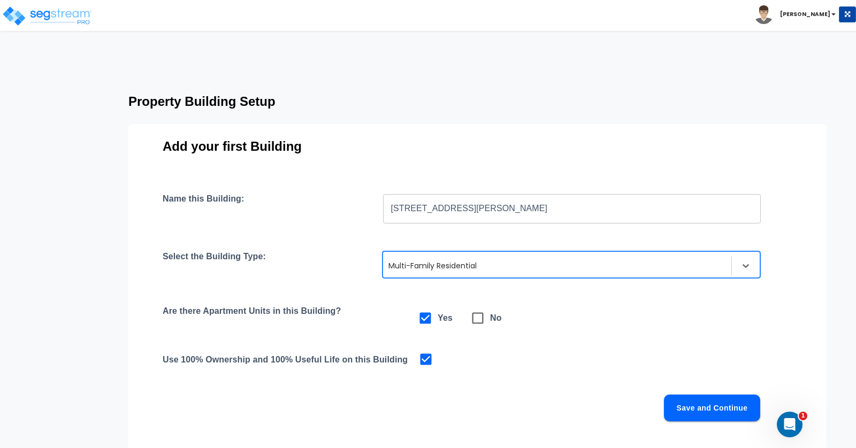
click at [613, 316] on div "Are there Apartment Units in this Building? Yes No" at bounding box center [477, 318] width 629 height 25
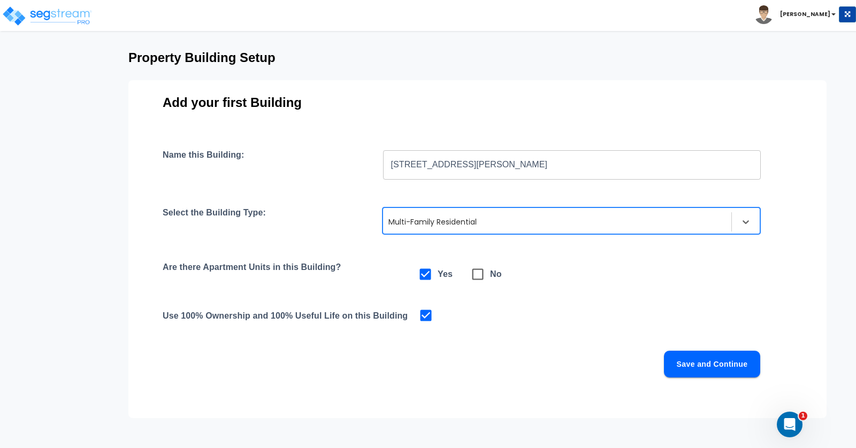
click at [710, 367] on button "Save and Continue" at bounding box center [712, 364] width 96 height 27
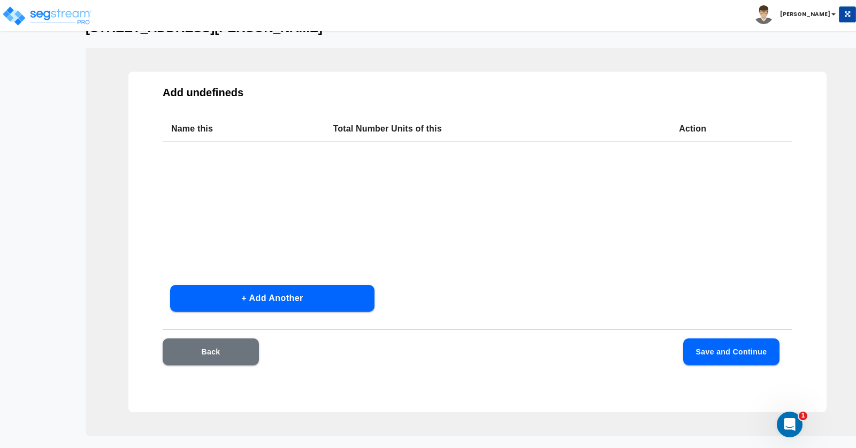
scroll to position [22, 0]
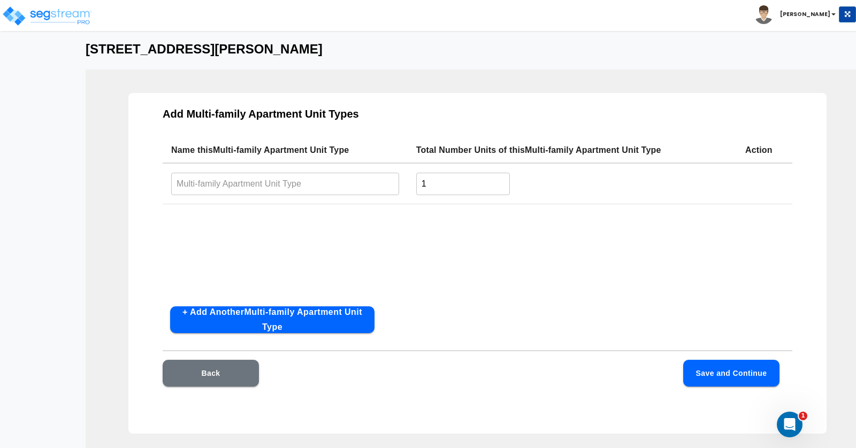
click at [261, 182] on input "text" at bounding box center [285, 183] width 228 height 23
paste input "902 N Charles Street, Macomb, IL 61455"
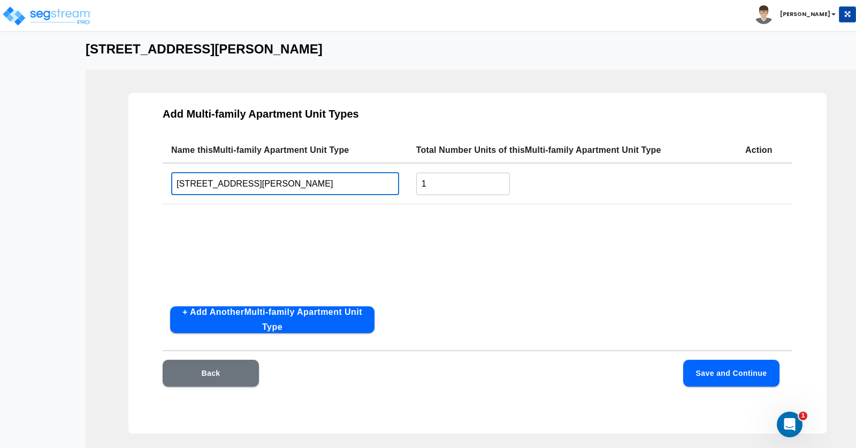
type input "[STREET_ADDRESS][PERSON_NAME]"
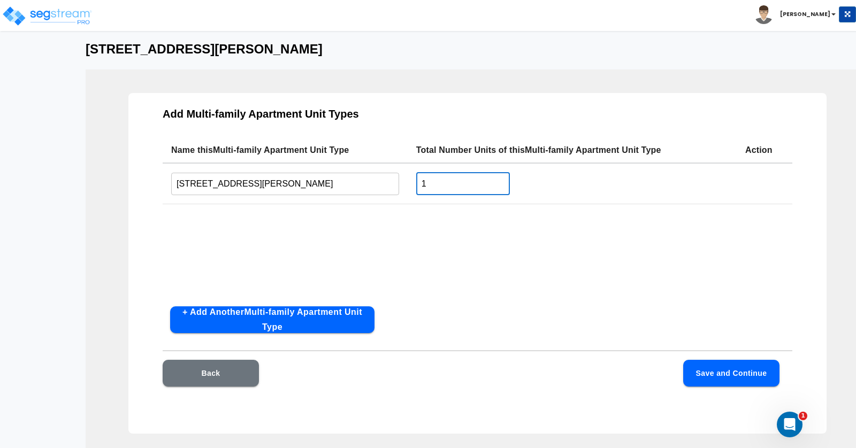
click at [417, 188] on input "1" at bounding box center [463, 183] width 94 height 23
drag, startPoint x: 437, startPoint y: 184, endPoint x: 399, endPoint y: 185, distance: 38.0
click at [399, 185] on tr "902 N Charles Street, Macomb, IL 61455 ​ 1 ​" at bounding box center [477, 183] width 629 height 41
type input "170"
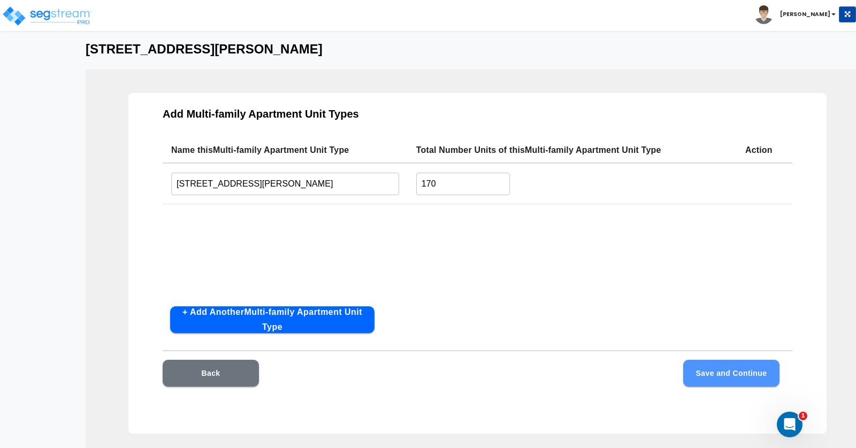
click at [753, 369] on button "Save and Continue" at bounding box center [731, 373] width 96 height 27
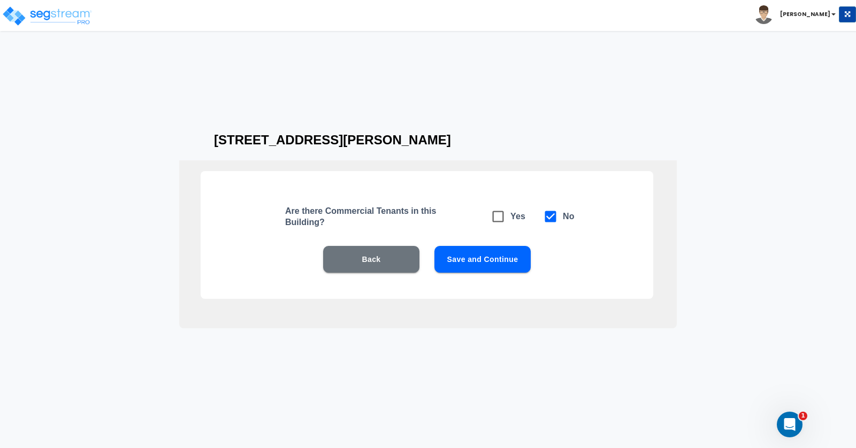
click at [584, 266] on div "Back Save and Continue" at bounding box center [427, 259] width 384 height 27
click at [488, 261] on button "Save and Continue" at bounding box center [482, 259] width 96 height 27
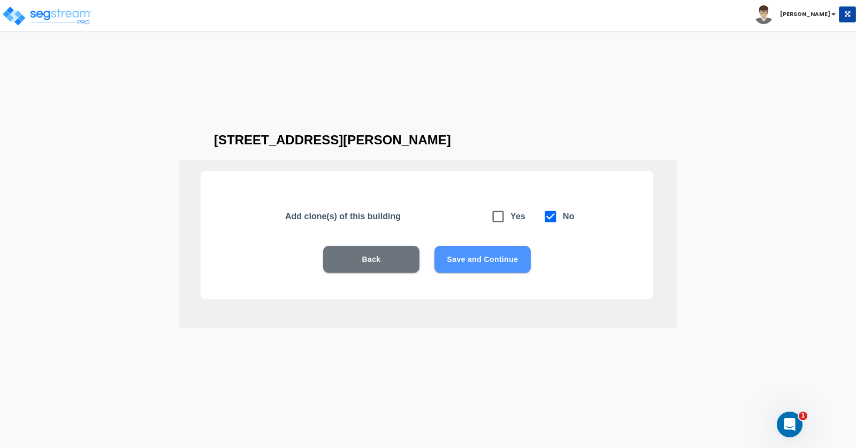
click at [468, 256] on button "Save and Continue" at bounding box center [482, 259] width 96 height 27
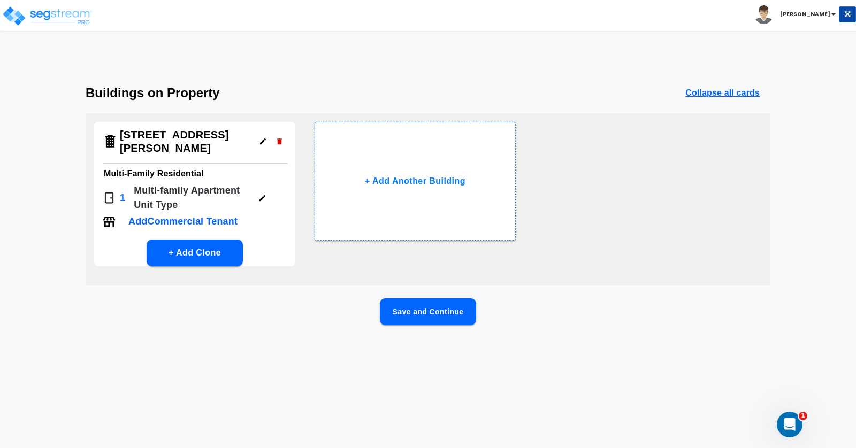
click at [444, 314] on button "Save and Continue" at bounding box center [428, 311] width 96 height 27
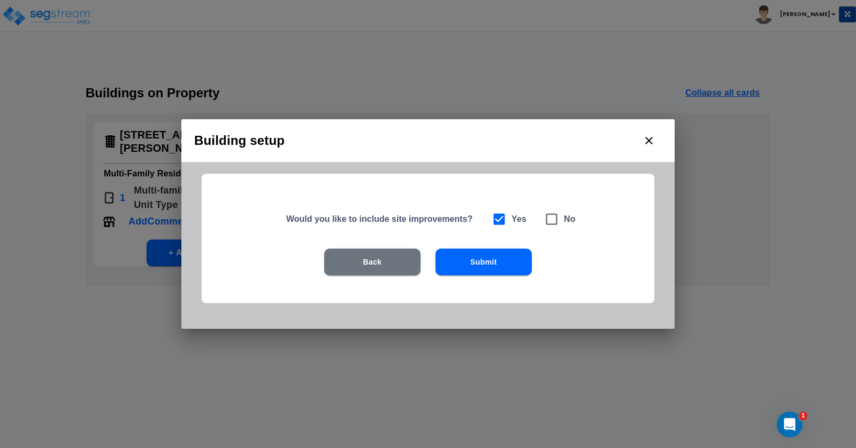
click at [502, 261] on button "Submit" at bounding box center [483, 262] width 96 height 27
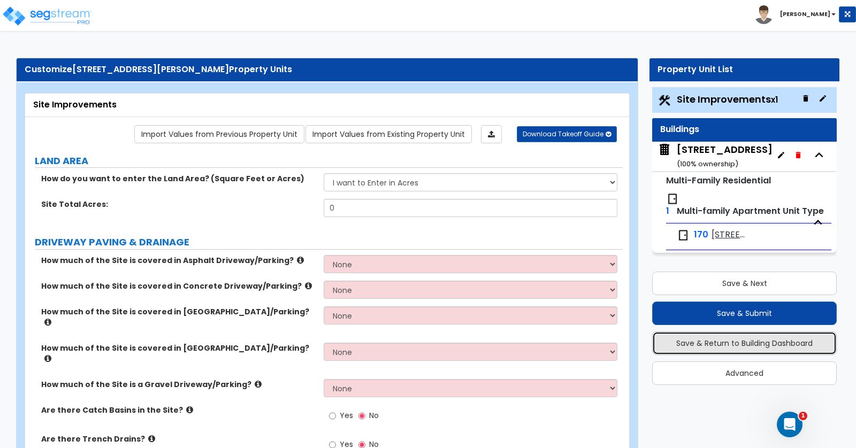
click at [760, 342] on button "Save & Return to Building Dashboard" at bounding box center [744, 344] width 184 height 24
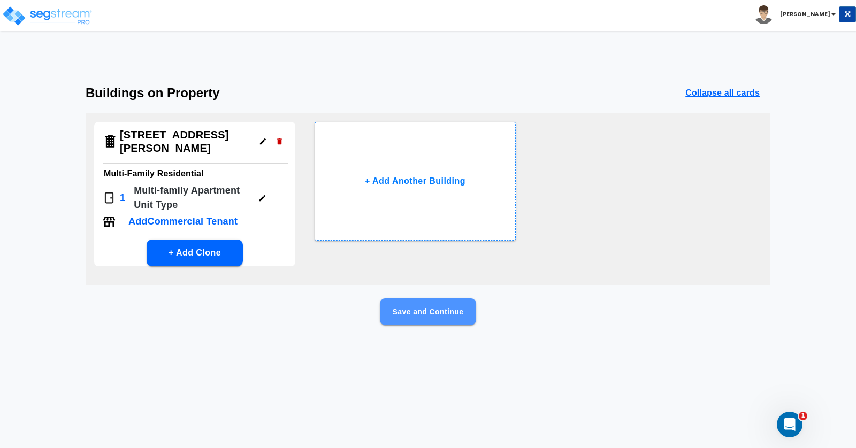
click at [458, 309] on button "Save and Continue" at bounding box center [428, 311] width 96 height 27
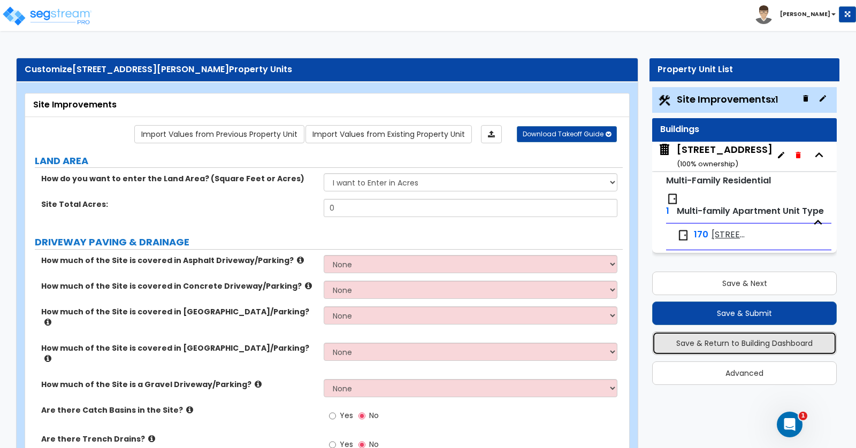
click at [750, 340] on button "Save & Return to Building Dashboard" at bounding box center [744, 344] width 184 height 24
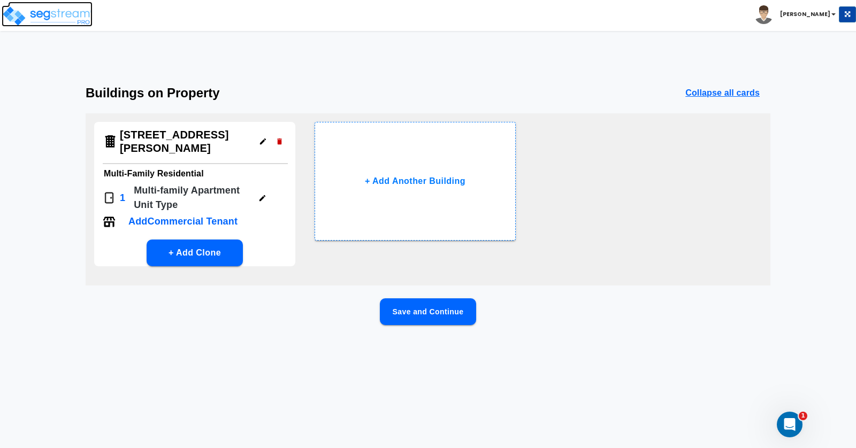
click at [71, 11] on img at bounding box center [47, 15] width 91 height 21
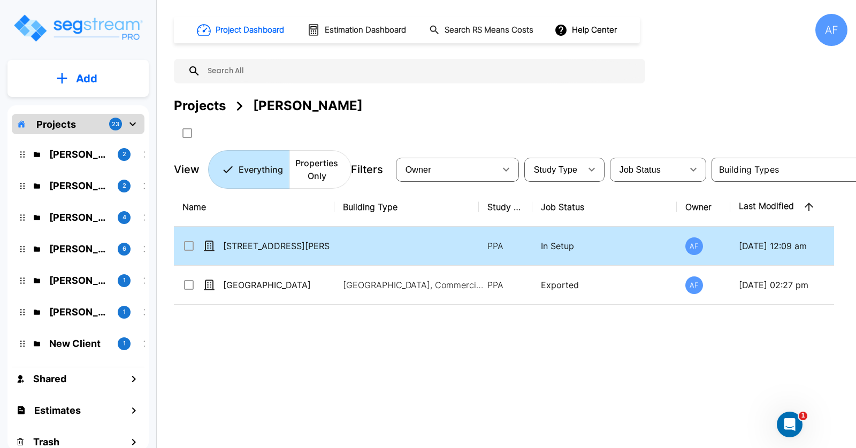
click at [408, 246] on td at bounding box center [406, 246] width 144 height 39
checkbox input "true"
click at [408, 246] on td at bounding box center [406, 246] width 144 height 39
click at [814, 245] on p "[DATE] 12:09 am" at bounding box center [788, 246] width 101 height 13
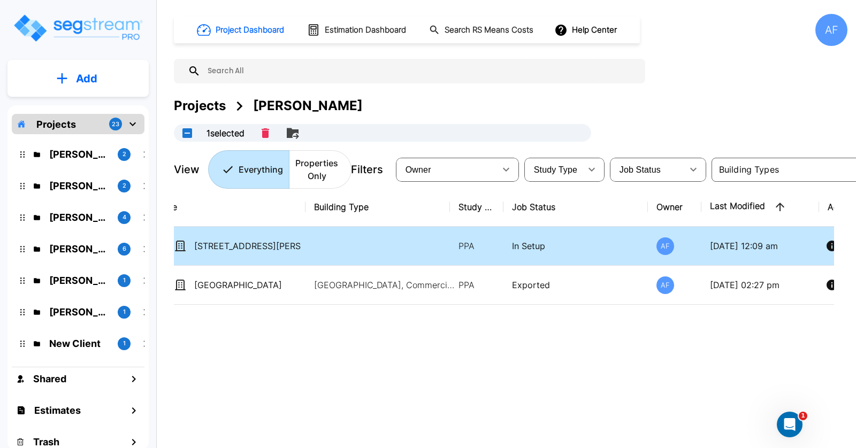
scroll to position [0, 83]
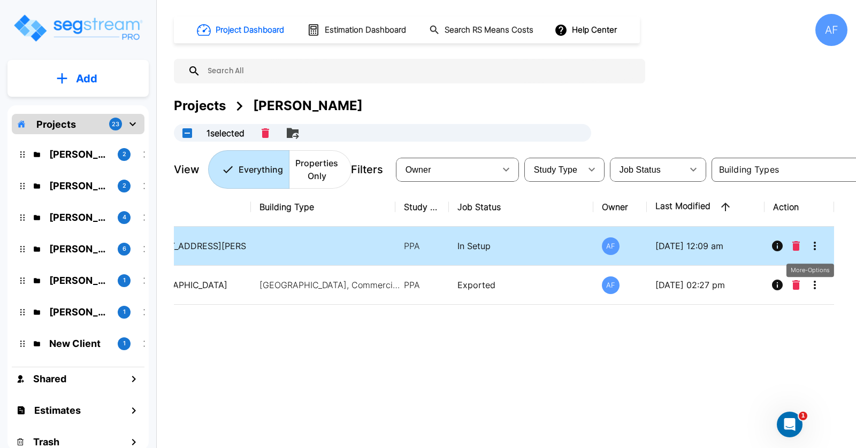
click at [817, 244] on icon "More-Options" at bounding box center [814, 246] width 13 height 13
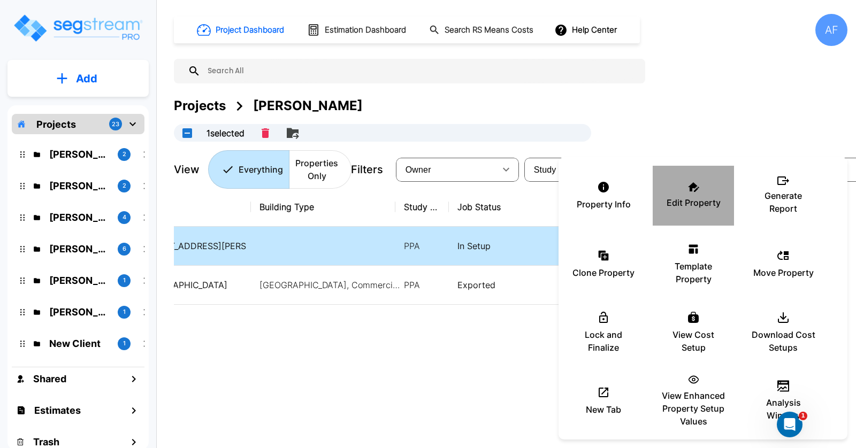
click at [701, 203] on p "Edit Property" at bounding box center [693, 202] width 54 height 13
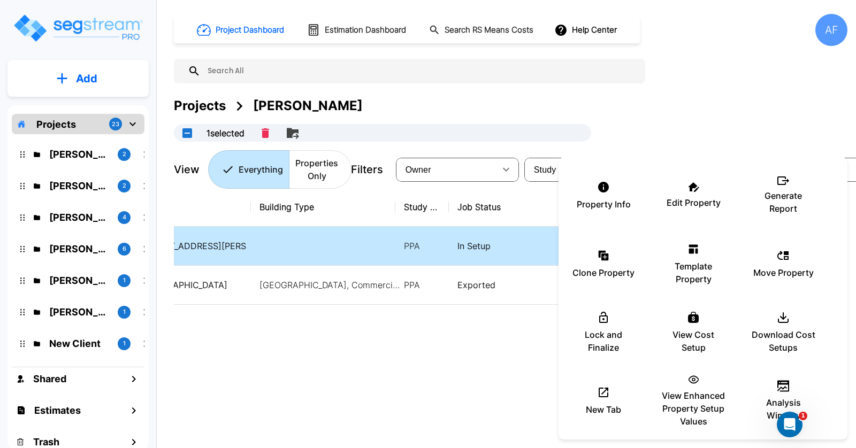
click at [349, 316] on div at bounding box center [428, 224] width 856 height 448
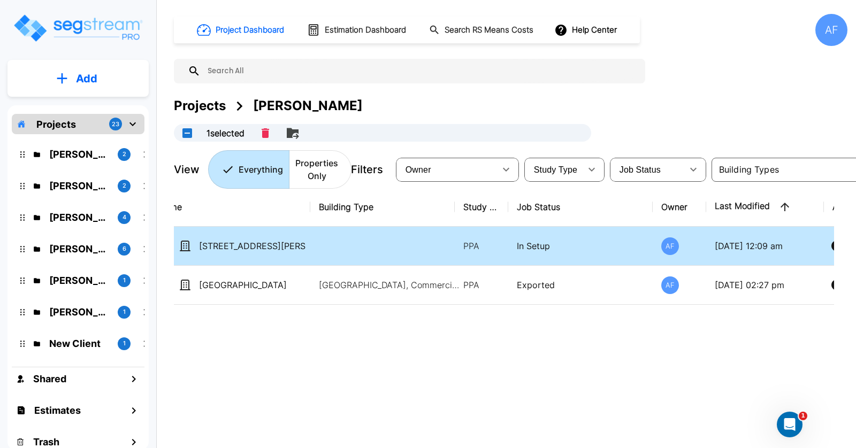
scroll to position [0, 0]
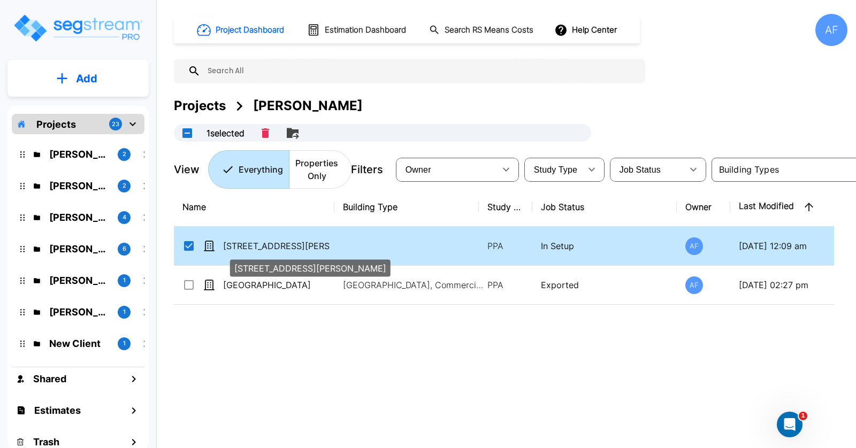
click at [281, 243] on p "[STREET_ADDRESS][PERSON_NAME]" at bounding box center [276, 246] width 107 height 13
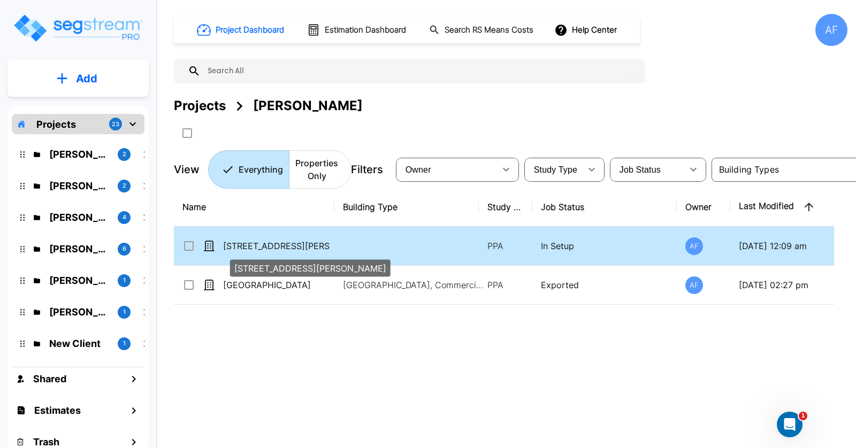
click at [282, 242] on p "[STREET_ADDRESS][PERSON_NAME]" at bounding box center [276, 246] width 107 height 13
checkbox input "true"
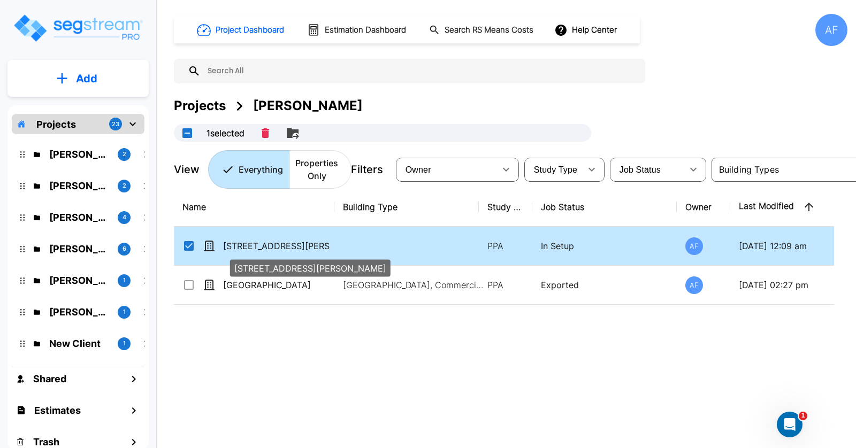
click at [282, 242] on p "[STREET_ADDRESS][PERSON_NAME]" at bounding box center [276, 246] width 107 height 13
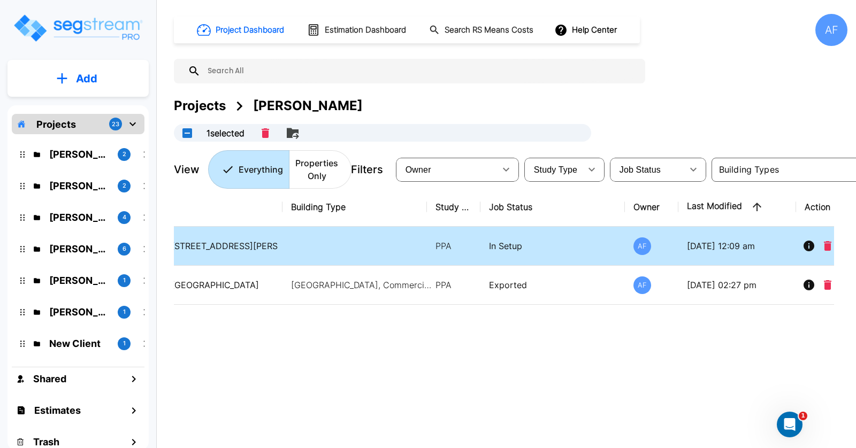
scroll to position [0, 83]
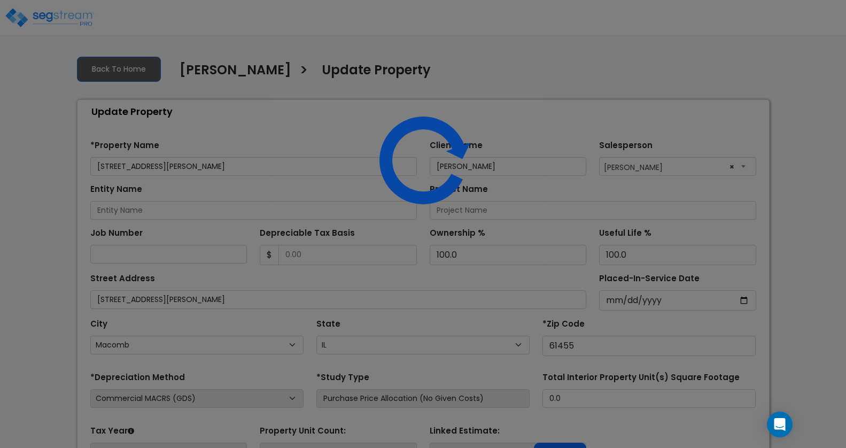
select select "IL"
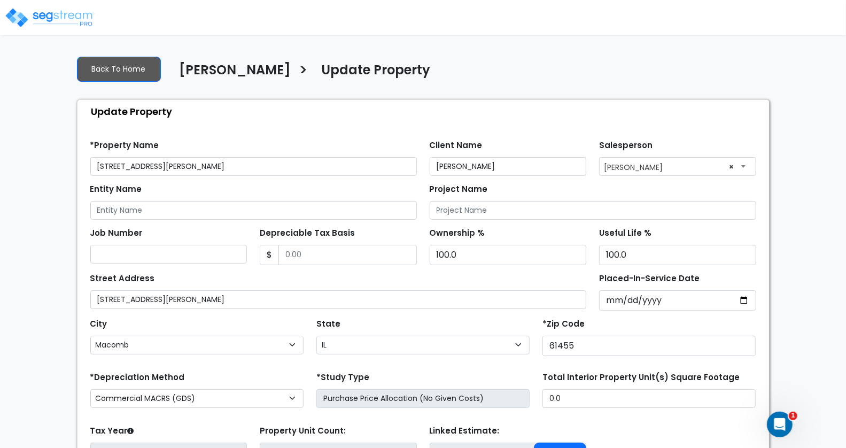
click at [538, 76] on div "Back To Home Bruce Teitelbaum > Update Property" at bounding box center [423, 72] width 693 height 29
click at [566, 56] on div "Back To Home Bruce Teitelbaum > Update Property Update Property Find these erro…" at bounding box center [424, 298] width 706 height 503
click at [69, 14] on img at bounding box center [49, 17] width 91 height 21
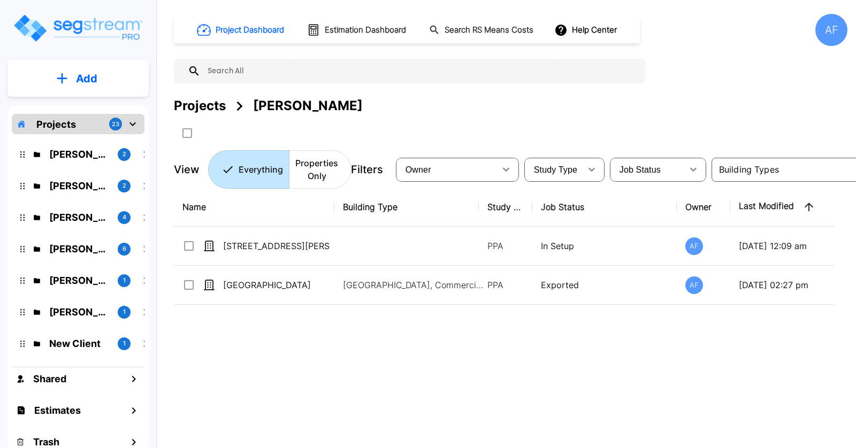
click at [430, 373] on div "Name Building Type Study Type Job Status Owner Last Modified Action [STREET_ADD…" at bounding box center [504, 327] width 660 height 278
click at [111, 79] on button "Add" at bounding box center [77, 78] width 141 height 31
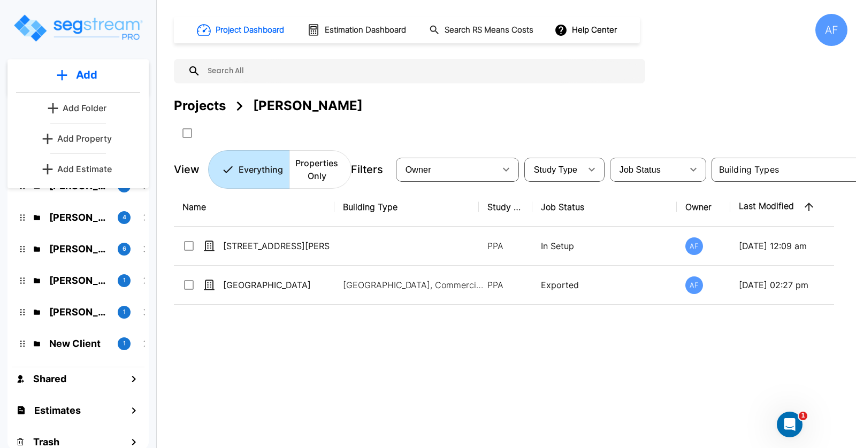
click at [101, 136] on p "Add Property" at bounding box center [84, 138] width 55 height 13
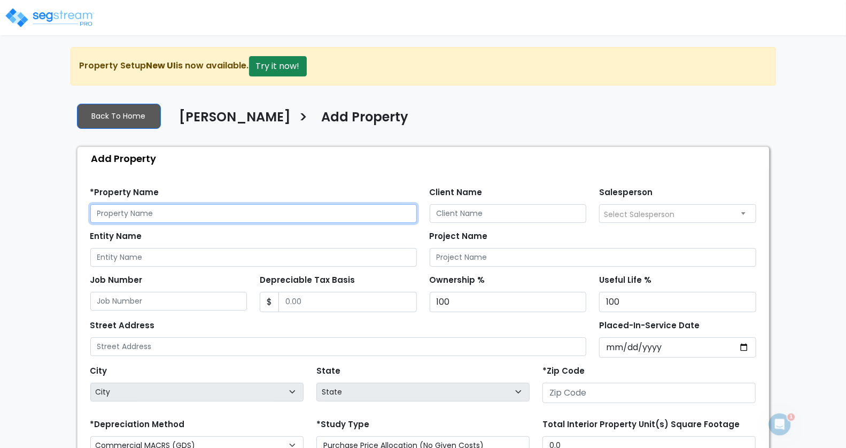
click at [152, 210] on input "text" at bounding box center [253, 213] width 327 height 19
paste input "[STREET_ADDRESS][PERSON_NAME]"
drag, startPoint x: 224, startPoint y: 210, endPoint x: 157, endPoint y: 211, distance: 66.3
click at [157, 211] on input "900 Linden Lane, Macomb, IL 61455" at bounding box center [253, 213] width 327 height 19
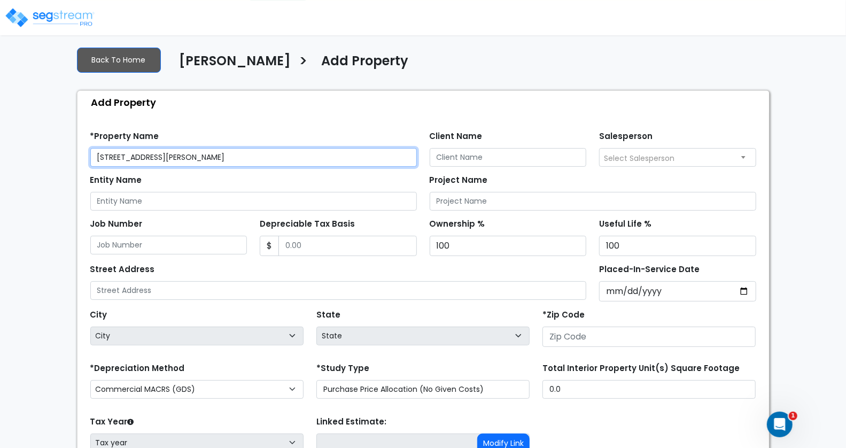
scroll to position [57, 0]
type input "[STREET_ADDRESS][PERSON_NAME]"
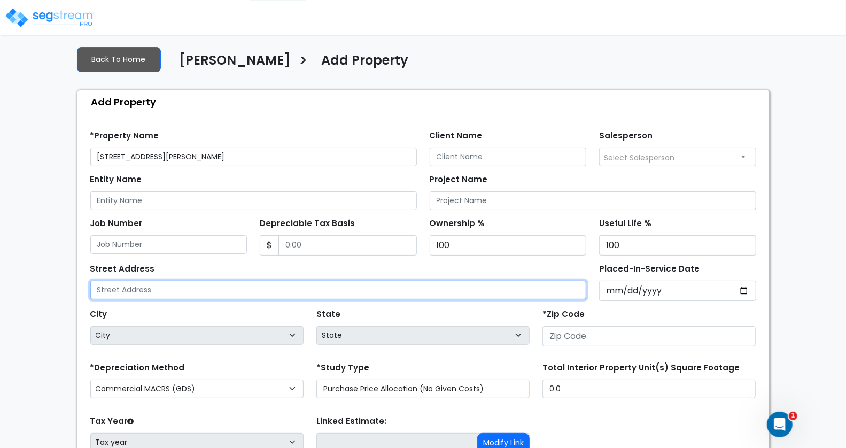
click at [178, 288] on input "text" at bounding box center [338, 290] width 497 height 19
paste input "900 Linden Lane, Macomb, IL 61455"
type input "900 Linden Lane, Macomb, IL 61455"
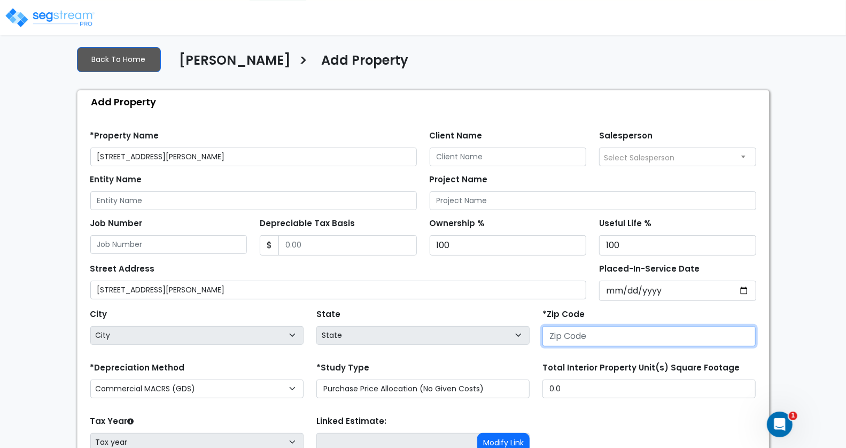
click at [603, 335] on input "number" at bounding box center [649, 336] width 213 height 20
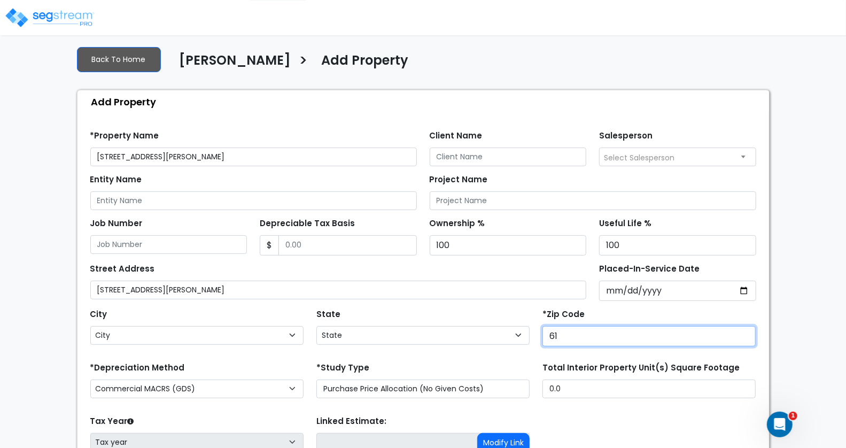
type input "614"
select select "IL"
type input "61455"
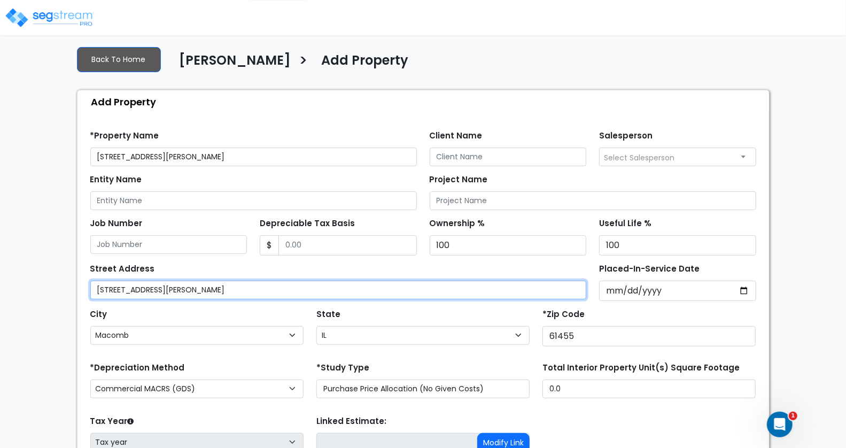
drag, startPoint x: 236, startPoint y: 286, endPoint x: 160, endPoint y: 284, distance: 75.9
click at [160, 284] on input "900 Linden Lane, Macomb, IL 61455" at bounding box center [338, 290] width 497 height 19
type input "[STREET_ADDRESS][PERSON_NAME]"
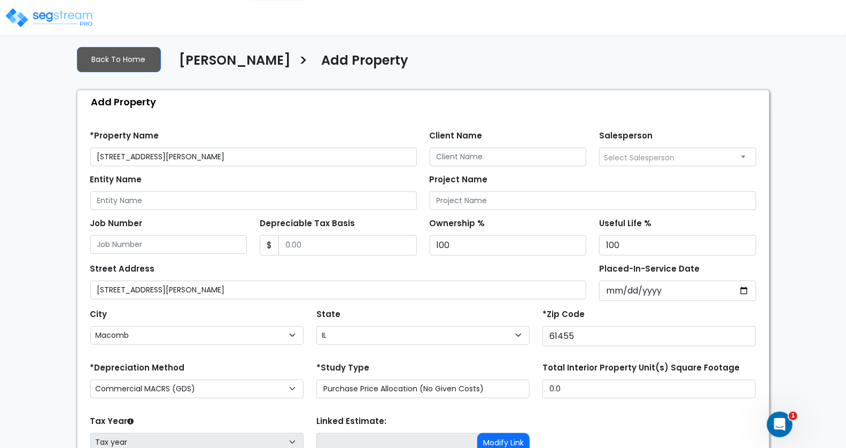
click at [55, 290] on div "We are Building your Property. So please grab a coffee and let us do the heavy …" at bounding box center [423, 265] width 846 height 550
click at [464, 158] on input "Client Name" at bounding box center [508, 157] width 157 height 19
click at [466, 154] on input "Client Name" at bounding box center [508, 157] width 157 height 19
paste input "[PERSON_NAME]"
type input "[PERSON_NAME]"
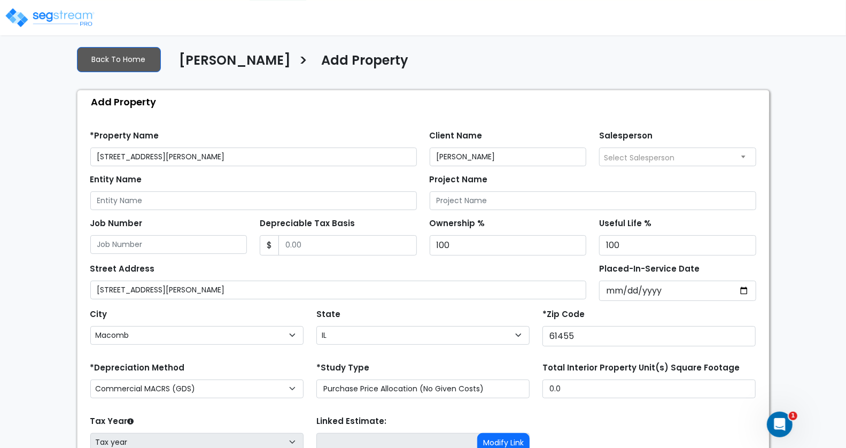
click at [547, 116] on div "Find these errors below in the Property Setup: *Property Name 900 Linden Lane C…" at bounding box center [424, 326] width 692 height 427
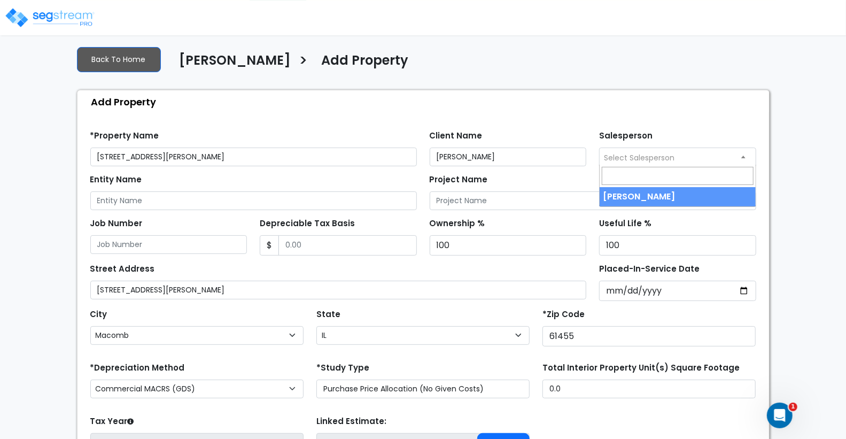
click at [671, 153] on span "Select Salesperson" at bounding box center [639, 157] width 71 height 11
select select "157"
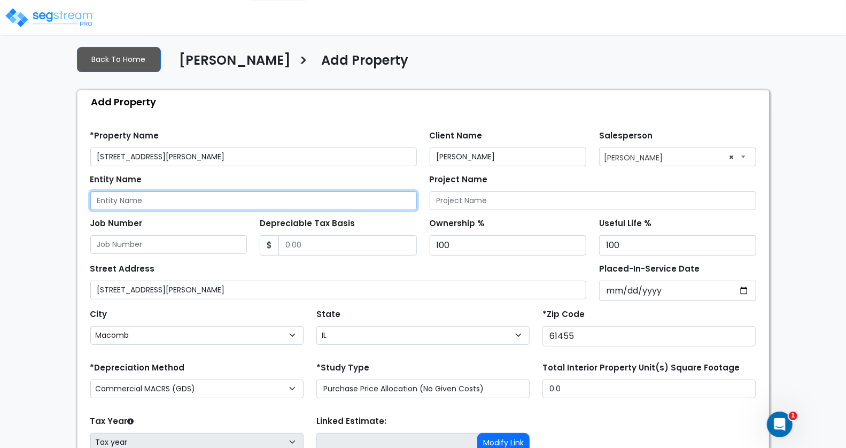
click at [172, 202] on input "Entity Name" at bounding box center [253, 200] width 327 height 19
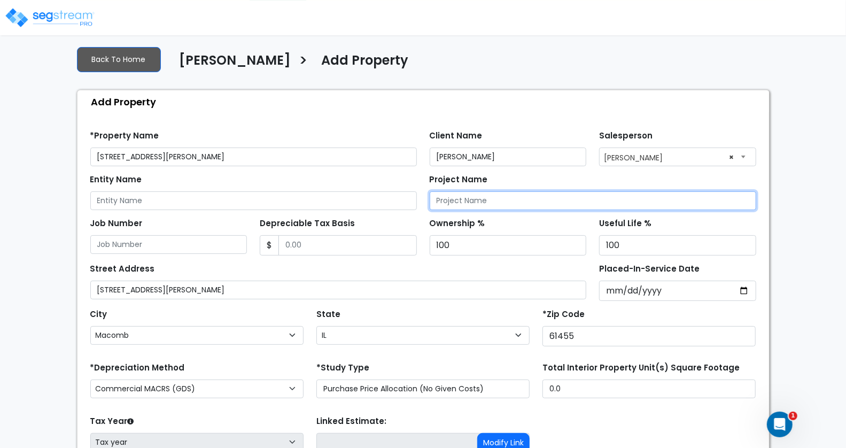
click at [492, 201] on input "Project Name" at bounding box center [593, 200] width 327 height 19
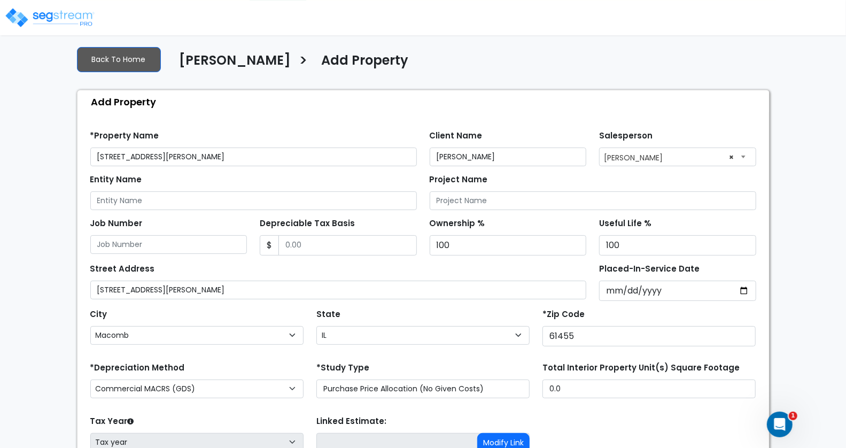
click at [373, 185] on div "Entity Name" at bounding box center [253, 191] width 327 height 38
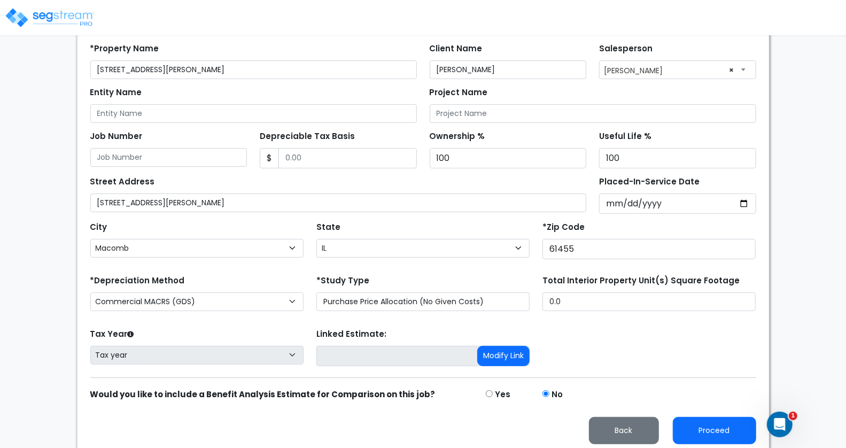
scroll to position [144, 0]
click at [715, 424] on button "Proceed" at bounding box center [714, 430] width 83 height 27
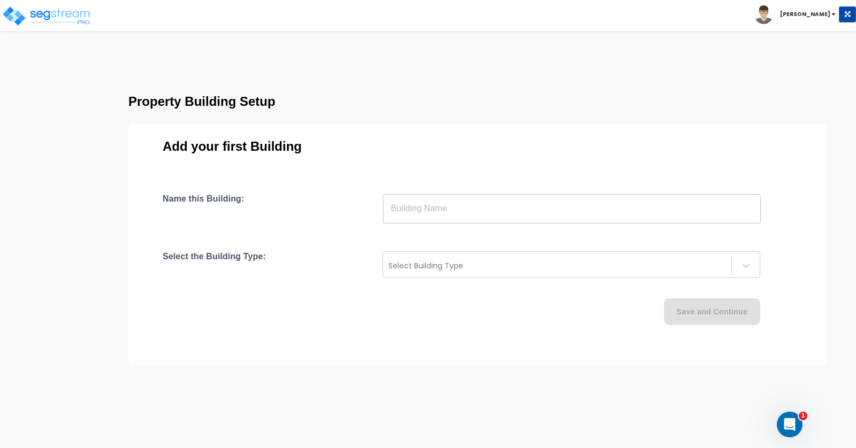
click at [451, 210] on input "text" at bounding box center [571, 209] width 377 height 30
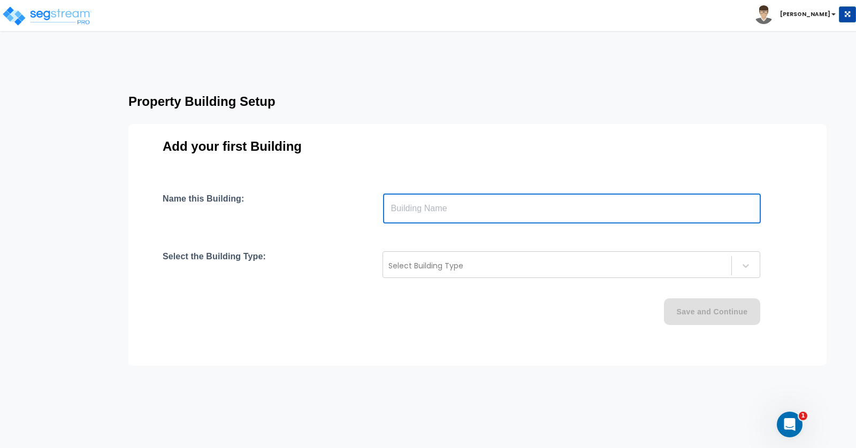
click at [417, 210] on input "text" at bounding box center [571, 209] width 377 height 30
paste input "text"
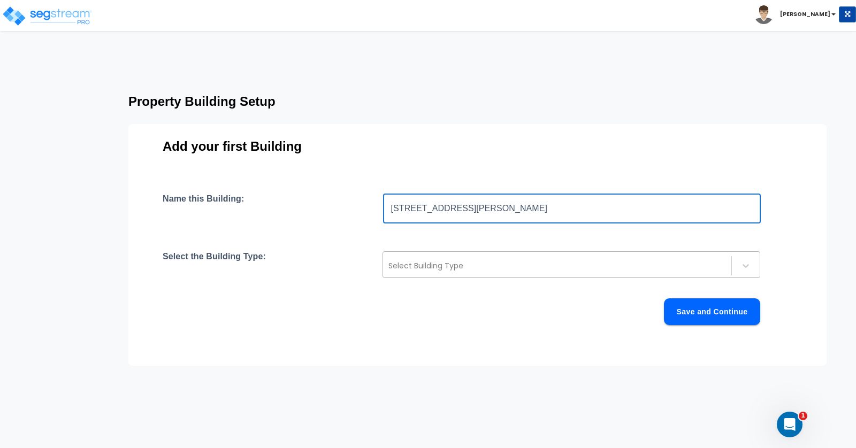
type input "900 Linden Lane, Macomb, IL 61455"
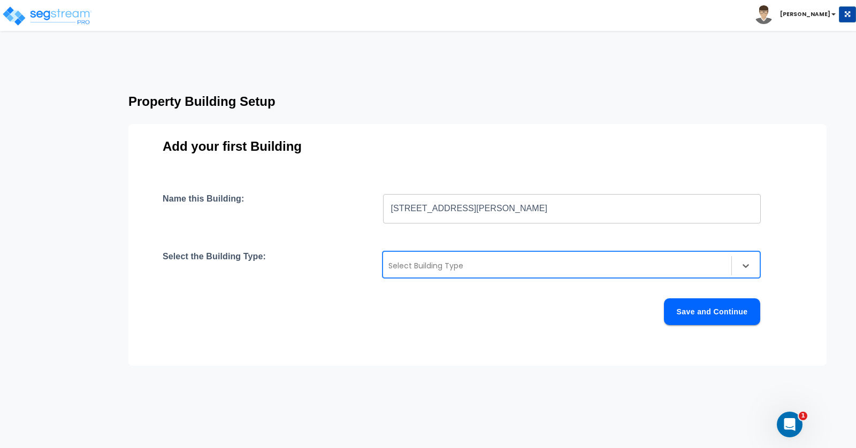
click at [485, 267] on div at bounding box center [556, 265] width 337 height 13
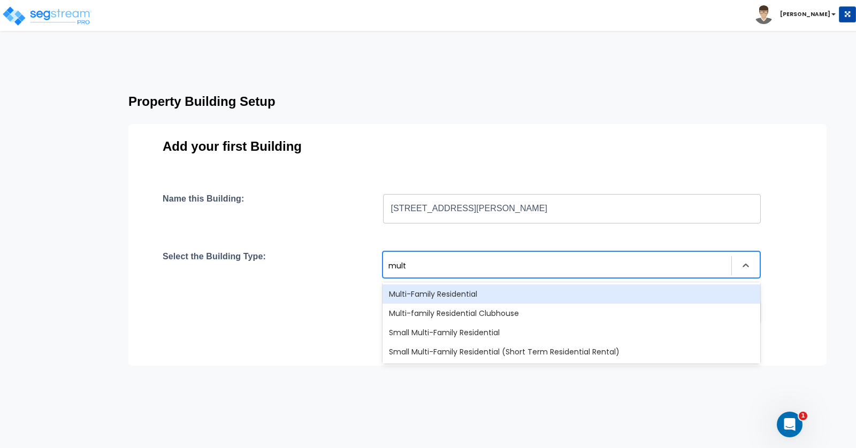
type input "multi"
click at [498, 297] on div "Multi-Family Residential" at bounding box center [570, 293] width 377 height 19
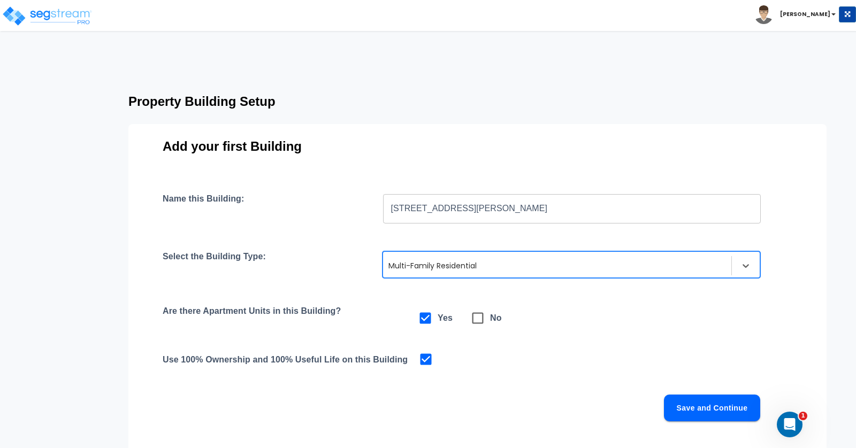
click at [629, 302] on div "Name this Building: 900 Linden Lane, Macomb, IL 61455 ​ Select the Building Typ…" at bounding box center [477, 320] width 629 height 253
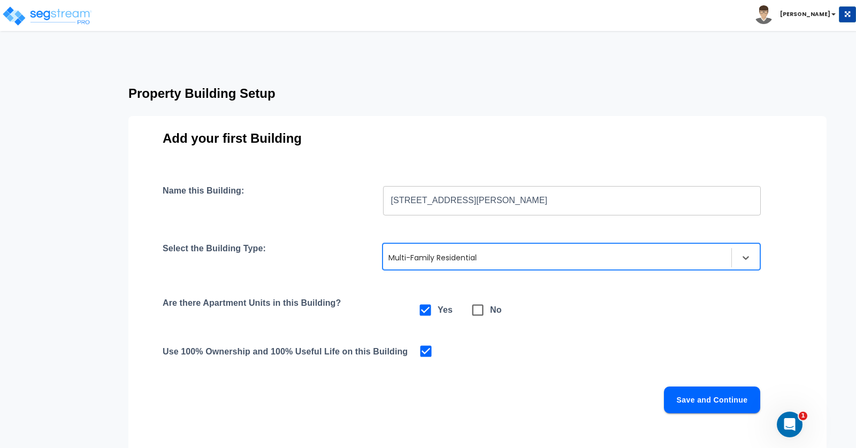
scroll to position [11, 0]
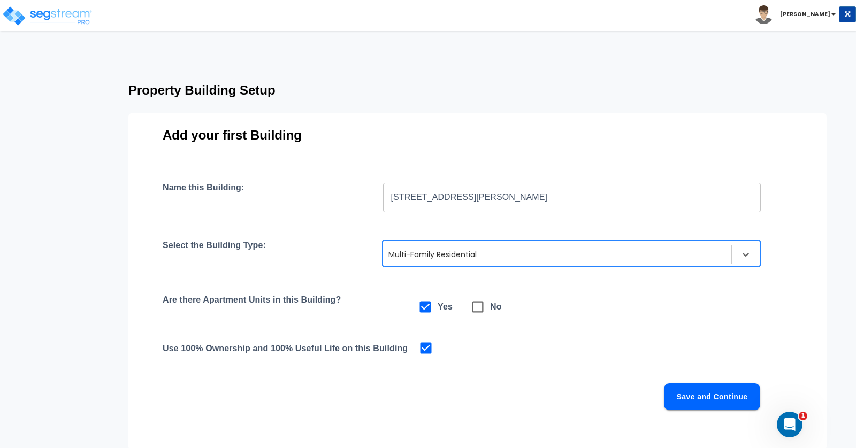
click at [711, 394] on button "Save and Continue" at bounding box center [712, 396] width 96 height 27
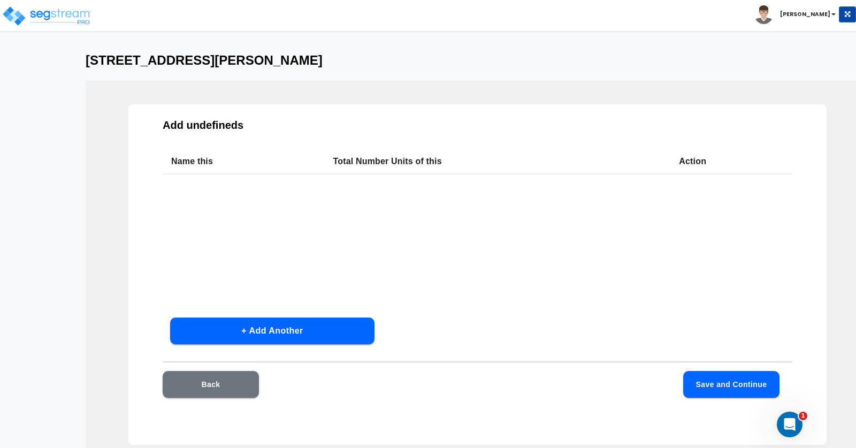
scroll to position [0, 0]
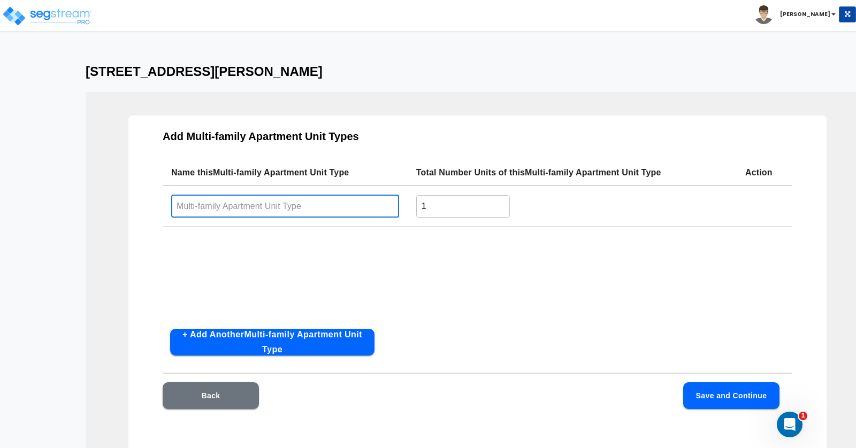
click at [255, 209] on input "text" at bounding box center [285, 206] width 228 height 23
paste input "900 Linden Lane, Macomb, IL 61455"
type input "900 Linden Lane, Macomb, IL 61455"
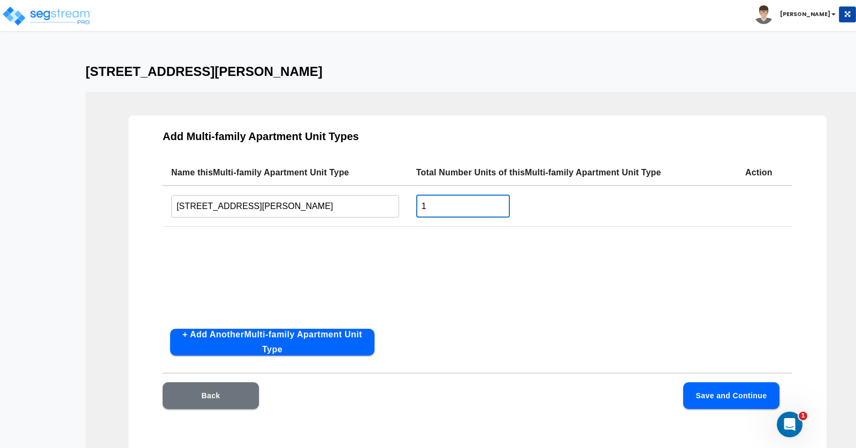
click at [436, 208] on input "1" at bounding box center [463, 206] width 94 height 23
drag, startPoint x: 436, startPoint y: 207, endPoint x: 396, endPoint y: 206, distance: 40.1
click at [396, 206] on tr "900 Linden Lane, Macomb, IL 61455 ​ 1 ​" at bounding box center [477, 206] width 629 height 41
type input "186"
click at [488, 253] on div "Name this Multi-family Apartment Unit Type Total Number Units of this Multi-fam…" at bounding box center [477, 240] width 629 height 160
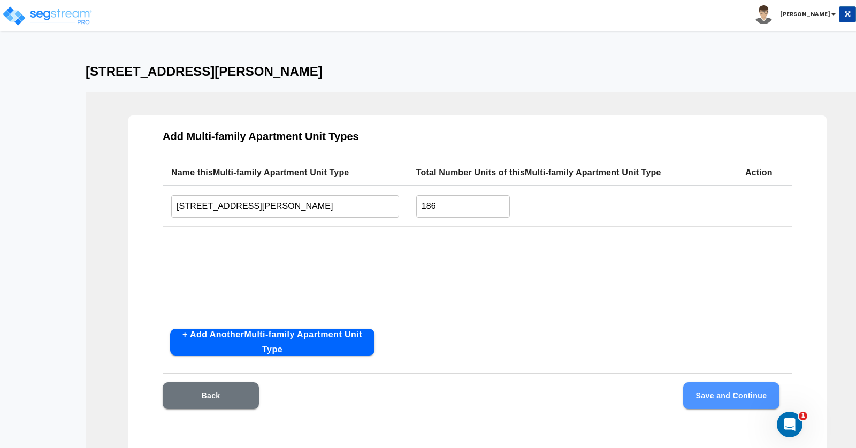
click at [718, 393] on button "Save and Continue" at bounding box center [731, 395] width 96 height 27
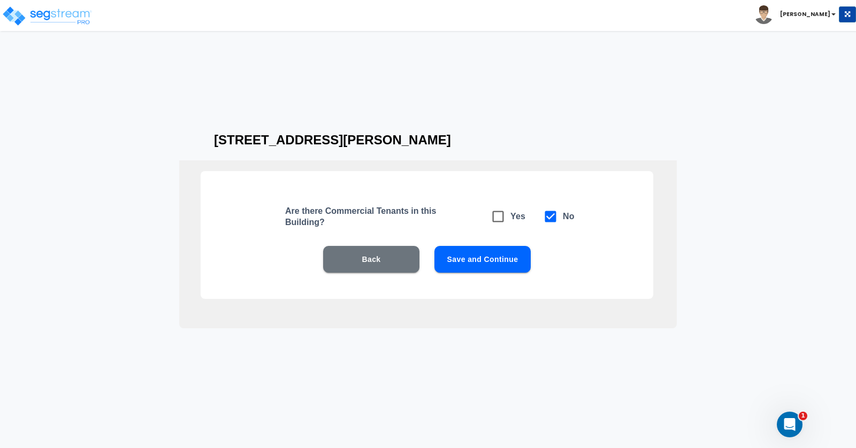
click at [477, 264] on button "Save and Continue" at bounding box center [482, 259] width 96 height 27
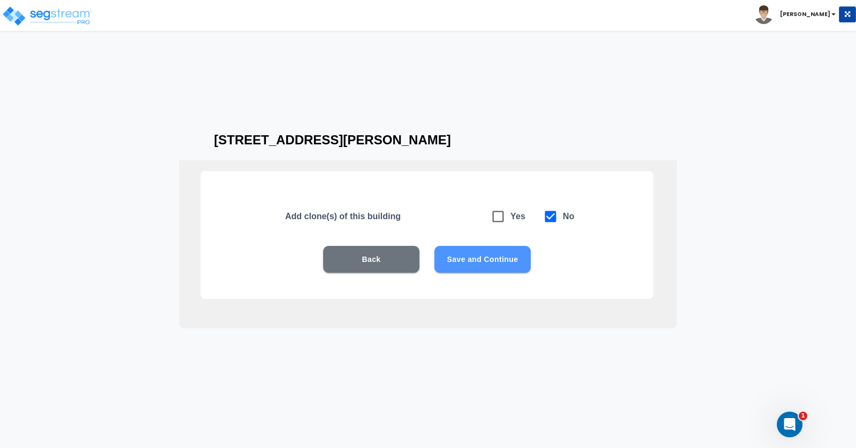
click at [508, 259] on button "Save and Continue" at bounding box center [482, 259] width 96 height 27
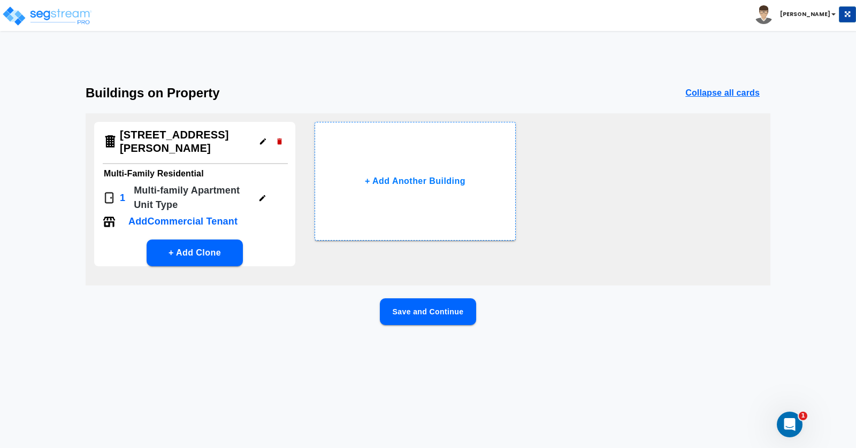
click at [441, 313] on button "Save and Continue" at bounding box center [428, 311] width 96 height 27
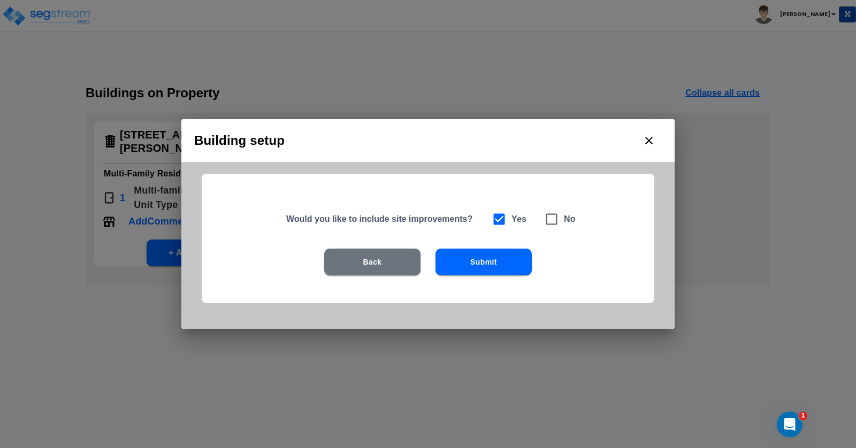
click at [487, 259] on button "Submit" at bounding box center [483, 262] width 96 height 27
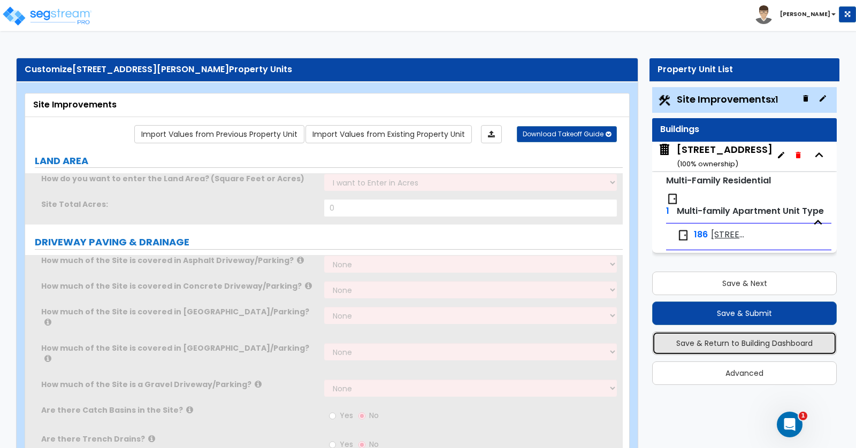
click at [763, 340] on button "Save & Return to Building Dashboard" at bounding box center [744, 344] width 184 height 24
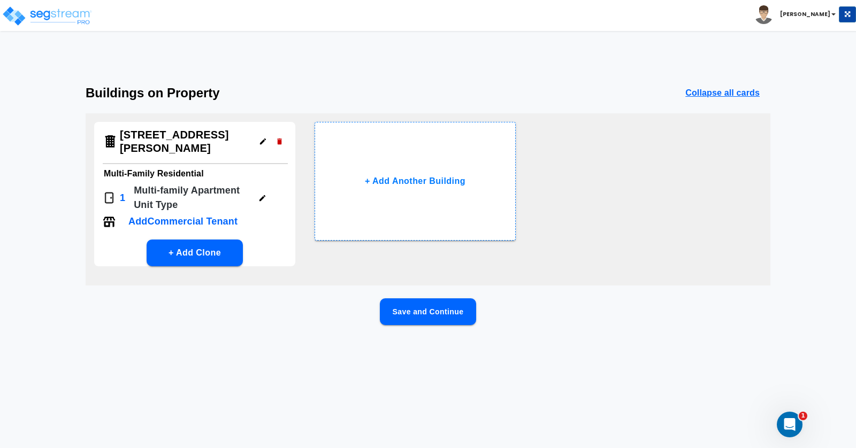
click at [423, 318] on button "Save and Continue" at bounding box center [428, 311] width 96 height 27
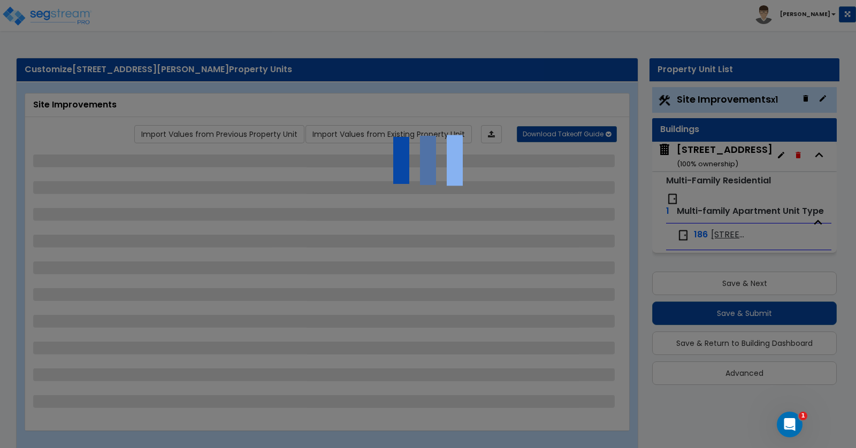
click at [70, 19] on div at bounding box center [428, 224] width 856 height 448
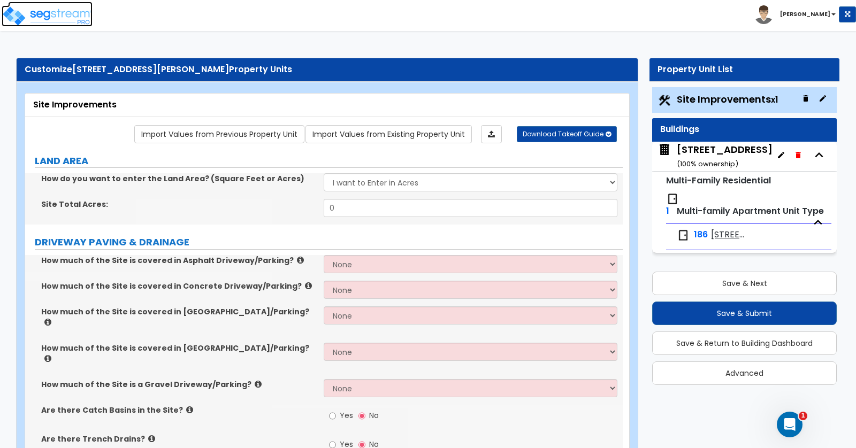
click at [80, 14] on img at bounding box center [47, 15] width 91 height 21
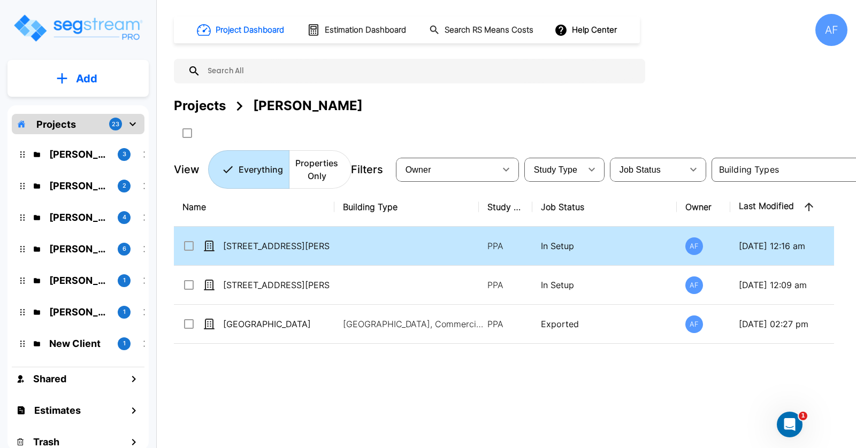
scroll to position [0, 83]
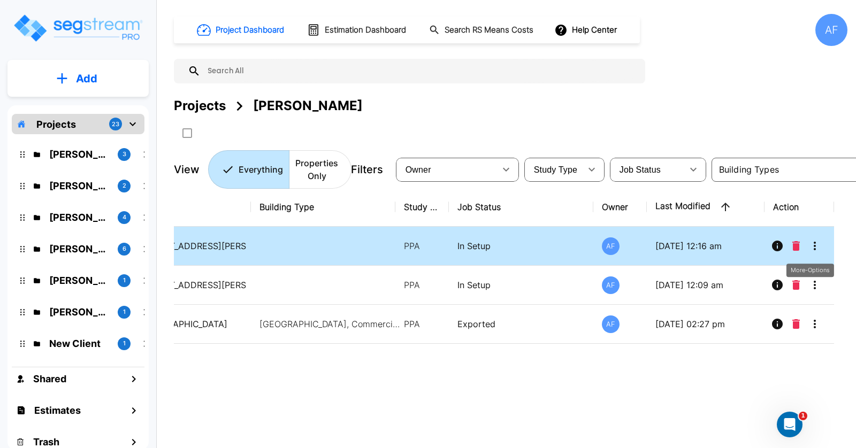
click at [814, 248] on icon "More-Options" at bounding box center [814, 246] width 2 height 9
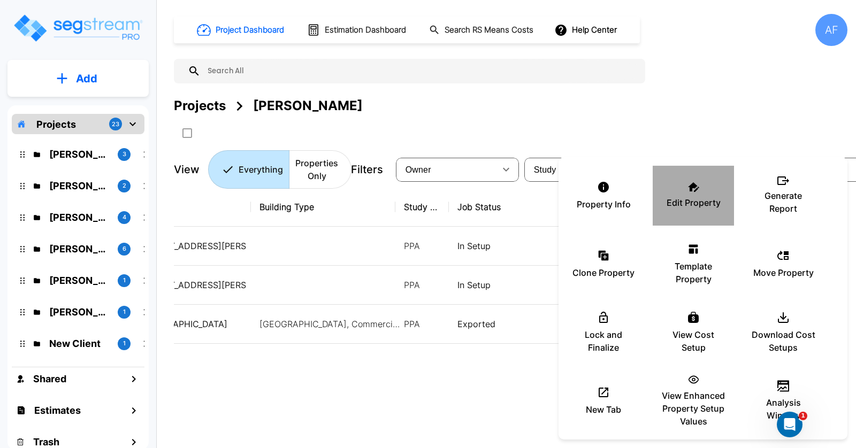
click at [690, 198] on p "Edit Property" at bounding box center [693, 202] width 54 height 13
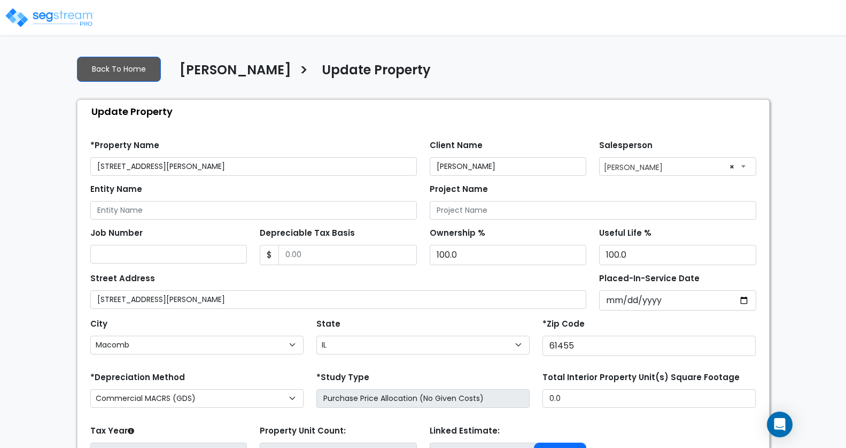
select select "IL"
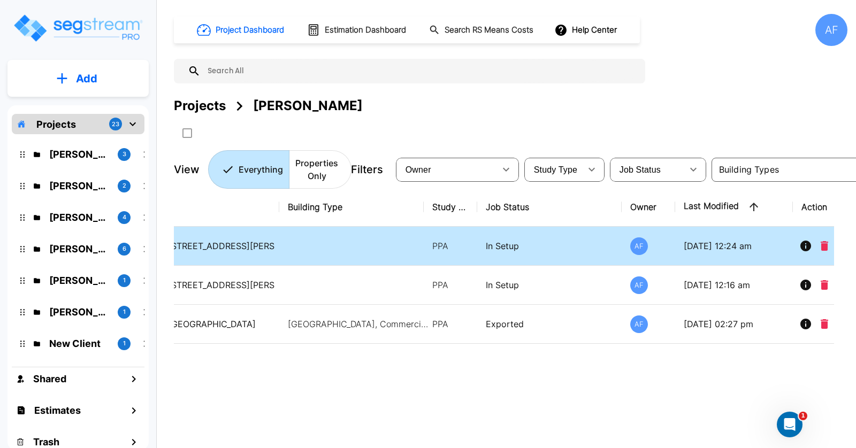
scroll to position [0, 83]
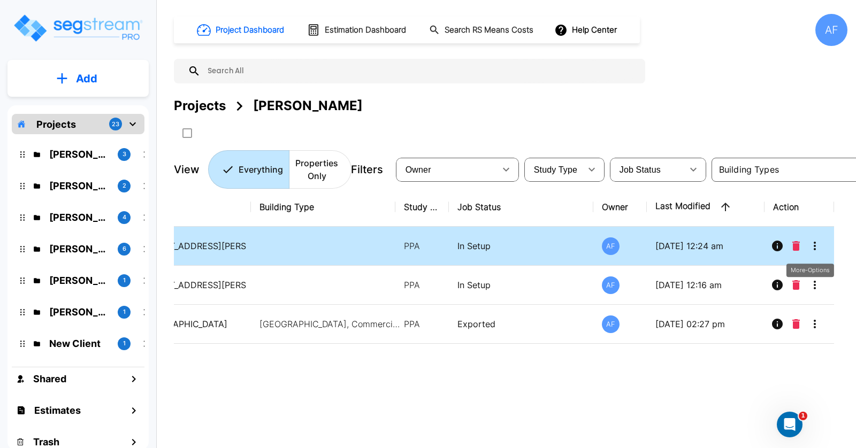
click at [816, 245] on icon "More-Options" at bounding box center [814, 246] width 13 height 13
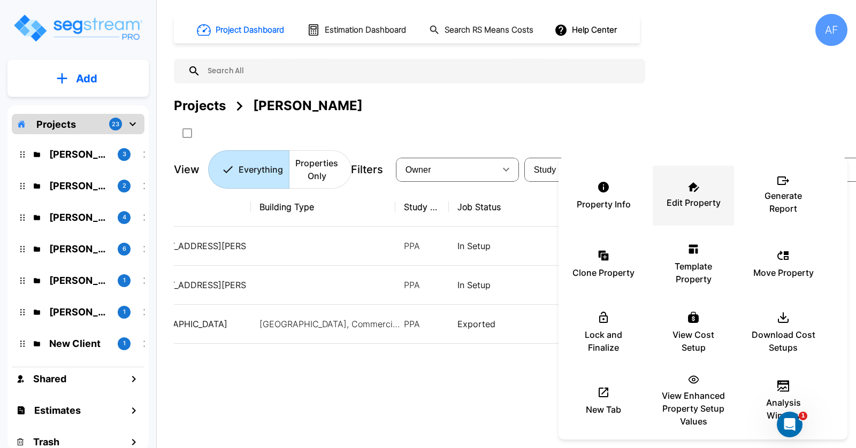
click at [693, 193] on div "Edit Property" at bounding box center [693, 195] width 64 height 53
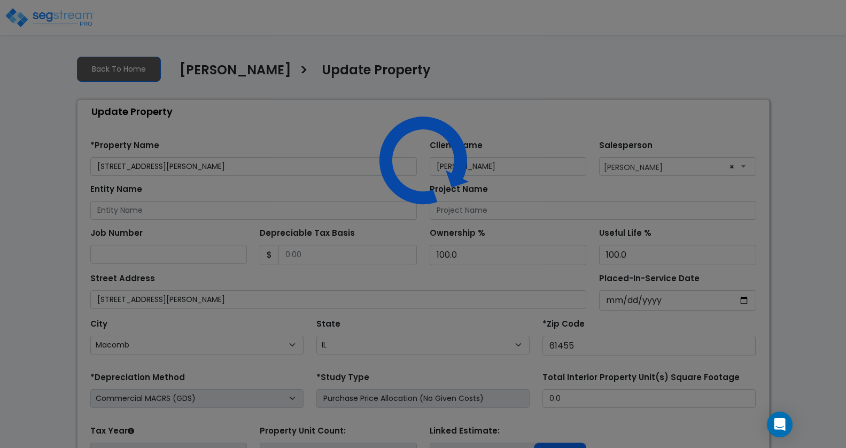
select select "IL"
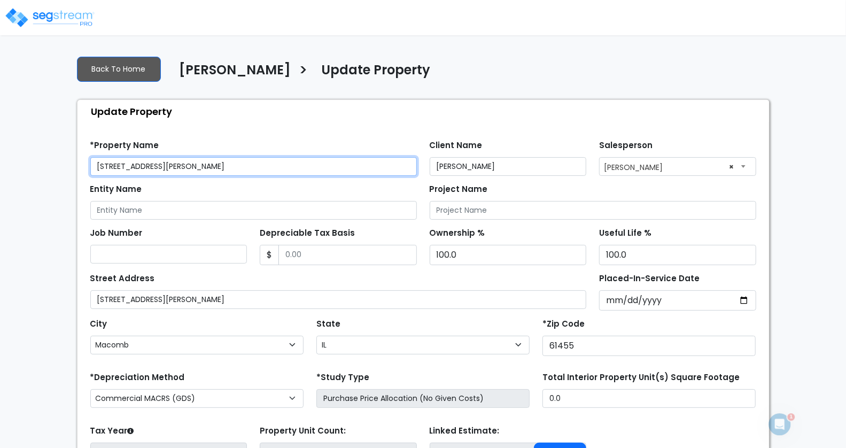
drag, startPoint x: 197, startPoint y: 164, endPoint x: 74, endPoint y: 163, distance: 123.0
click at [74, 163] on div "Back To Home Bruce Teitelbaum > Update Property Update Property Find these erro…" at bounding box center [424, 298] width 706 height 503
paste input "1260–1264 Clay Ave & 1272–1276 Clay Ave"
type input "1260–1264 Clay Ave & 1272–1276 Clay Ave"
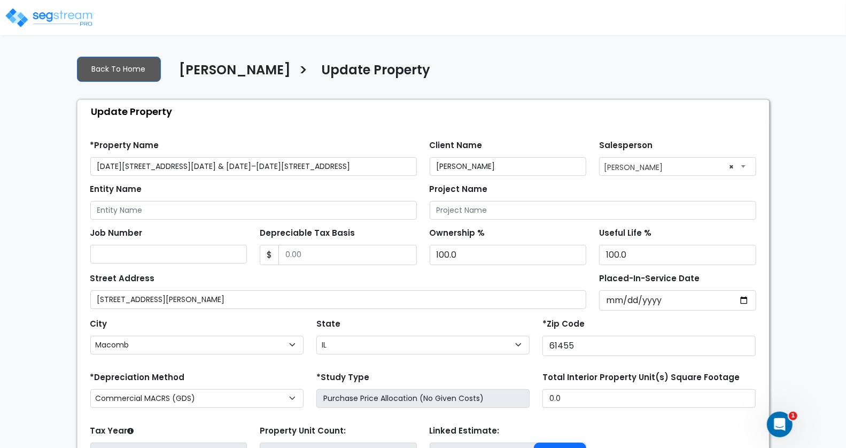
click at [265, 142] on div "*Property Name 1260–1264 Clay Ave & 1272–1276 Clay Ave" at bounding box center [253, 156] width 327 height 38
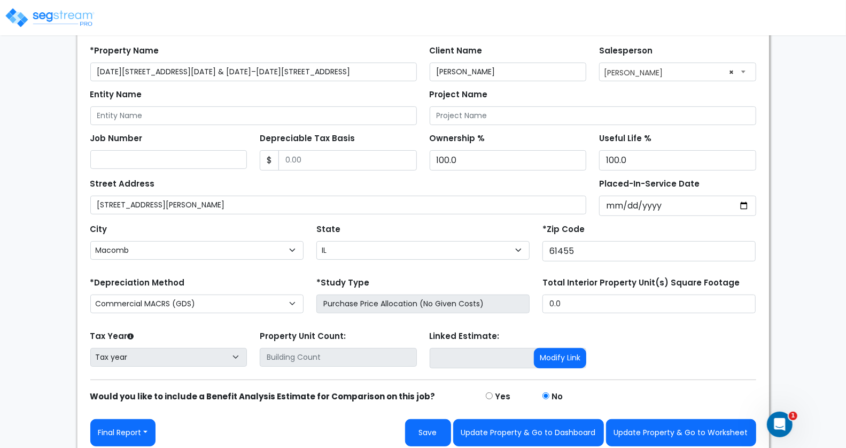
scroll to position [98, 0]
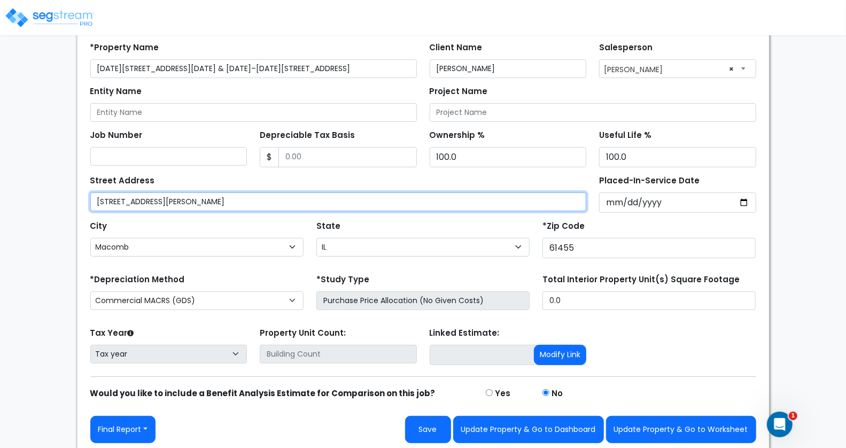
click at [188, 196] on input "902 N Charles Street" at bounding box center [338, 201] width 497 height 19
drag, startPoint x: 198, startPoint y: 199, endPoint x: 93, endPoint y: 199, distance: 105.9
click at [93, 199] on input "902 N Charles Street" at bounding box center [338, 201] width 497 height 19
paste input "1260–1264 Clay Ave & 1272–1276 Clay Ave"
type input "1260–1264 Clay Ave & 1272–1276 Clay Ave"
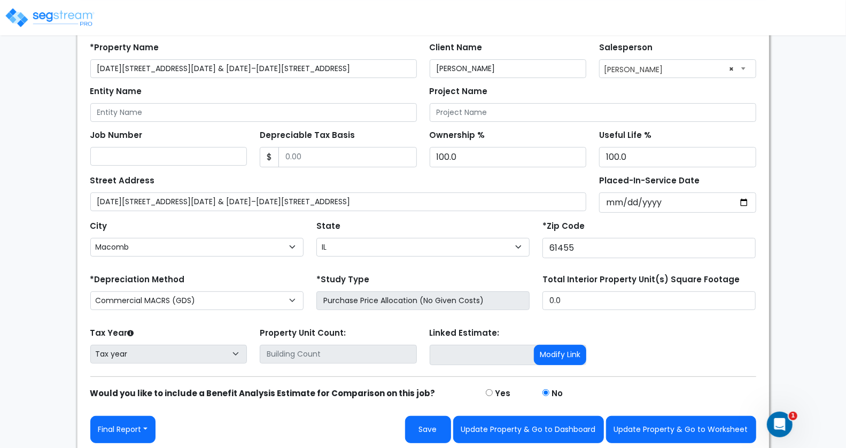
click at [334, 178] on div "Street Address 1260–1264 Clay Ave & 1272–1276 Clay Ave" at bounding box center [338, 192] width 497 height 38
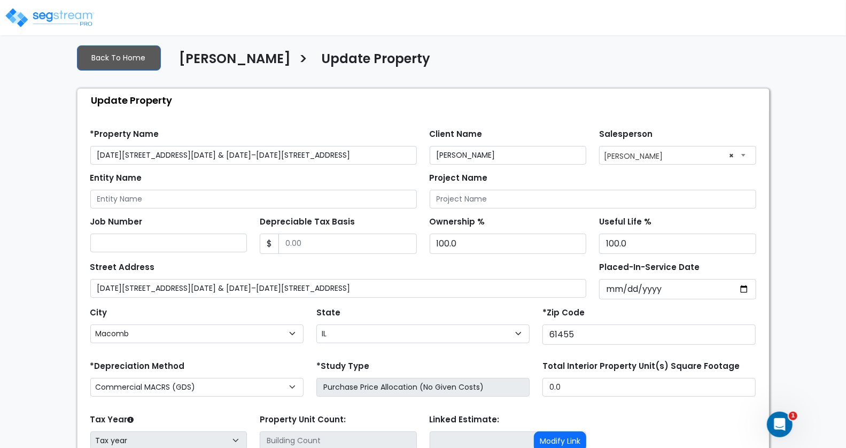
scroll to position [2, 0]
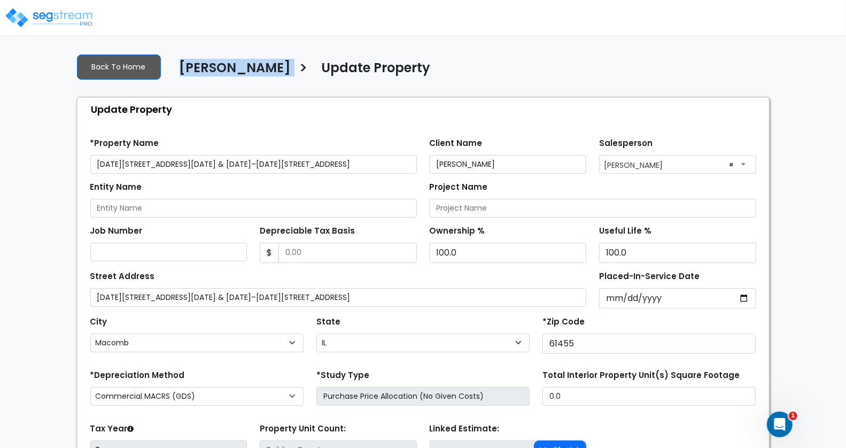
drag, startPoint x: 297, startPoint y: 67, endPoint x: 178, endPoint y: 65, distance: 119.8
click at [178, 65] on div "Bruce Teitelbaum > Update Property" at bounding box center [301, 71] width 259 height 25
copy div "Bruce Teitelbaum"
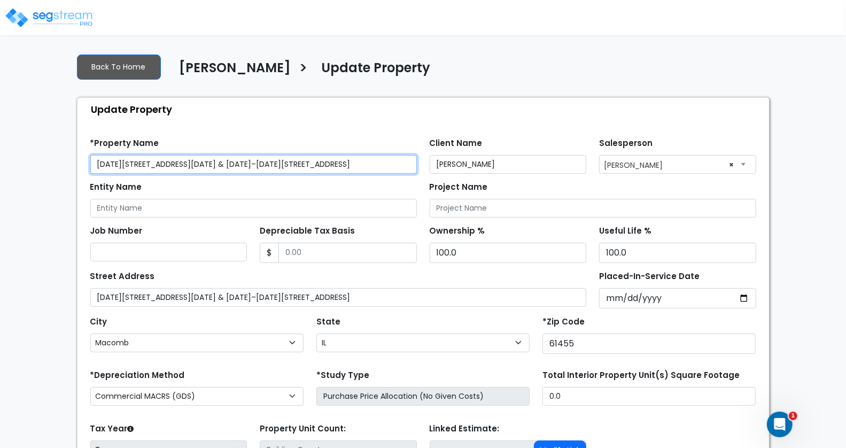
click at [260, 167] on input "1260–1264 Clay Ave & 1272–1276 Clay Ave" at bounding box center [253, 164] width 327 height 19
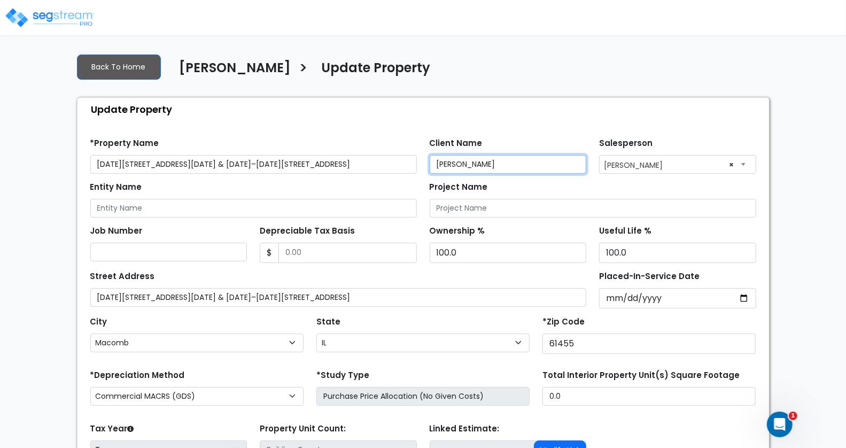
click at [537, 165] on input "[PERSON_NAME]" at bounding box center [508, 164] width 157 height 19
click at [225, 195] on div "Entity Name" at bounding box center [253, 198] width 327 height 38
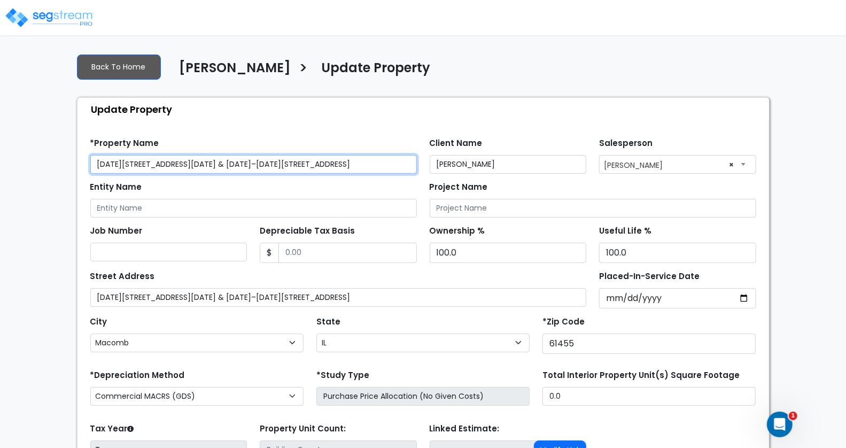
click at [309, 160] on input "1260–1264 Clay Ave & 1272–1276 Clay Ave" at bounding box center [253, 164] width 327 height 19
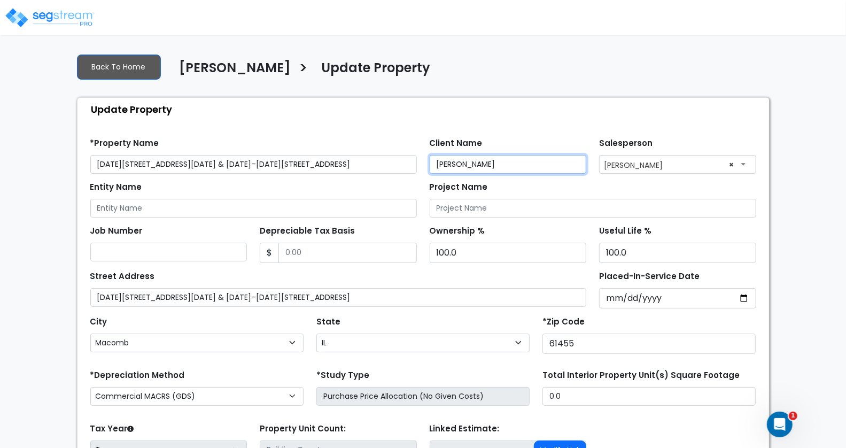
click at [529, 164] on input "Bruce Teitelbaum" at bounding box center [508, 164] width 157 height 19
click at [326, 184] on div "Entity Name" at bounding box center [253, 198] width 327 height 38
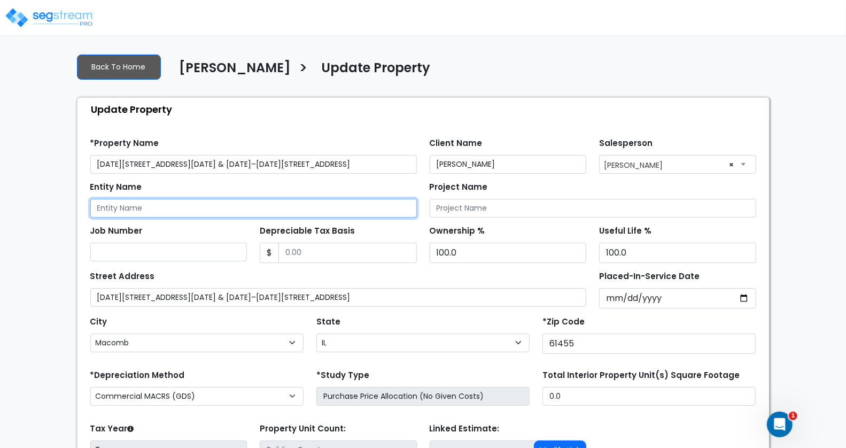
click at [164, 213] on input "Entity Name" at bounding box center [253, 208] width 327 height 19
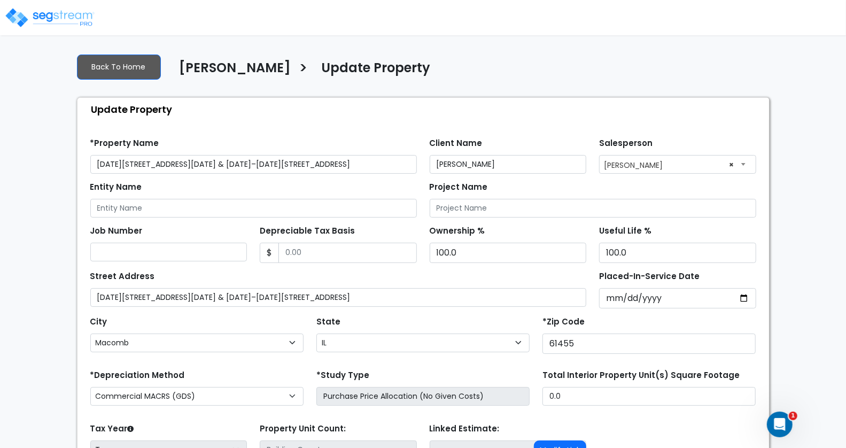
click at [257, 190] on div "Entity Name" at bounding box center [253, 198] width 327 height 38
click at [284, 186] on div "Entity Name" at bounding box center [253, 198] width 327 height 38
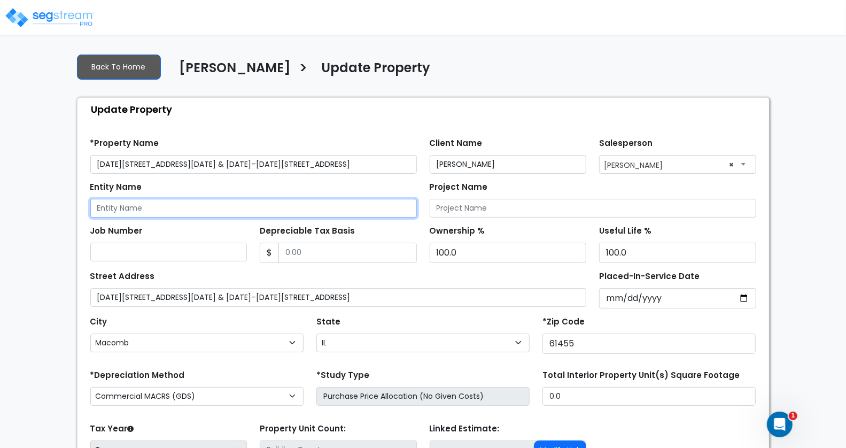
click at [278, 206] on input "Entity Name" at bounding box center [253, 208] width 327 height 19
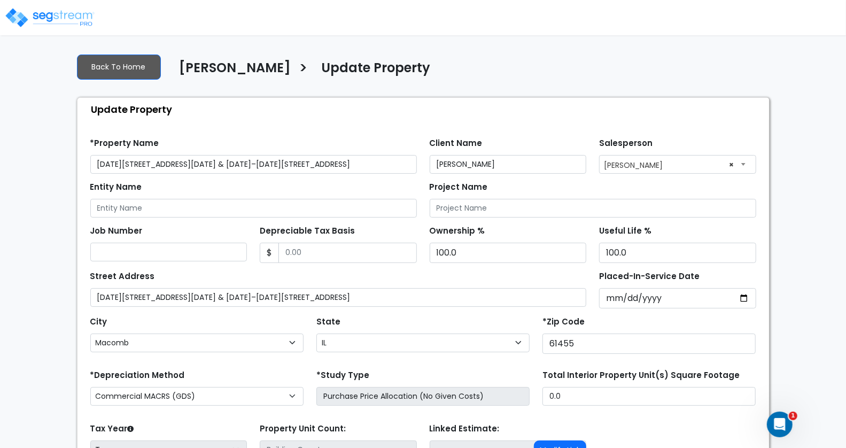
click at [290, 189] on div "Entity Name" at bounding box center [253, 198] width 327 height 38
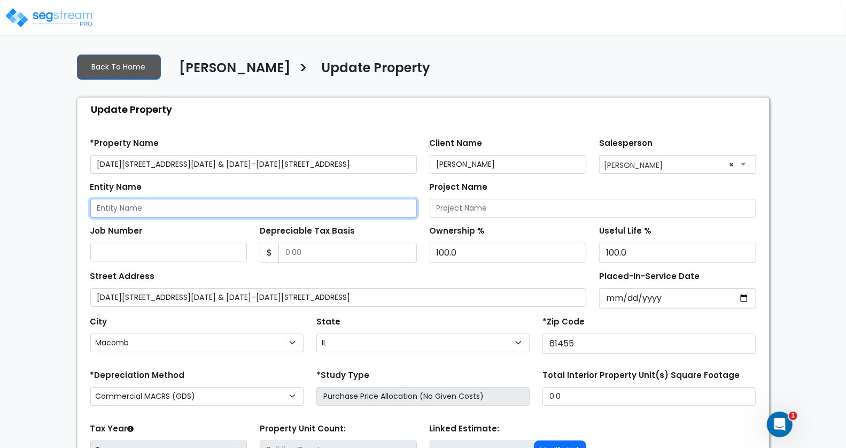
click at [291, 205] on input "Entity Name" at bounding box center [253, 208] width 327 height 19
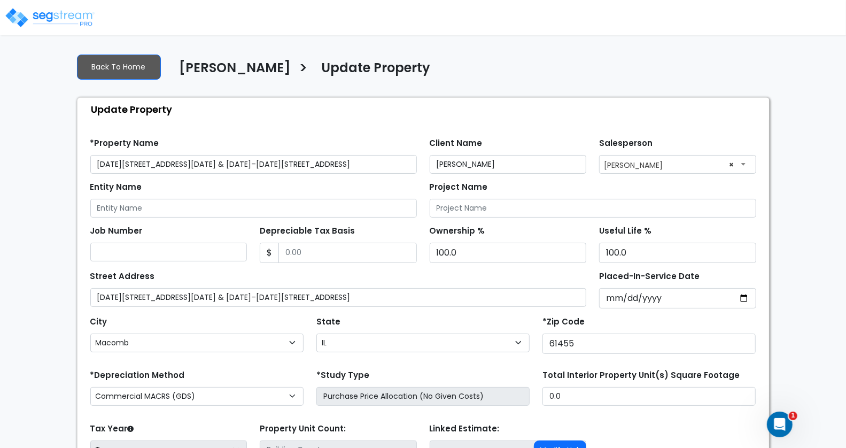
click at [313, 187] on div "Entity Name" at bounding box center [253, 198] width 327 height 38
click at [542, 182] on div "Project Name" at bounding box center [593, 198] width 327 height 38
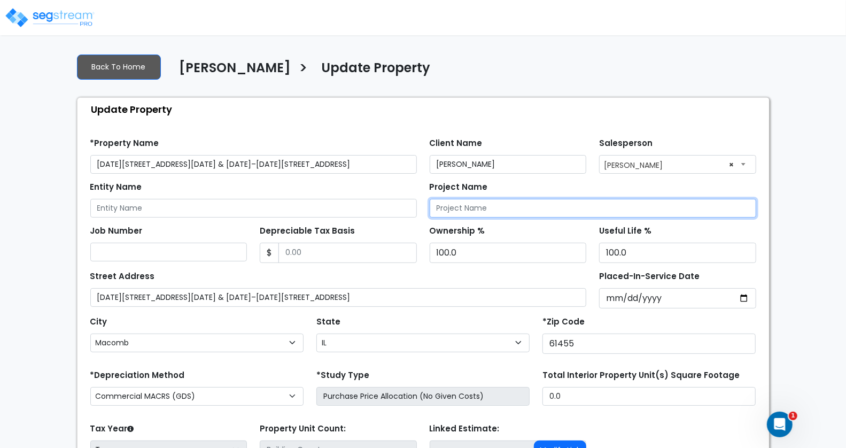
click at [536, 208] on input "Project Name" at bounding box center [593, 208] width 327 height 19
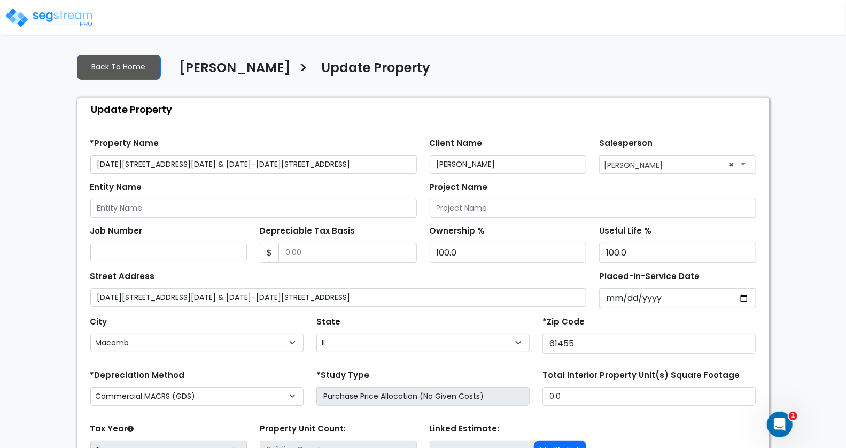
click at [362, 194] on div "Entity Name" at bounding box center [253, 198] width 327 height 38
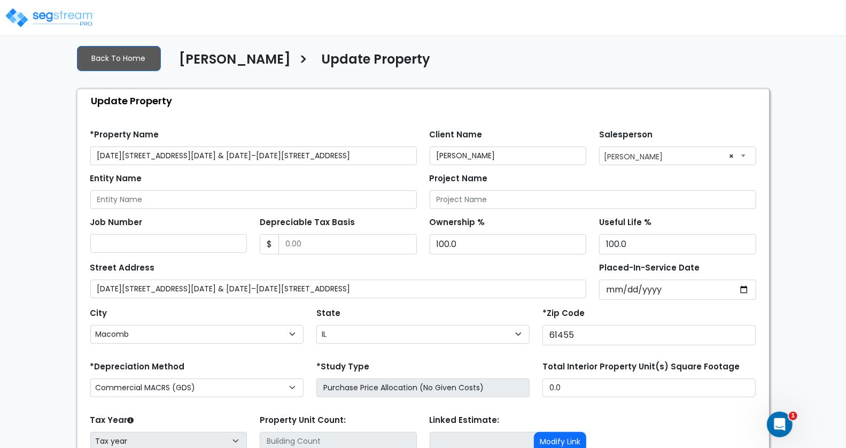
scroll to position [16, 0]
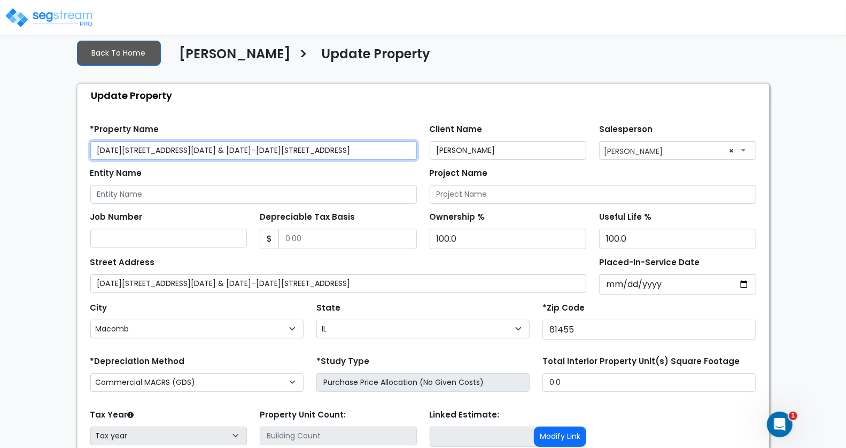
click at [206, 153] on input "1260–1264 Clay Ave & 1272–1276 Clay Ave" at bounding box center [253, 150] width 327 height 19
drag, startPoint x: 280, startPoint y: 146, endPoint x: 86, endPoint y: 148, distance: 194.1
click at [86, 148] on div "*Property Name 1260–1264 Clay Ave & 1272–1276 Clay Ave" at bounding box center [254, 140] width 340 height 38
paste input "902 N Charles & 900 Linden"
type input "902 N Charles & 900 Linden Ave"
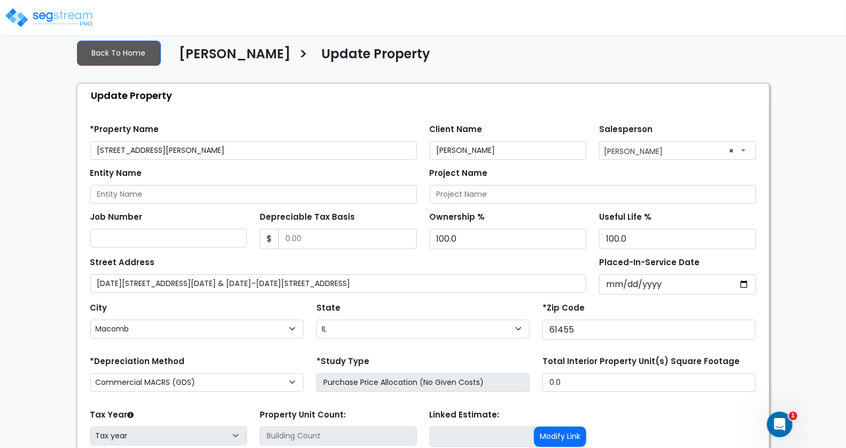
click at [220, 120] on div "*Property Name 902 N Charles & 900 Linden Ave Client Name Bruce Teitelbaum Sale…" at bounding box center [423, 138] width 679 height 44
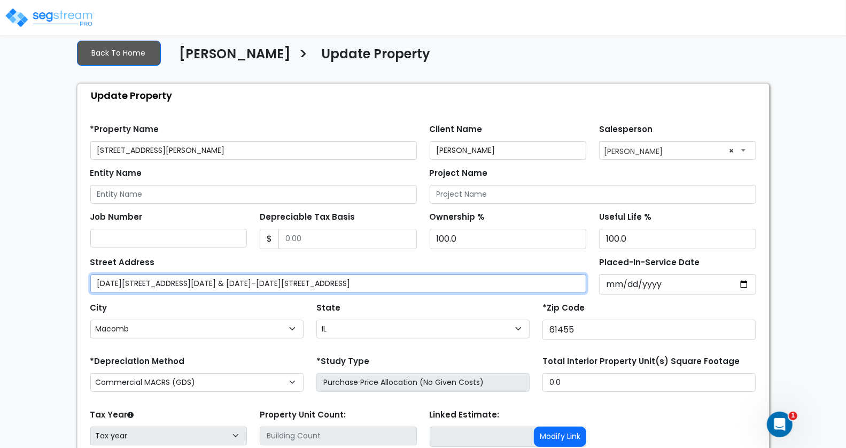
drag, startPoint x: 264, startPoint y: 282, endPoint x: 64, endPoint y: 279, distance: 199.5
click at [64, 279] on div "We are Building your Property. So please grab a coffee and let us do the heavy …" at bounding box center [423, 282] width 846 height 503
paste input "902 N Charles & 900 Linden"
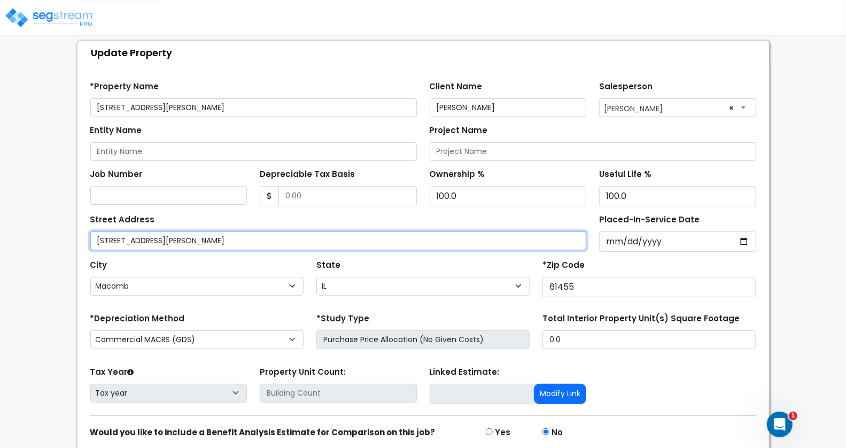
scroll to position [59, 0]
type input "902 N Charles & 900 Linden Ave"
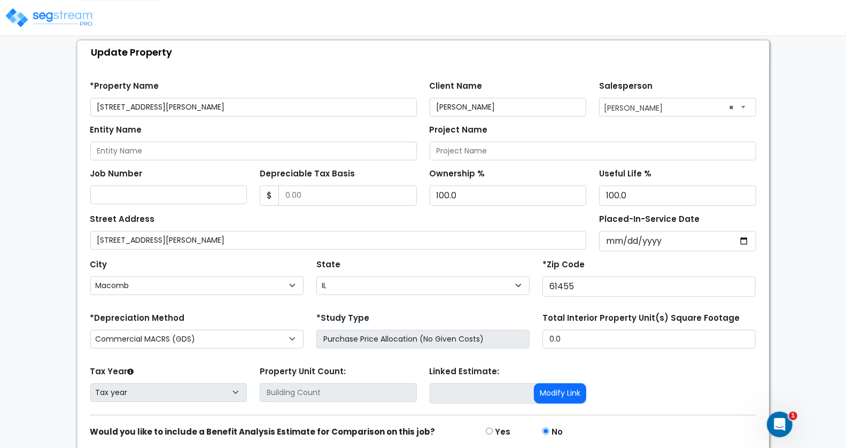
click at [229, 265] on div "City Abingdon Adair Addieville Addison Albany Albers Albion Ava" at bounding box center [196, 276] width 213 height 38
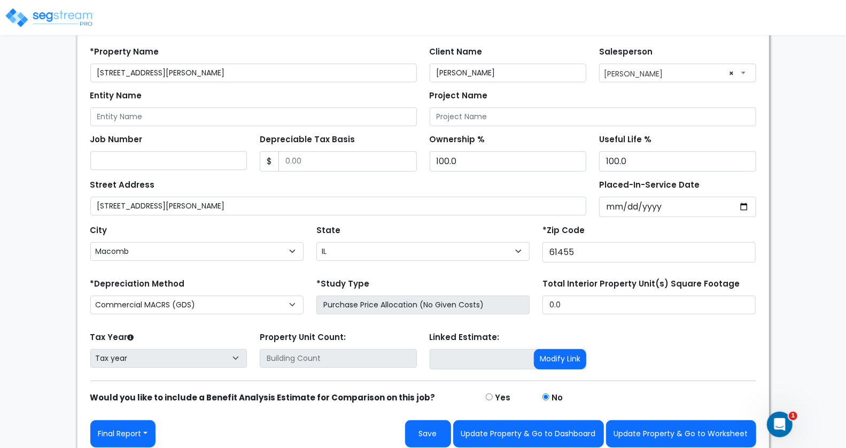
scroll to position [98, 0]
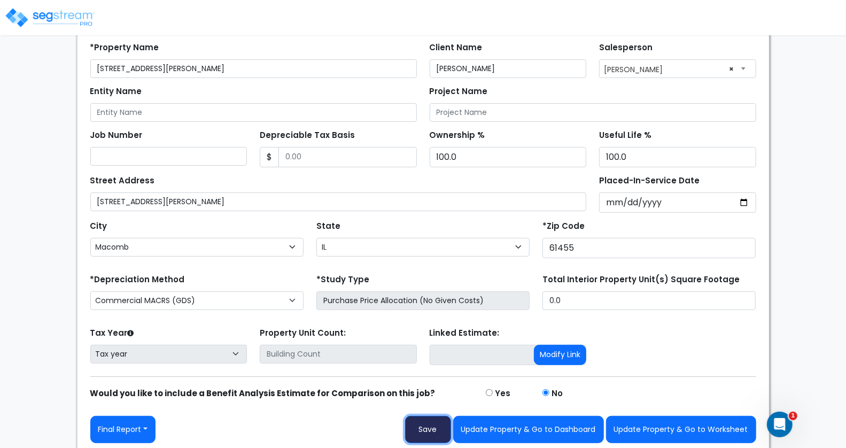
click at [435, 429] on button "Save" at bounding box center [428, 429] width 46 height 27
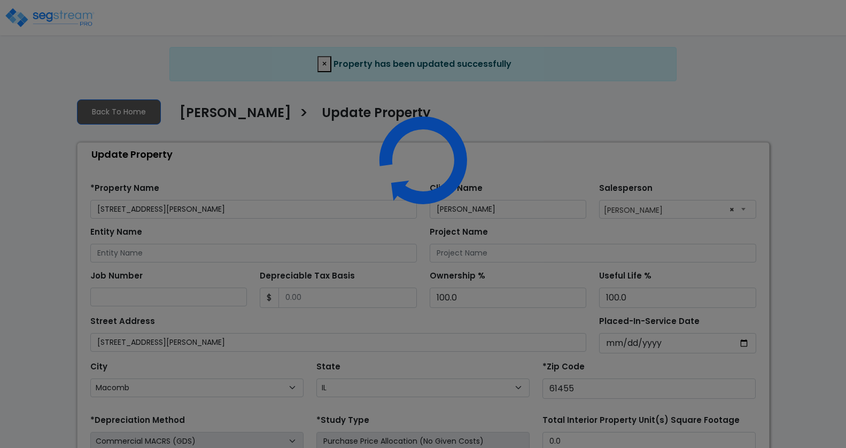
select select "IL"
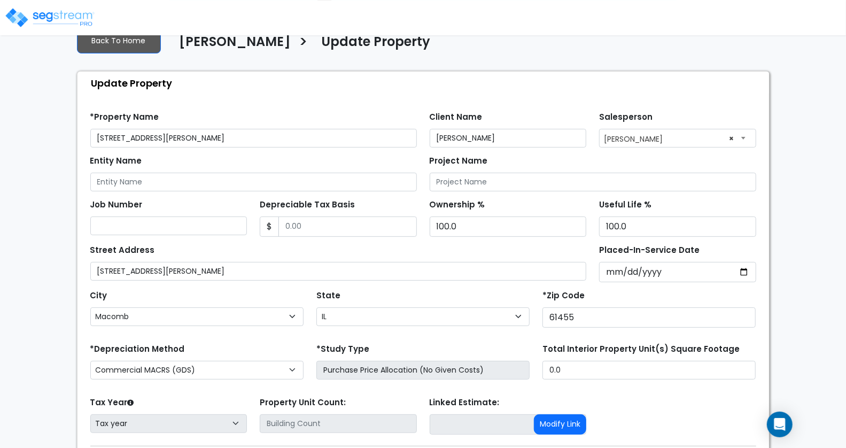
scroll to position [140, 0]
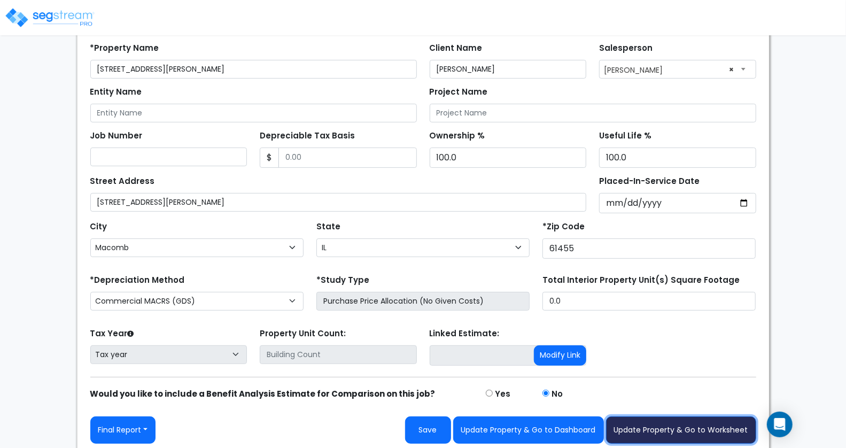
click at [671, 425] on button "Update Property & Go to Worksheet" at bounding box center [681, 430] width 150 height 27
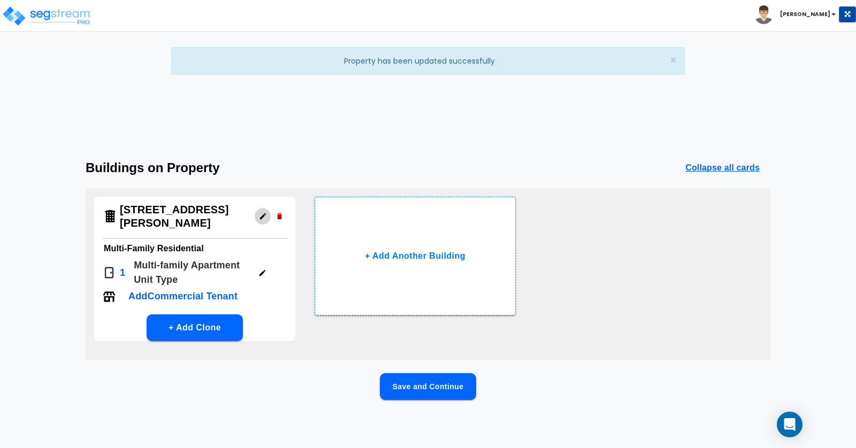
click at [260, 217] on icon "button" at bounding box center [263, 216] width 8 height 8
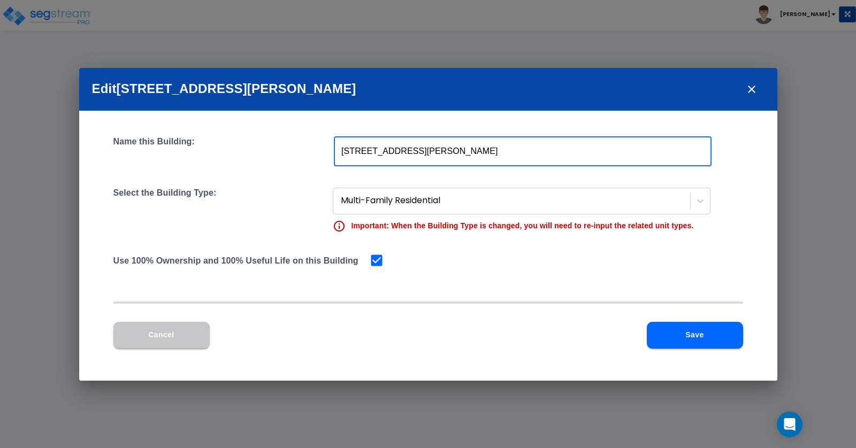
drag, startPoint x: 509, startPoint y: 154, endPoint x: 307, endPoint y: 152, distance: 202.1
click at [307, 152] on div "Name this Building: [STREET_ADDRESS][PERSON_NAME] ​" at bounding box center [427, 151] width 629 height 30
paste input "& [STREET_ADDRESS]"
type input "[STREET_ADDRESS][PERSON_NAME]"
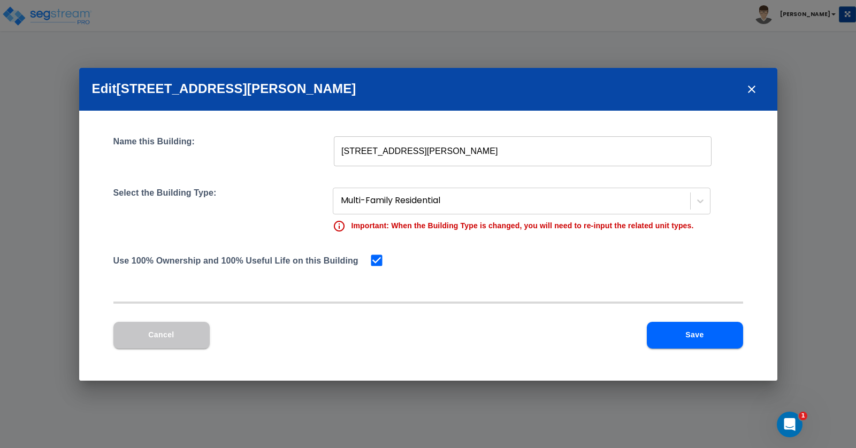
click at [480, 254] on div "Use 100% Ownership and 100% Useful Life on this Building" at bounding box center [427, 260] width 629 height 15
click at [703, 337] on button "Save" at bounding box center [694, 335] width 96 height 27
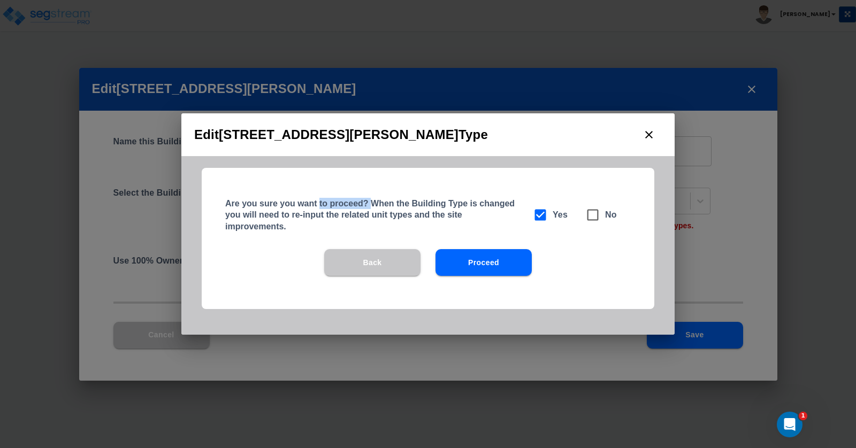
drag, startPoint x: 320, startPoint y: 203, endPoint x: 376, endPoint y: 203, distance: 56.7
click at [374, 203] on h5 "Are you sure you want to proceed? When the Building Type is changed you will ne…" at bounding box center [372, 215] width 294 height 34
click at [434, 201] on h5 "Are you sure you want to proceed? When the Building Type is changed you will ne…" at bounding box center [372, 215] width 294 height 34
click at [491, 261] on button "Proceed" at bounding box center [483, 262] width 96 height 27
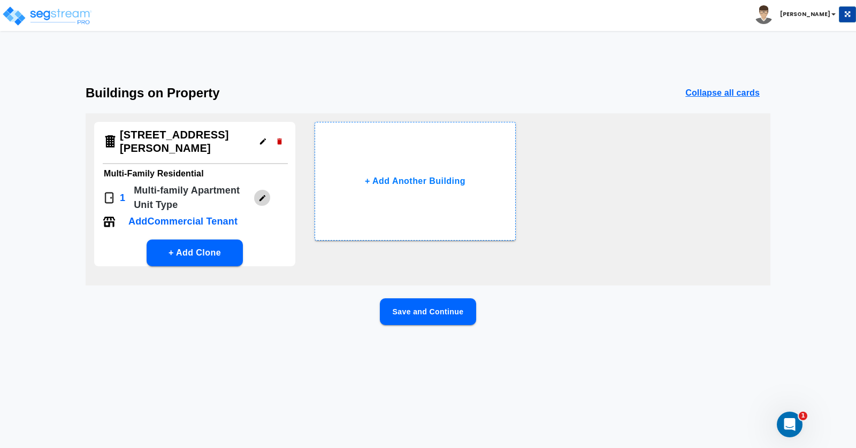
click at [259, 197] on icon "button" at bounding box center [262, 198] width 8 height 8
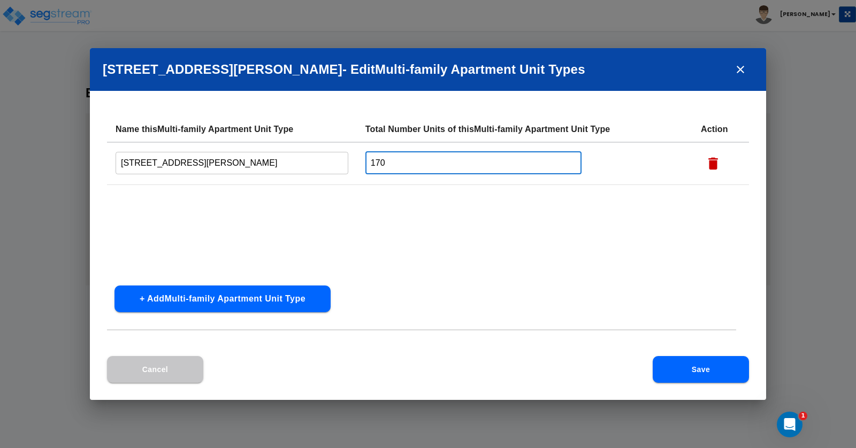
drag, startPoint x: 384, startPoint y: 164, endPoint x: 351, endPoint y: 163, distance: 32.6
click at [351, 163] on tr "902 N Charles Street, Macomb, IL 61455 ​ 170 ​" at bounding box center [428, 163] width 642 height 43
paste input "356"
type input "356"
click at [450, 225] on div "Name this Multi-family Apartment Unit Type Total Number Units of this Multi-fam…" at bounding box center [428, 197] width 642 height 160
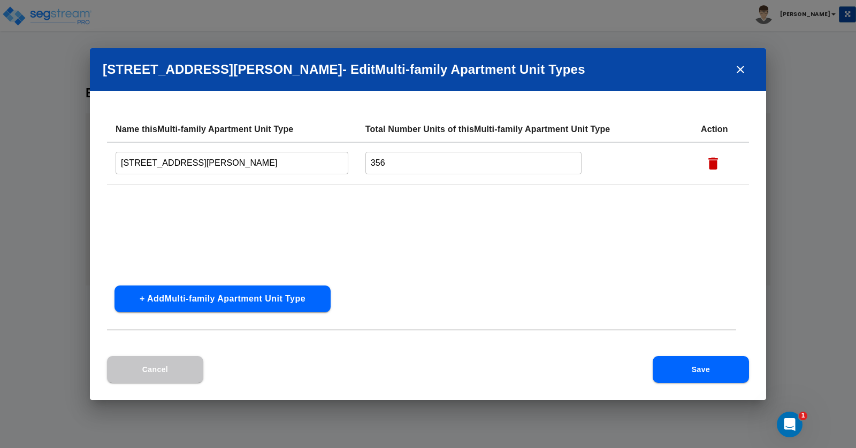
click at [704, 368] on button "Save" at bounding box center [700, 369] width 96 height 27
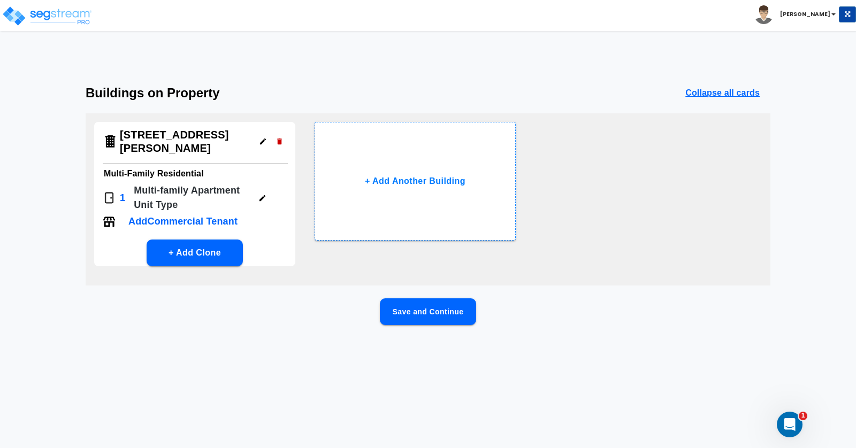
click at [422, 317] on button "Save and Continue" at bounding box center [428, 311] width 96 height 27
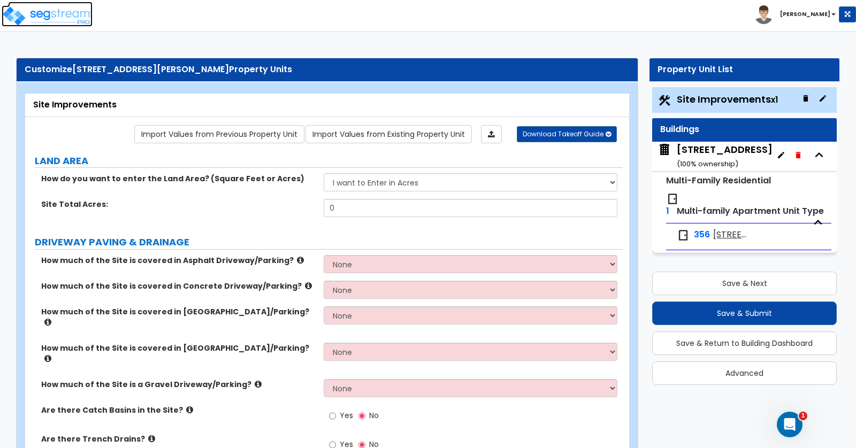
click at [64, 19] on img at bounding box center [47, 15] width 91 height 21
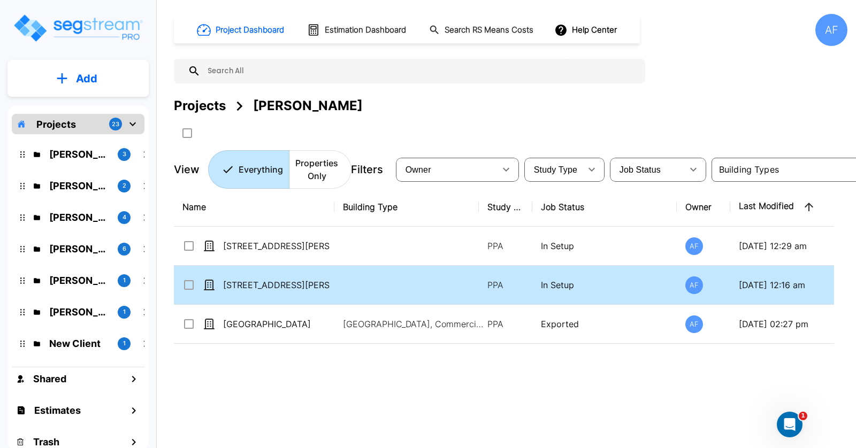
click at [366, 285] on td at bounding box center [406, 285] width 144 height 39
checkbox input "true"
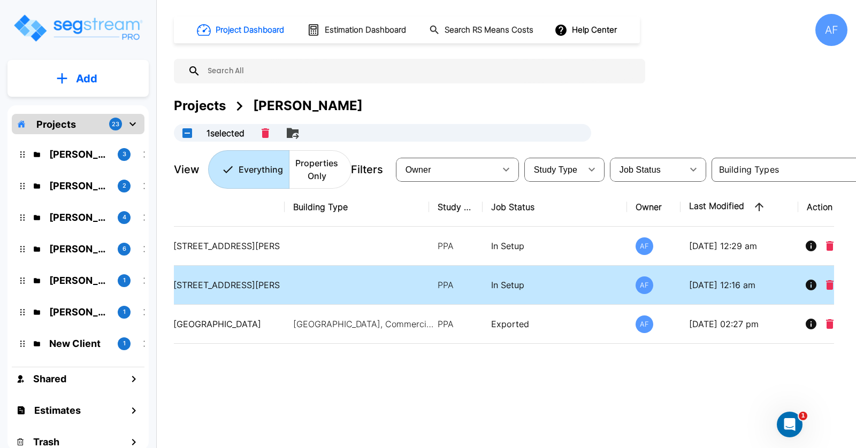
scroll to position [0, 83]
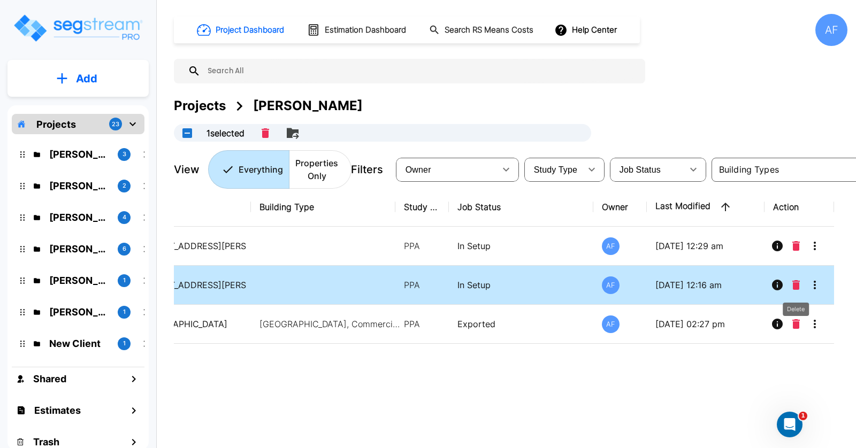
click at [797, 284] on icon "Delete" at bounding box center [795, 285] width 7 height 10
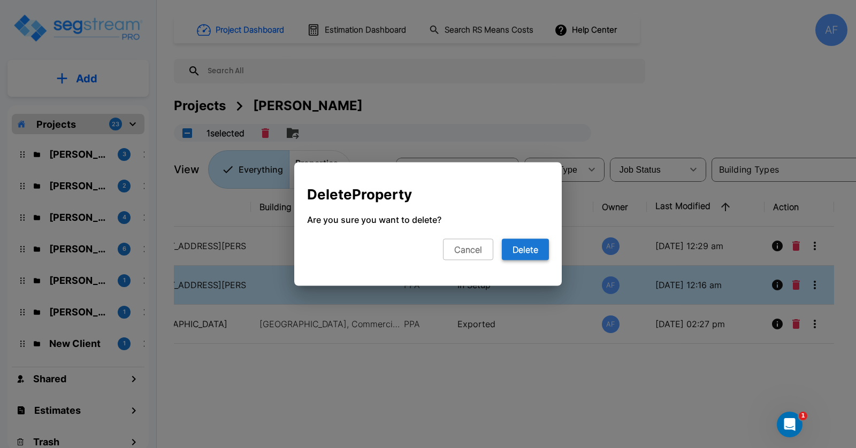
click at [527, 251] on button "Delete" at bounding box center [525, 249] width 47 height 21
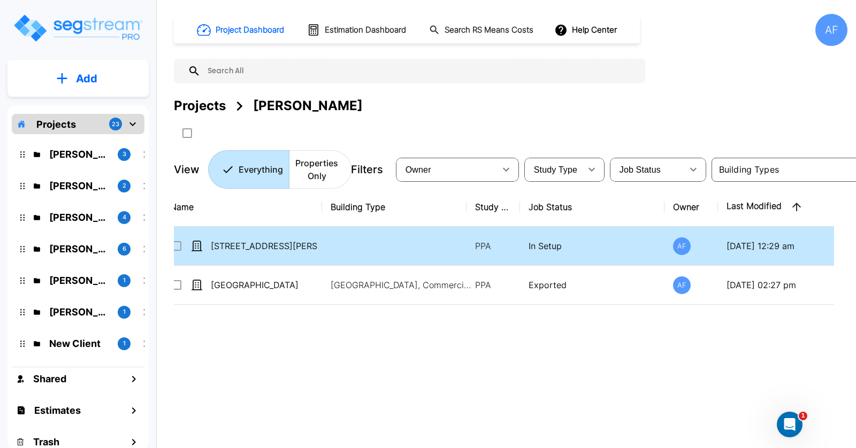
scroll to position [0, 0]
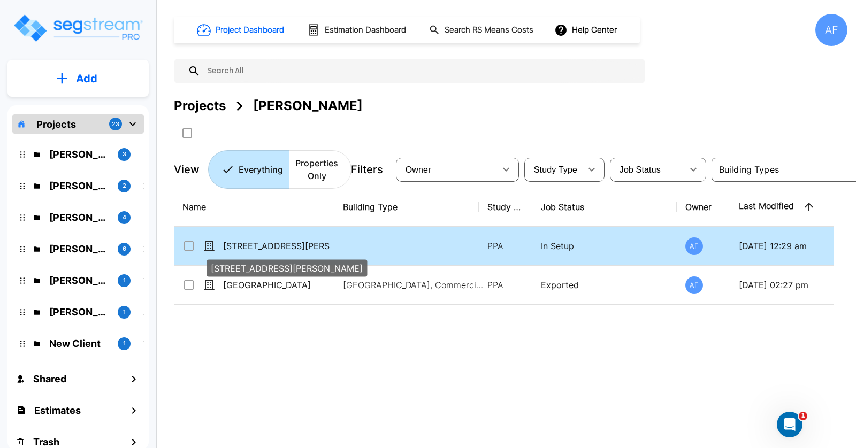
click at [300, 245] on p "[STREET_ADDRESS][PERSON_NAME]" at bounding box center [276, 246] width 107 height 13
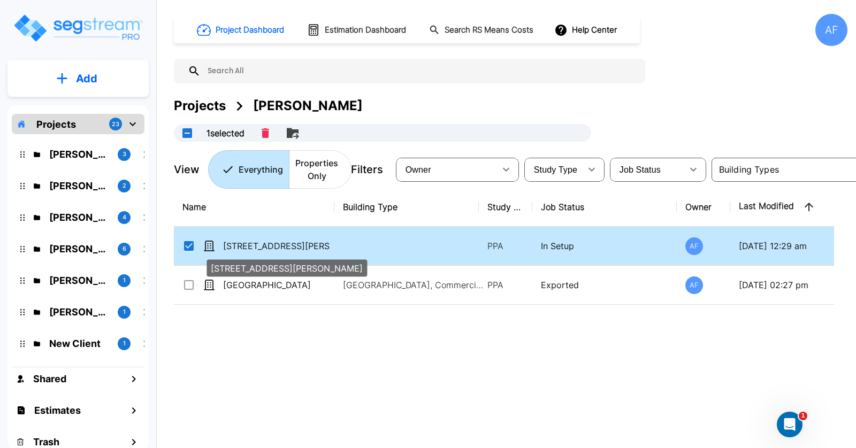
click at [307, 243] on p "[STREET_ADDRESS][PERSON_NAME]" at bounding box center [276, 246] width 107 height 13
checkbox input "false"
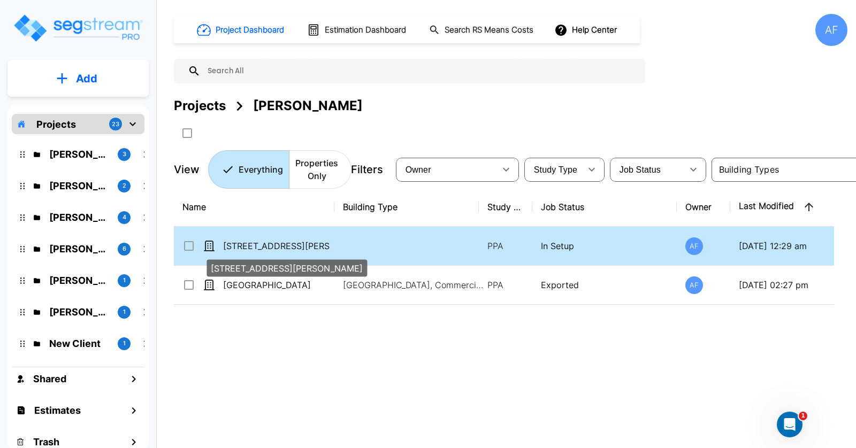
click at [307, 243] on p "[STREET_ADDRESS][PERSON_NAME]" at bounding box center [276, 246] width 107 height 13
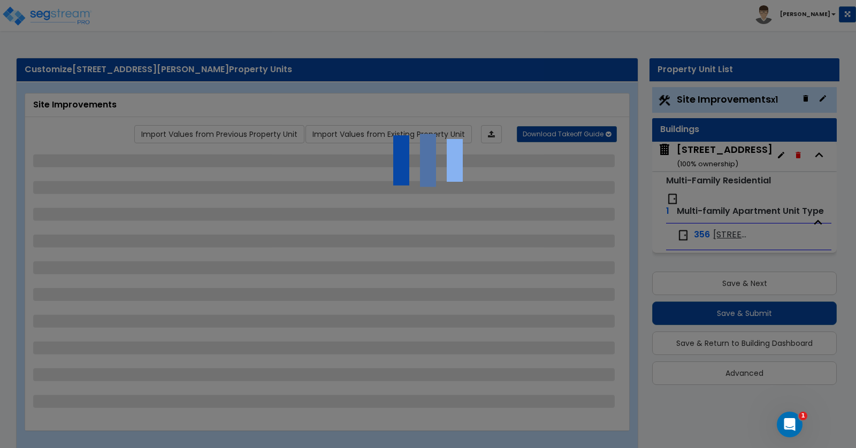
click at [733, 159] on div at bounding box center [428, 224] width 856 height 448
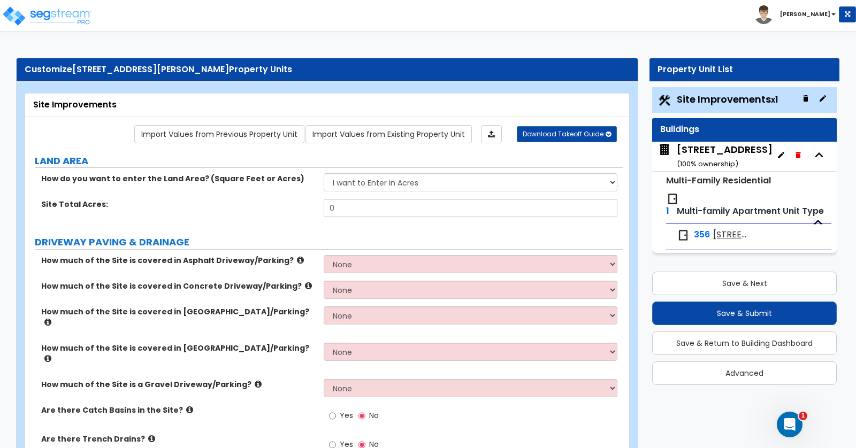
click at [818, 221] on icon "button" at bounding box center [818, 222] width 16 height 16
click at [714, 232] on span "902 N Charles Street, Macomb, IL 61455" at bounding box center [730, 235] width 34 height 12
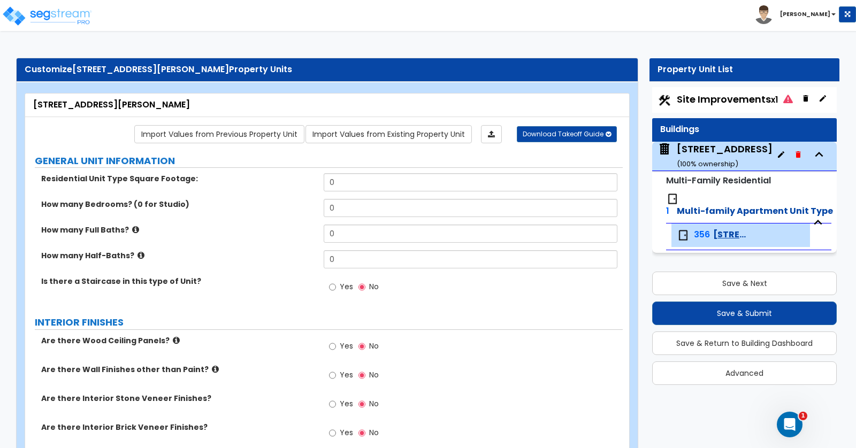
click at [708, 159] on small "( 100 % ownership)" at bounding box center [706, 164] width 61 height 10
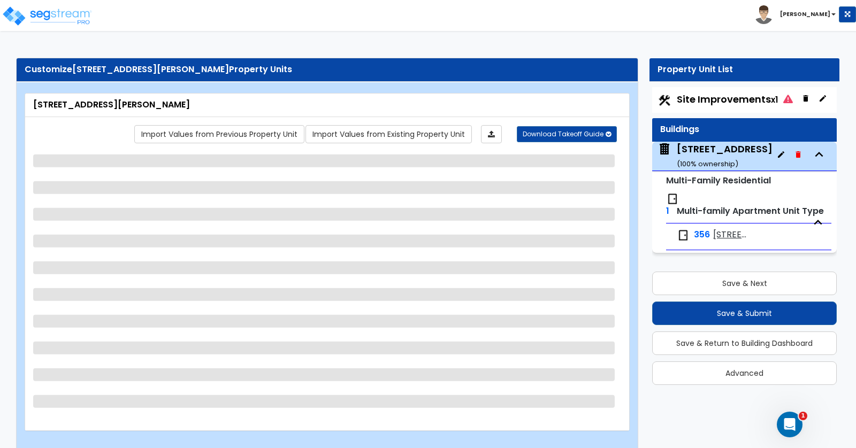
click at [779, 153] on icon "button" at bounding box center [780, 154] width 9 height 9
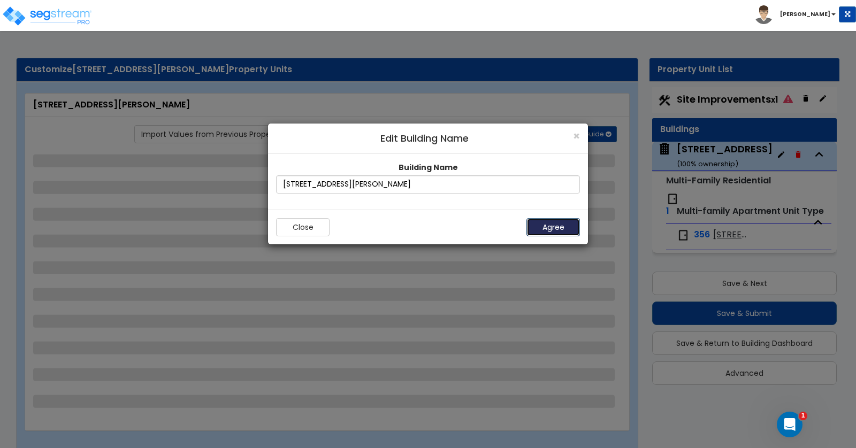
click at [561, 227] on button "Agree" at bounding box center [552, 227] width 53 height 18
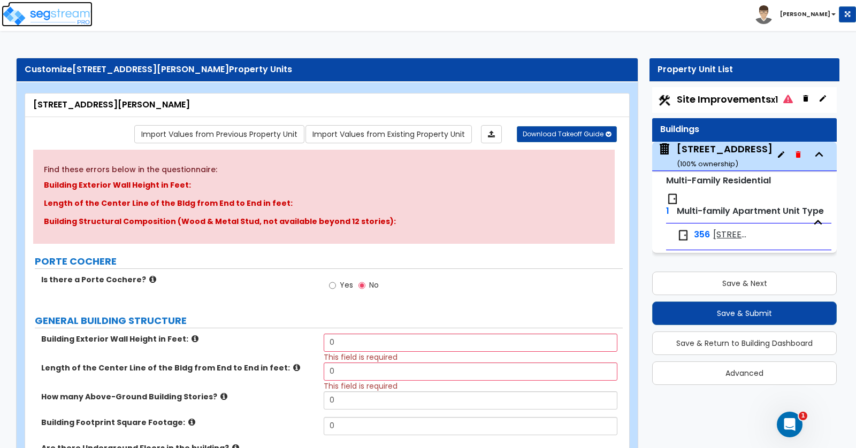
click at [45, 19] on img at bounding box center [47, 15] width 91 height 21
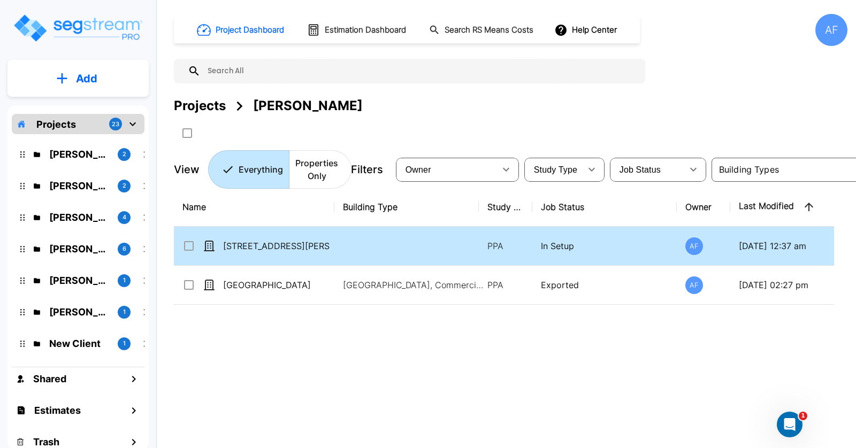
click at [360, 248] on td at bounding box center [406, 246] width 144 height 39
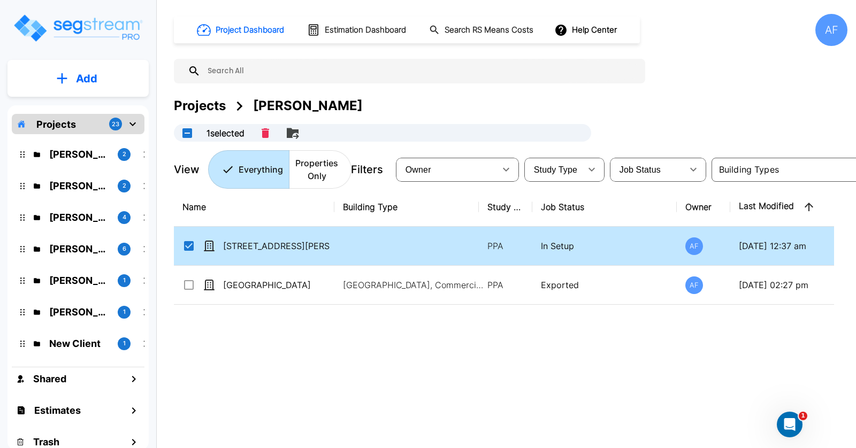
checkbox input "true"
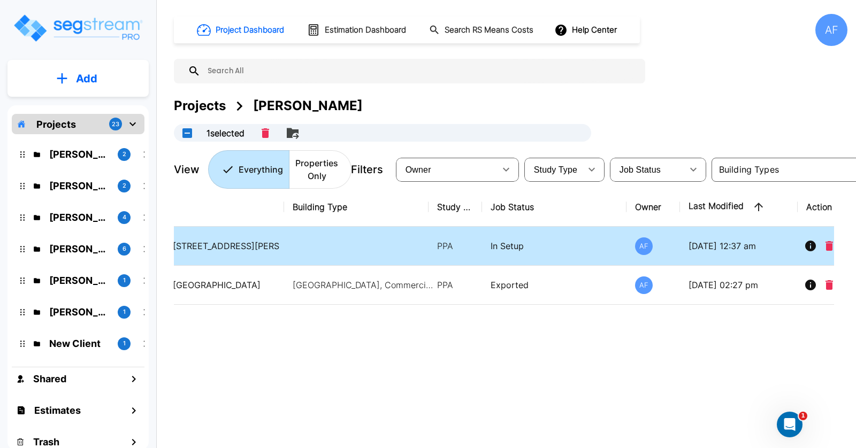
scroll to position [0, 83]
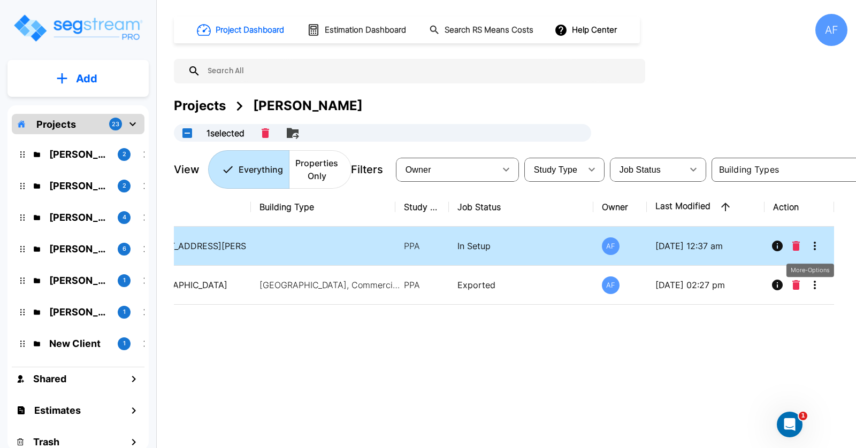
click at [810, 244] on icon "More-Options" at bounding box center [814, 246] width 13 height 13
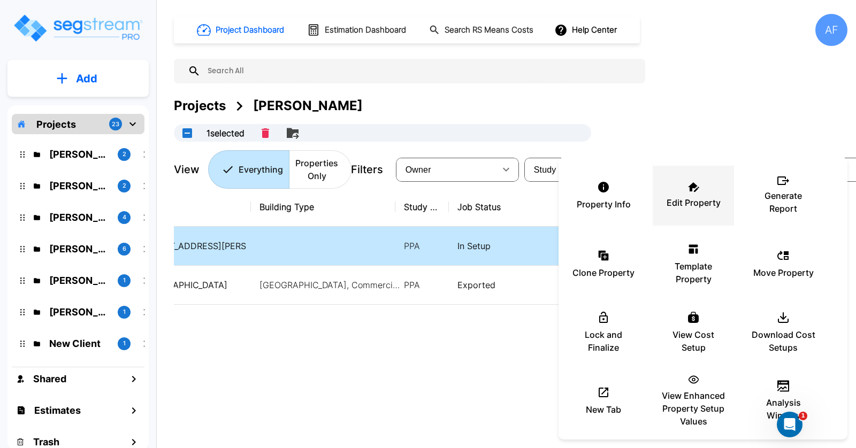
click at [697, 202] on p "Edit Property" at bounding box center [693, 202] width 54 height 13
